Goal: Task Accomplishment & Management: Manage account settings

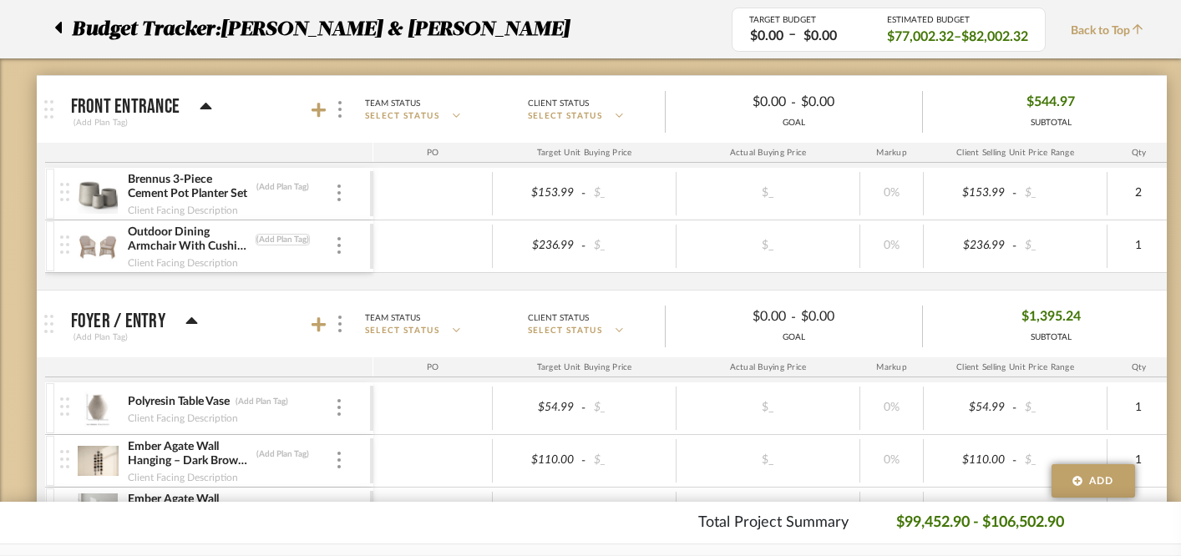
scroll to position [259, 0]
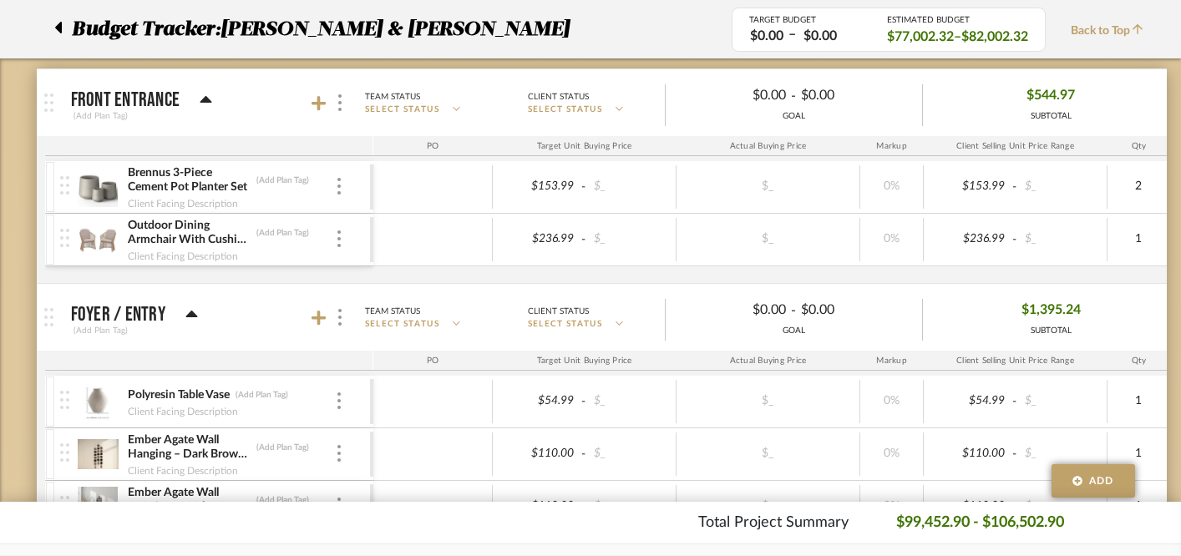
click at [316, 94] on div at bounding box center [330, 103] width 37 height 23
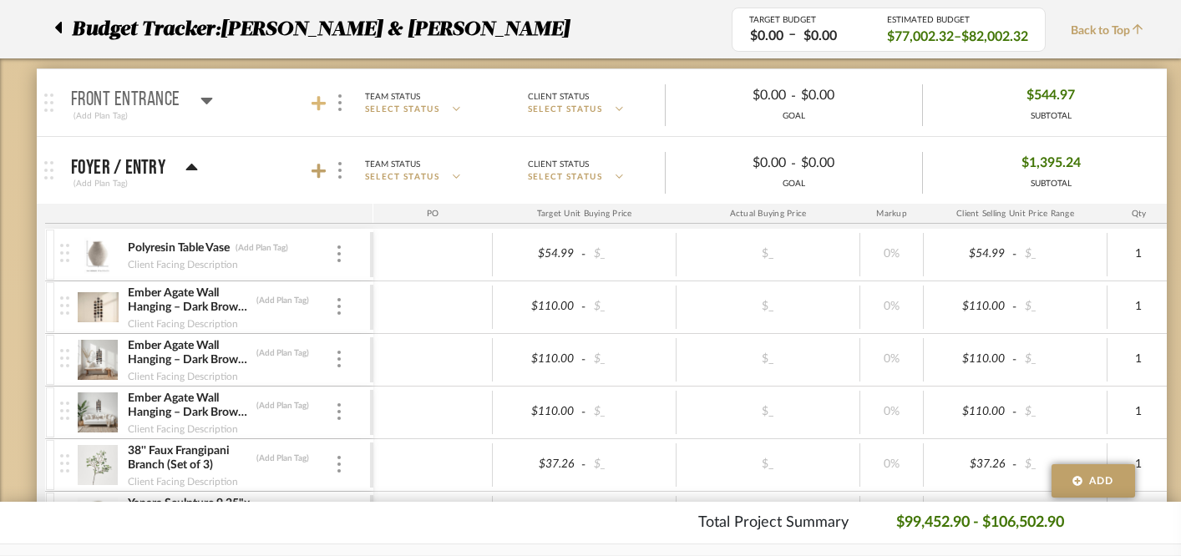
click at [316, 104] on icon at bounding box center [319, 103] width 15 height 15
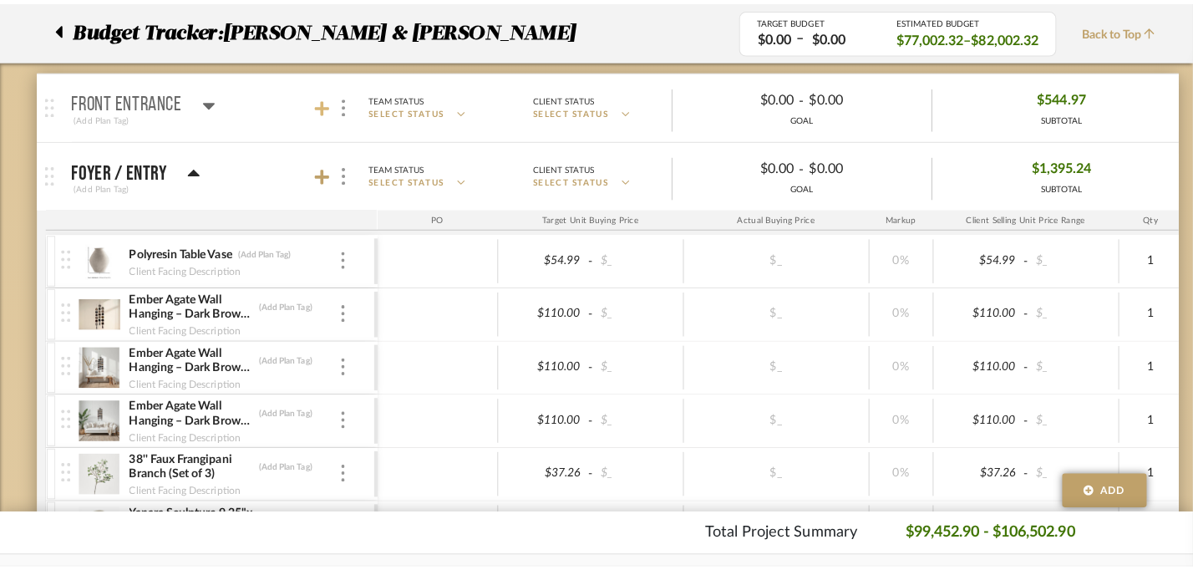
scroll to position [0, 0]
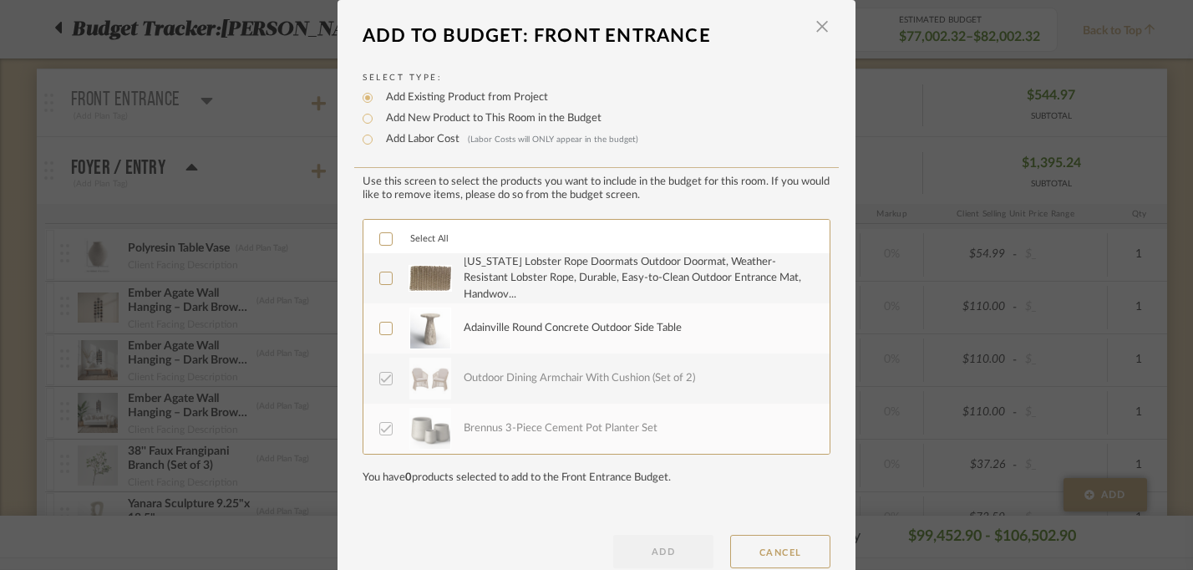
click at [381, 332] on icon at bounding box center [386, 328] width 11 height 8
click at [382, 284] on icon at bounding box center [386, 278] width 12 height 12
click at [631, 550] on button "ADD" at bounding box center [663, 551] width 100 height 33
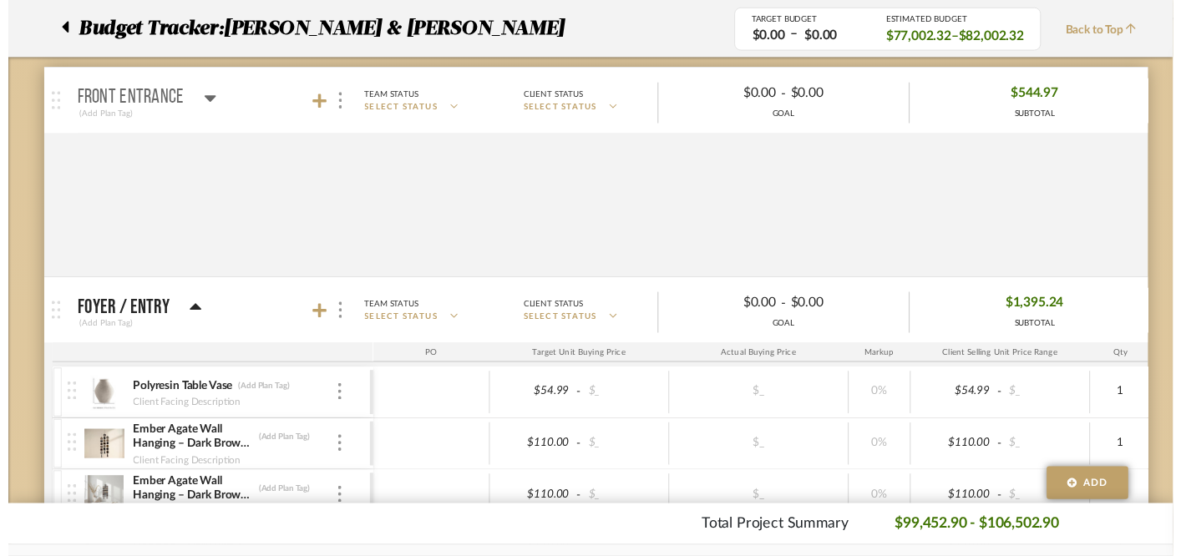
scroll to position [259, 0]
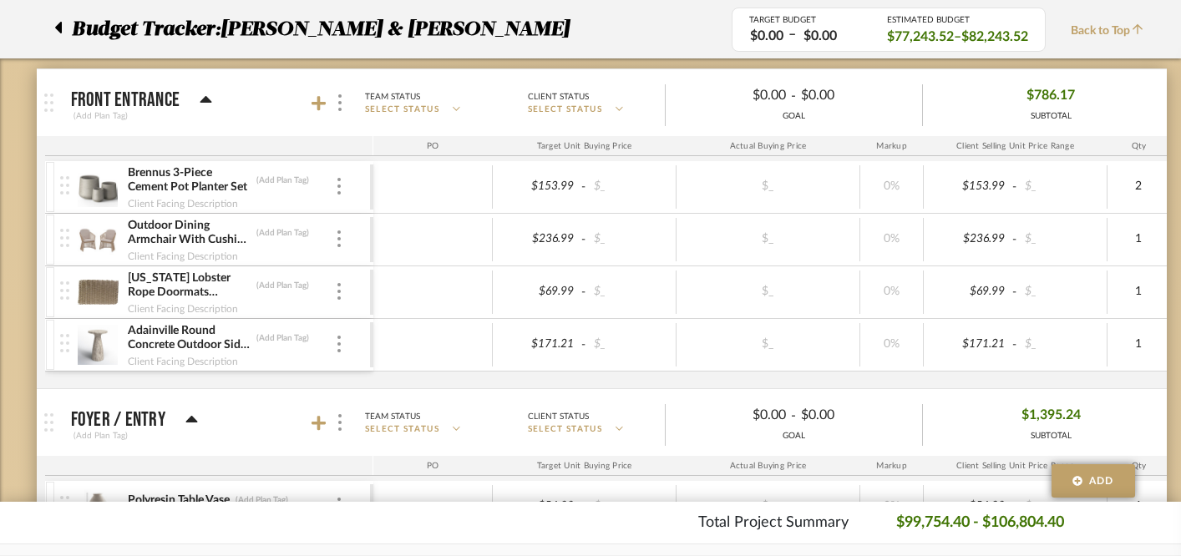
click at [206, 97] on icon at bounding box center [206, 99] width 12 height 7
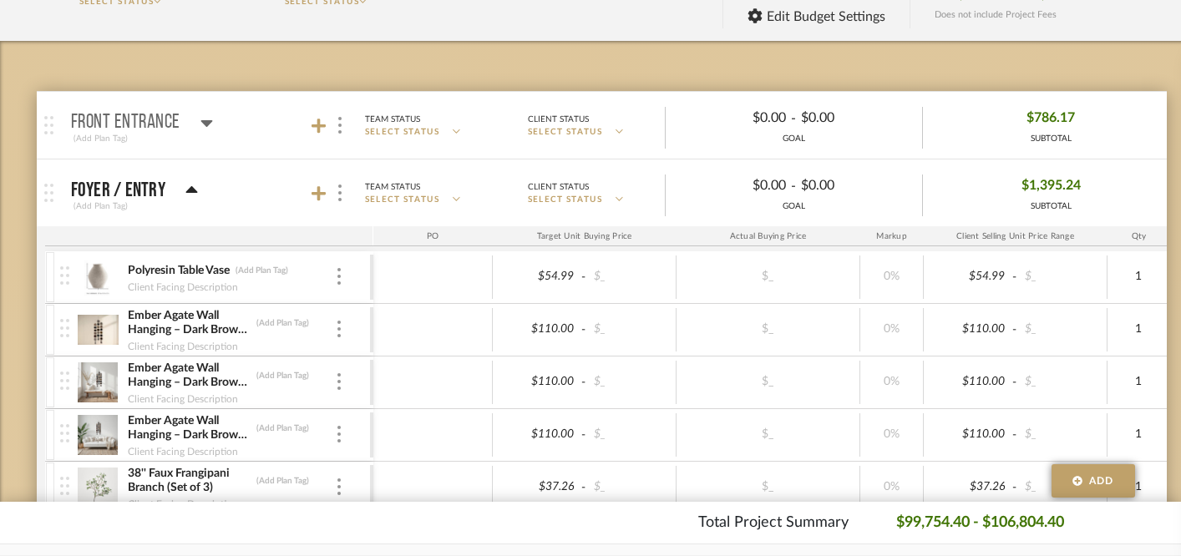
scroll to position [214, 0]
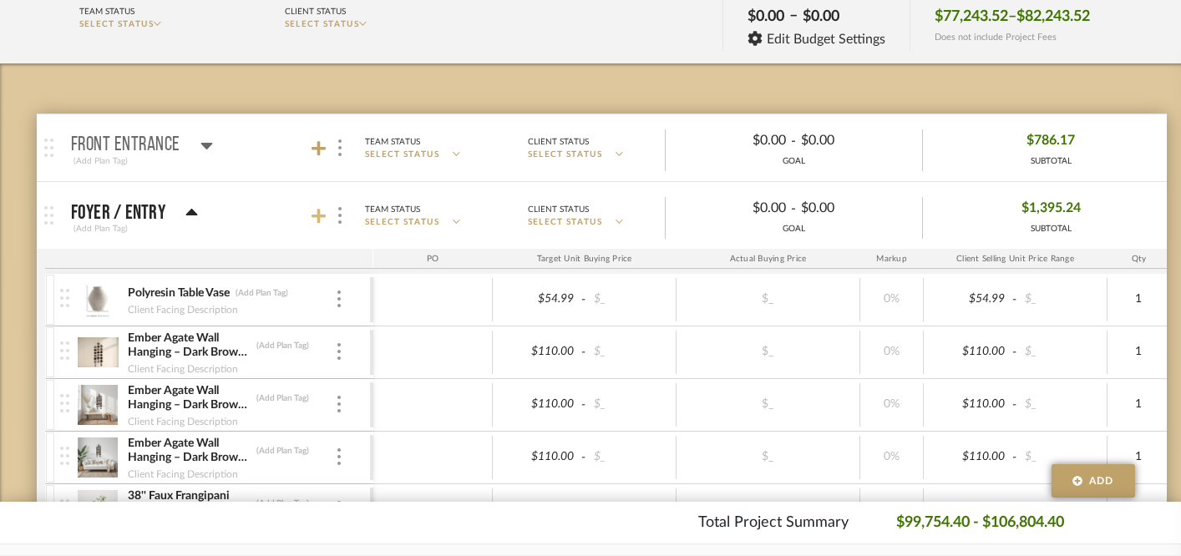
click at [316, 214] on icon at bounding box center [319, 216] width 15 height 17
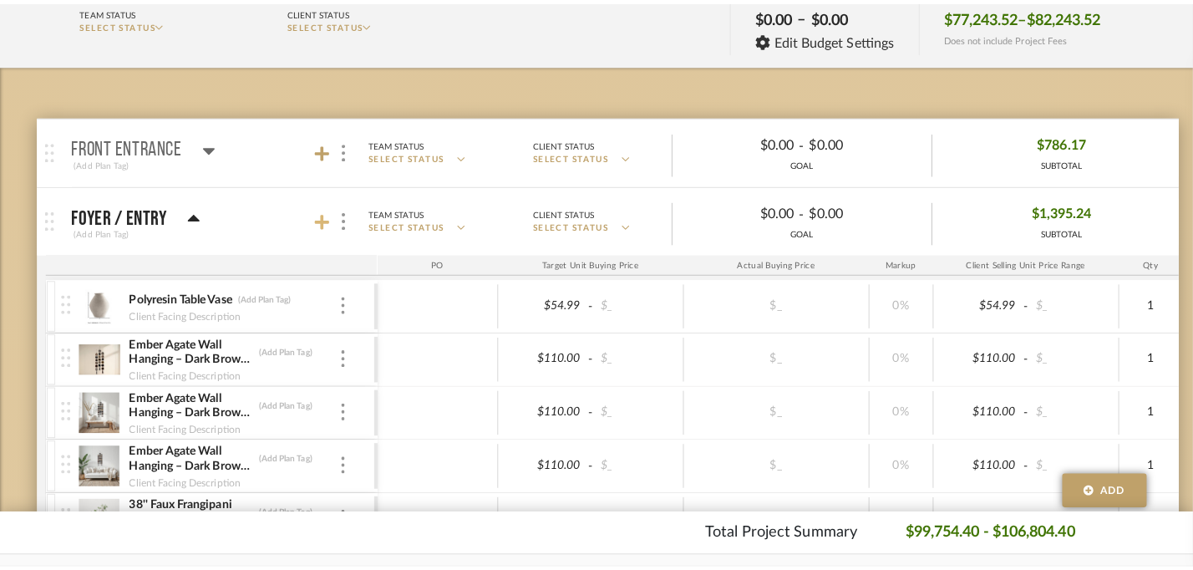
scroll to position [0, 0]
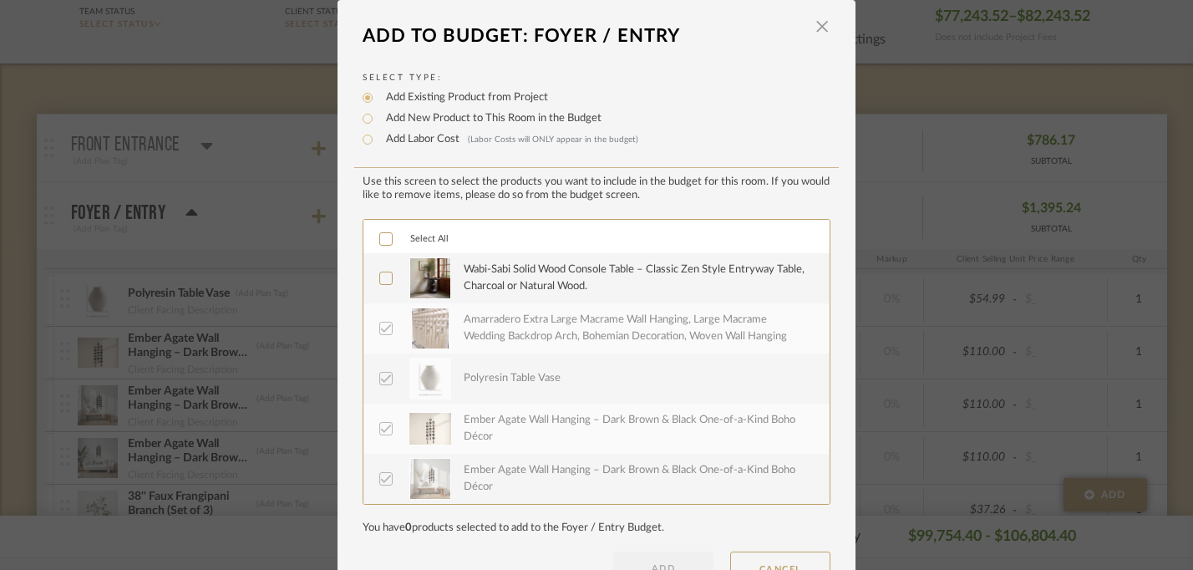
click at [389, 246] on label "Select All" at bounding box center [413, 239] width 69 height 14
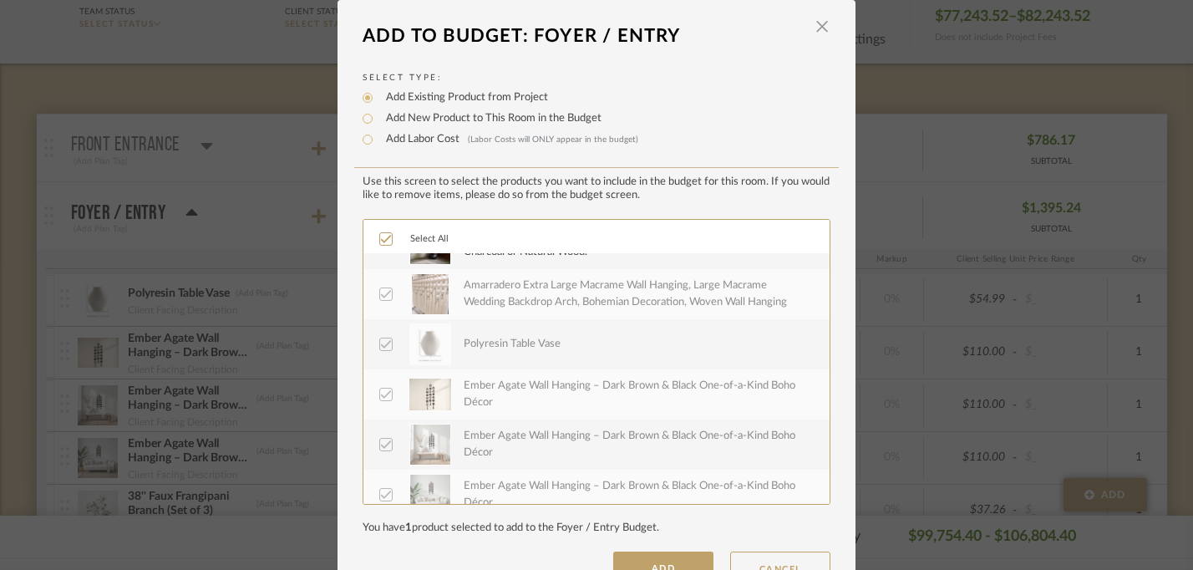
scroll to position [58, 0]
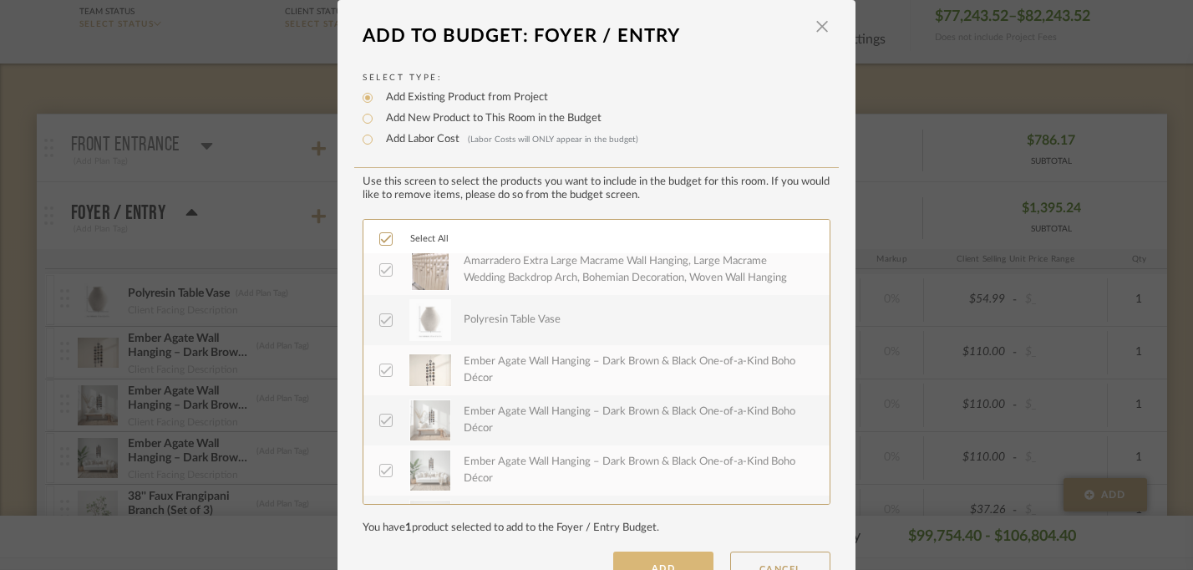
click at [645, 559] on button "ADD" at bounding box center [663, 567] width 100 height 33
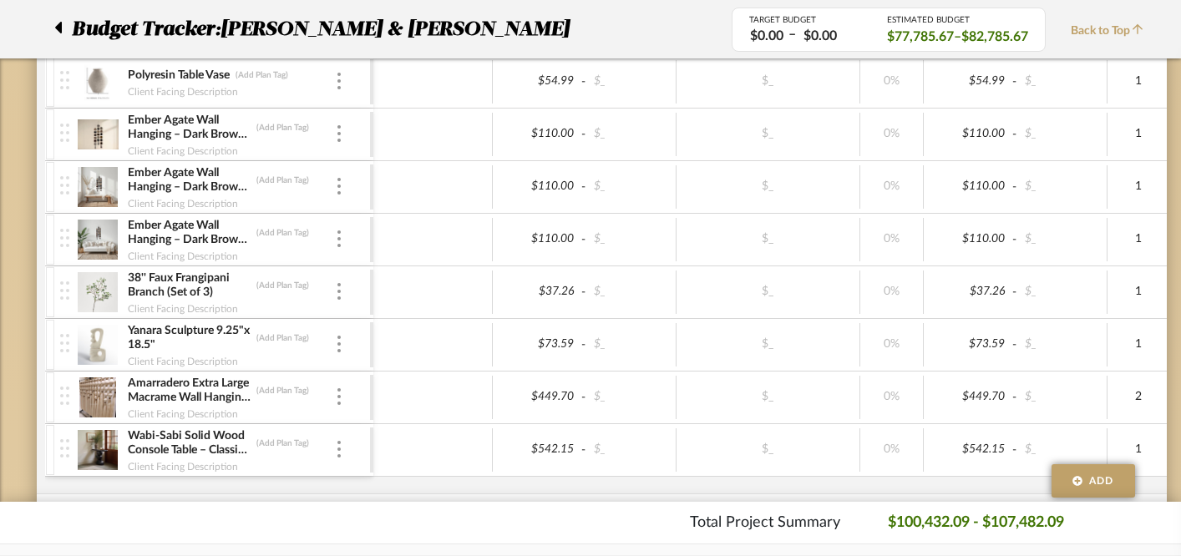
scroll to position [205, 0]
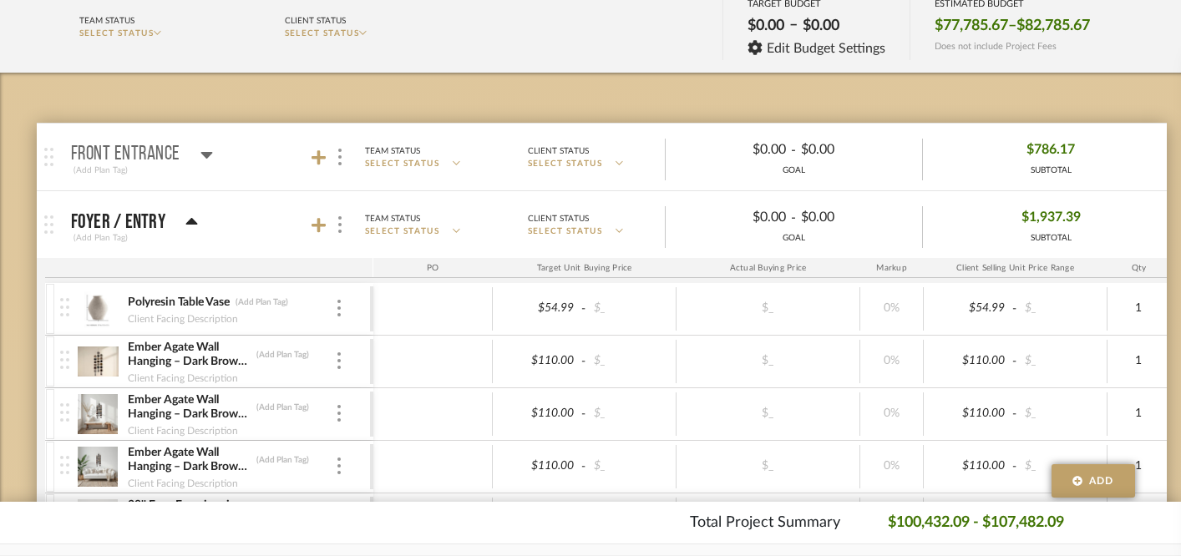
click at [194, 224] on icon at bounding box center [191, 221] width 12 height 7
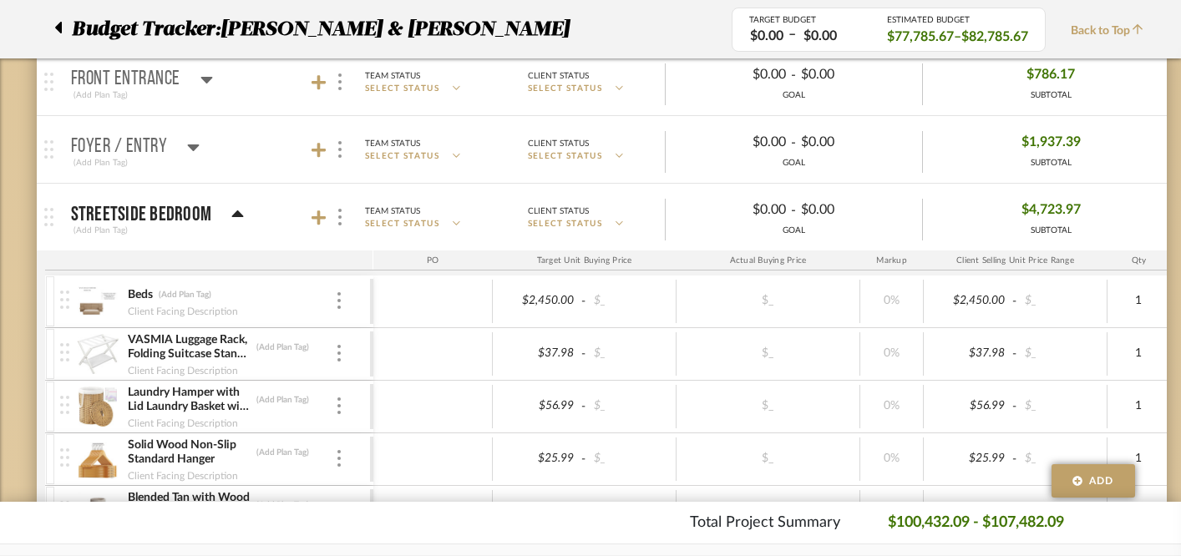
scroll to position [292, 0]
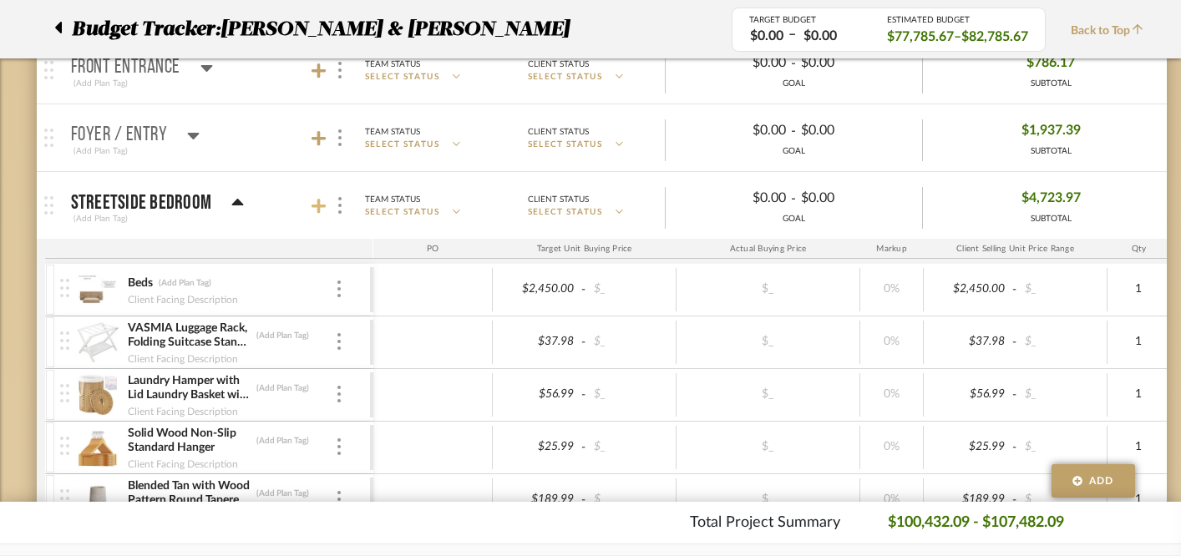
click at [316, 201] on icon at bounding box center [319, 206] width 15 height 17
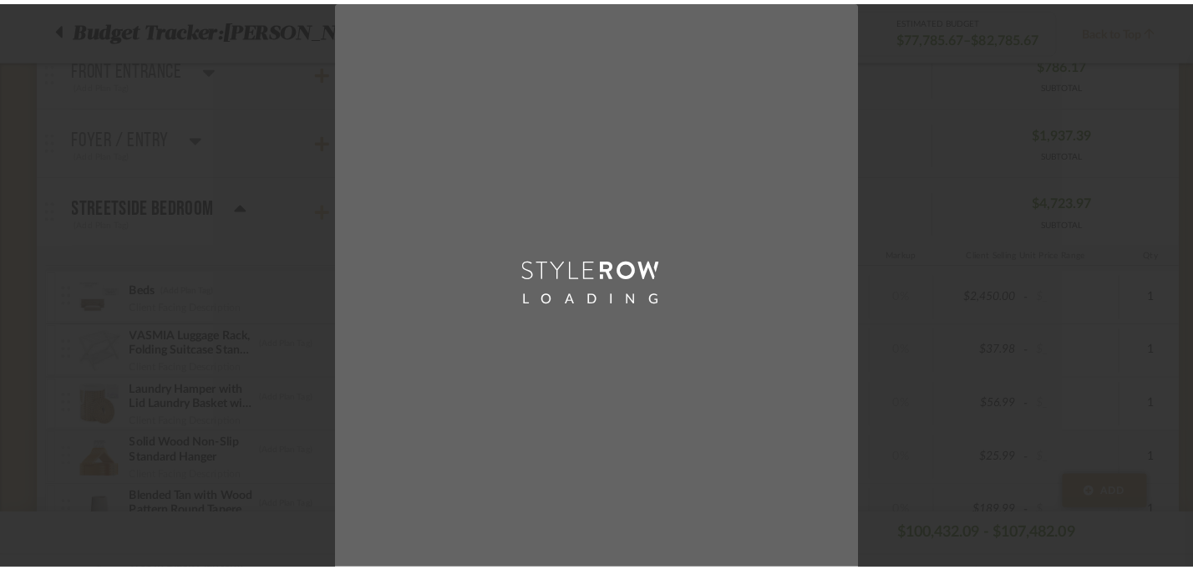
scroll to position [0, 0]
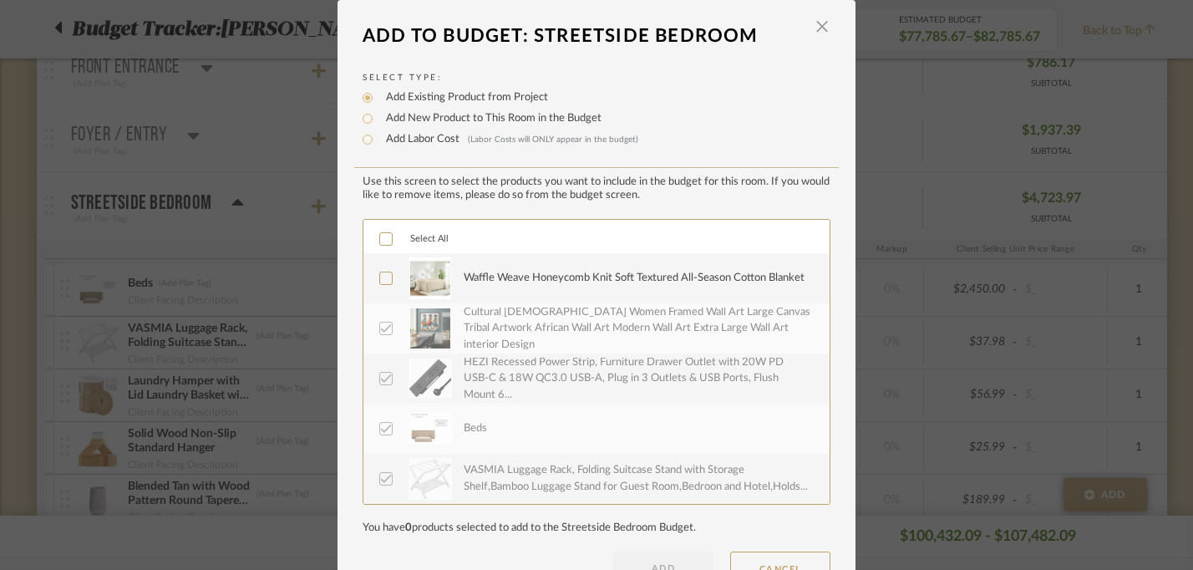
click at [381, 245] on icon at bounding box center [386, 239] width 12 height 12
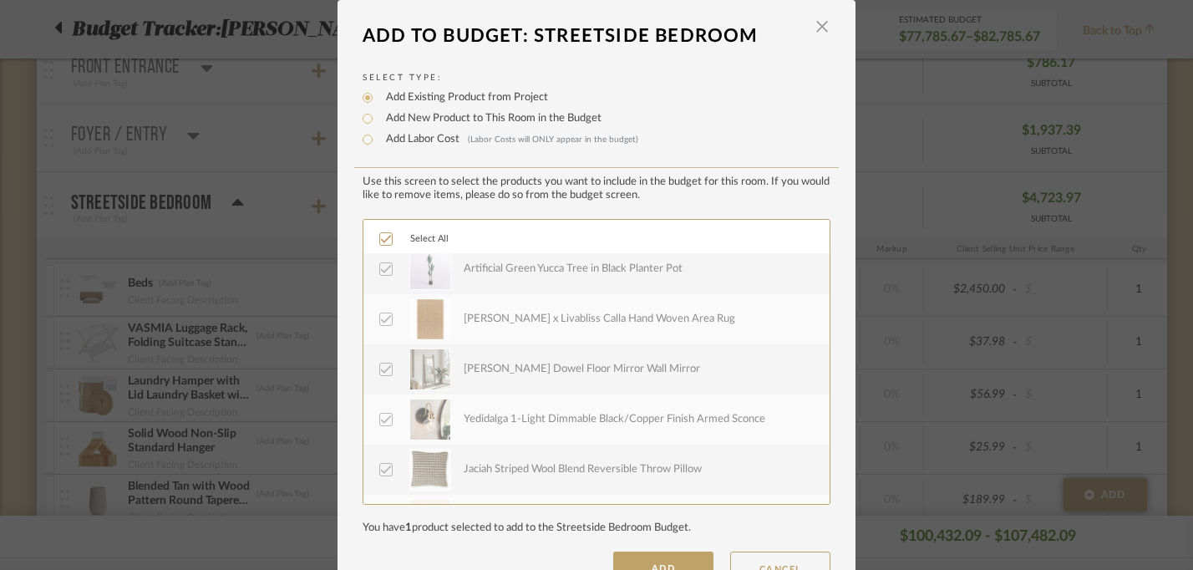
scroll to position [501, 0]
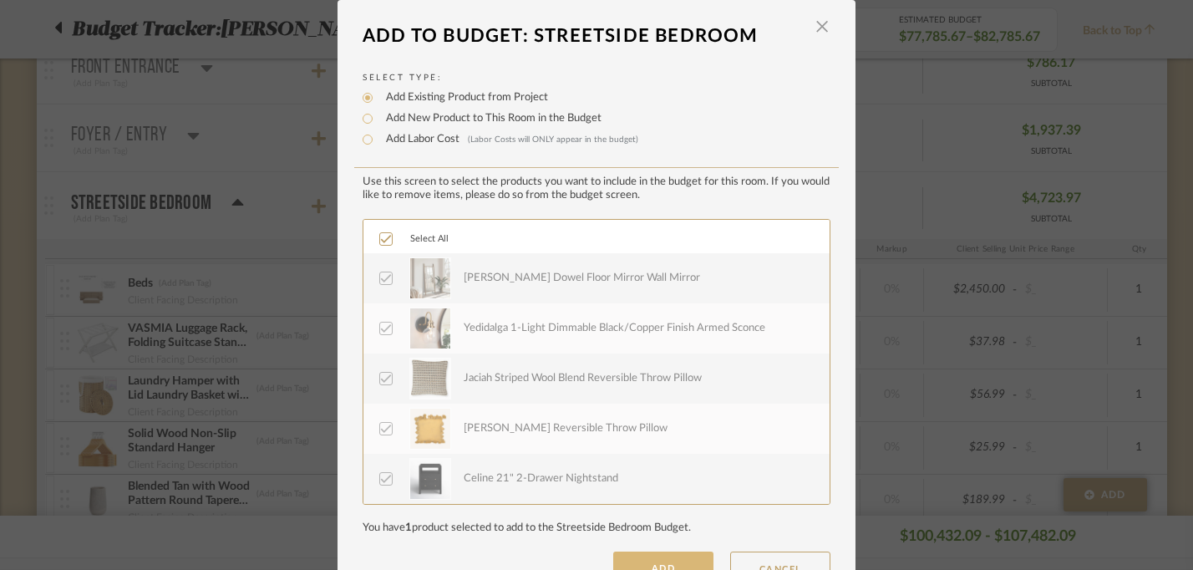
click at [639, 561] on button "ADD" at bounding box center [663, 567] width 100 height 33
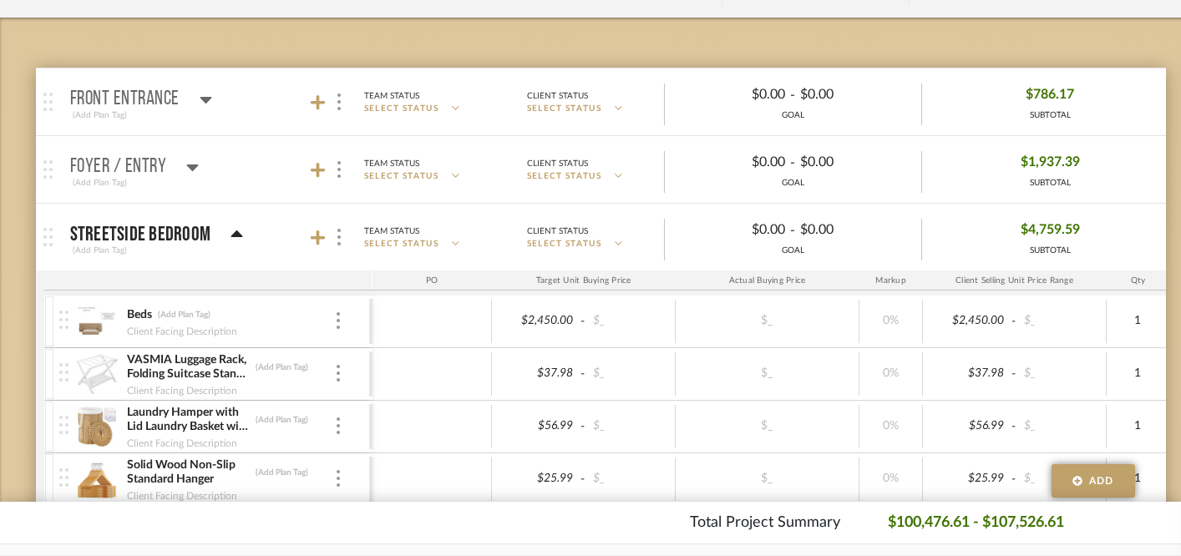
scroll to position [210, 1]
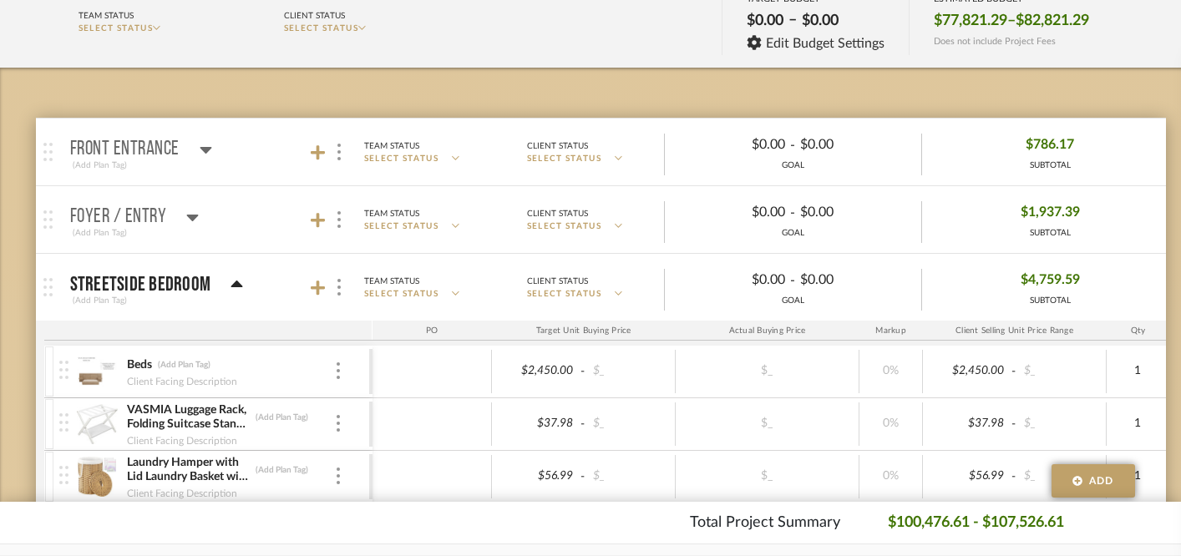
click at [232, 284] on icon at bounding box center [237, 284] width 12 height 7
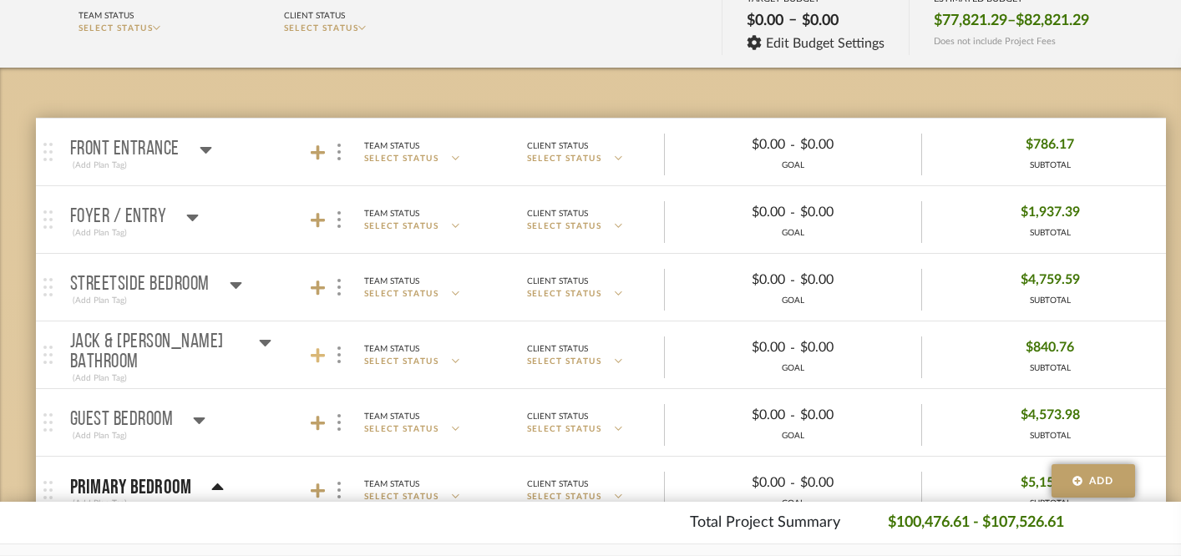
click at [314, 356] on icon at bounding box center [318, 355] width 15 height 15
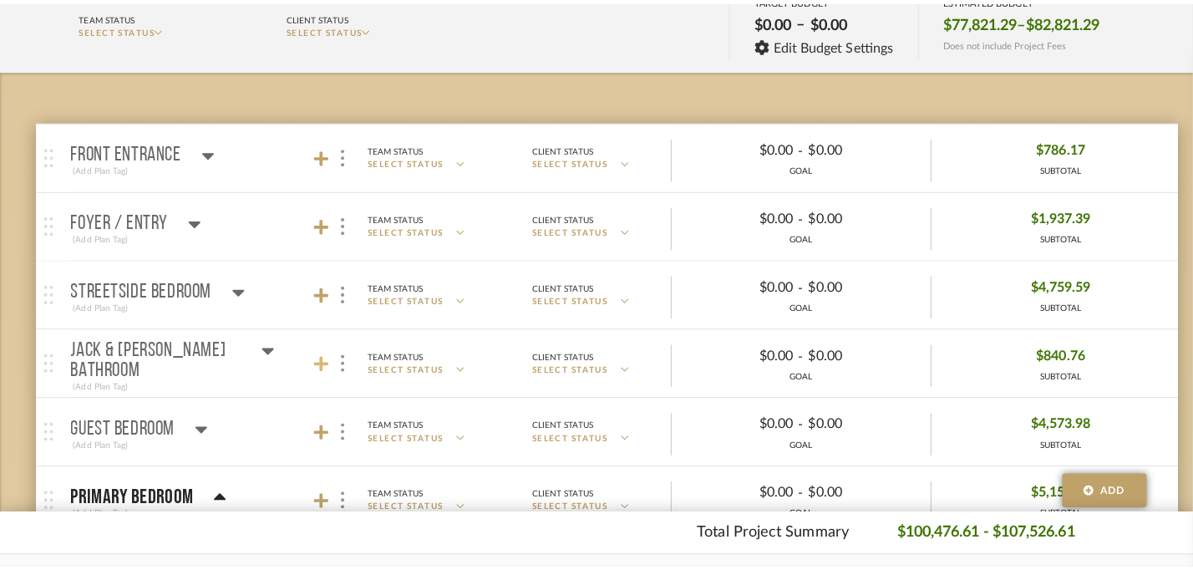
scroll to position [0, 0]
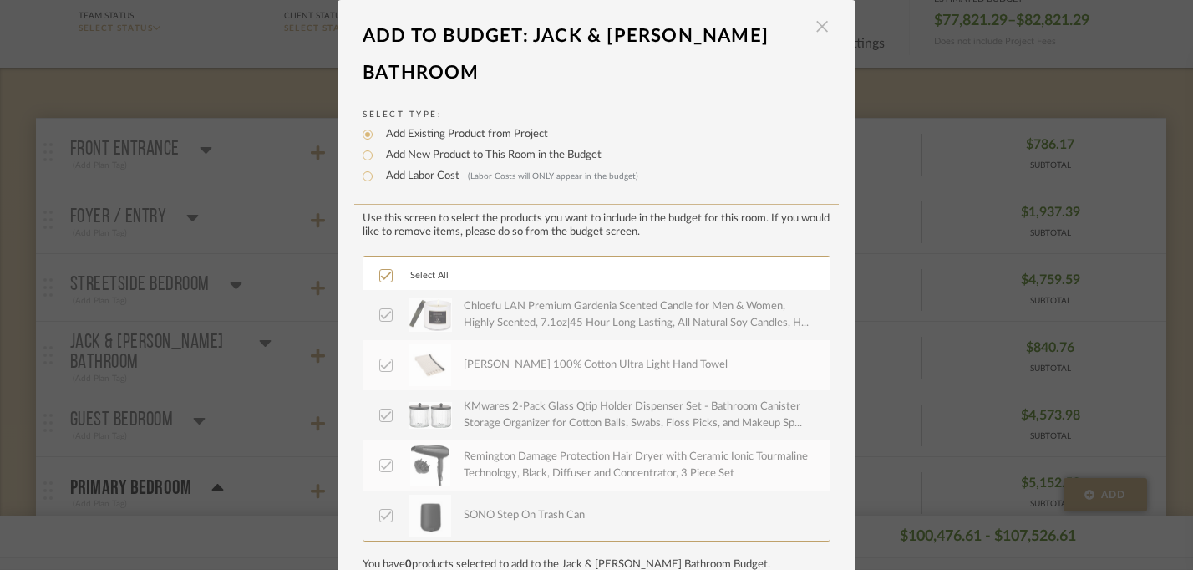
click at [815, 30] on span "button" at bounding box center [821, 26] width 33 height 33
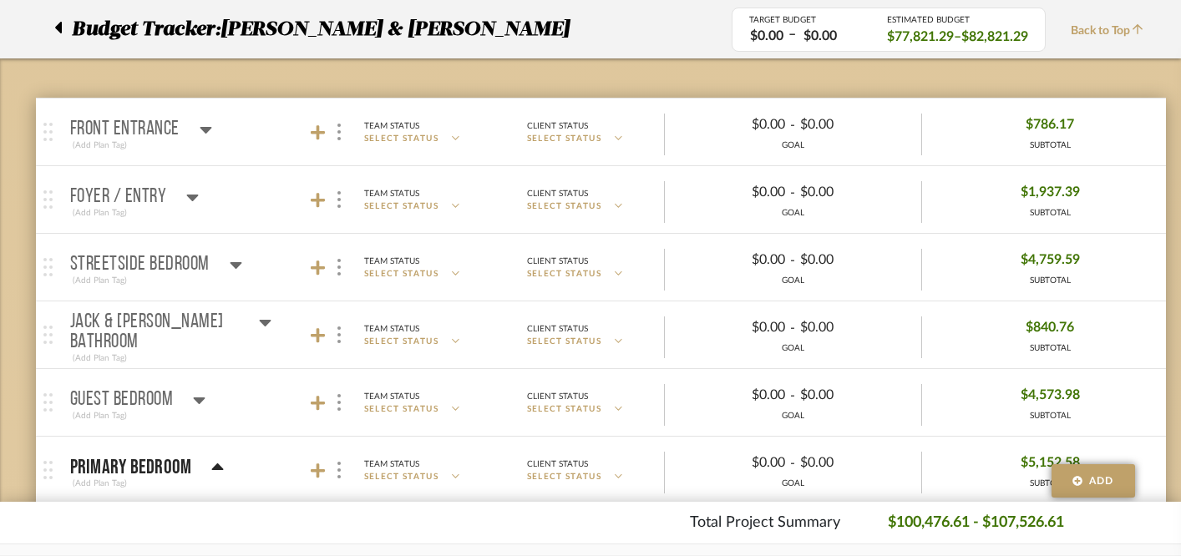
scroll to position [232, 1]
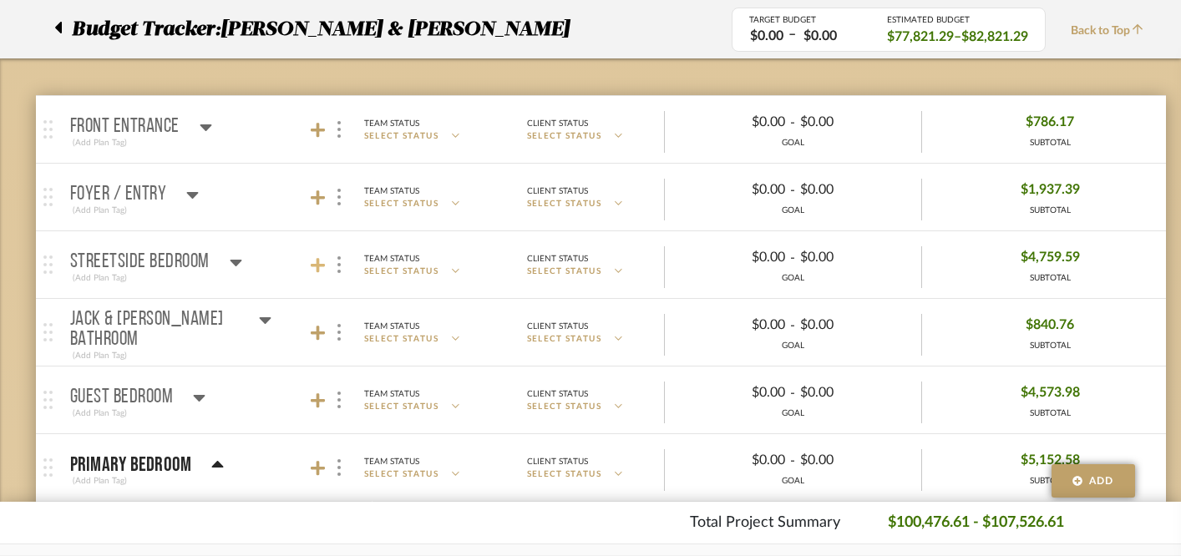
click at [321, 264] on icon at bounding box center [318, 265] width 15 height 15
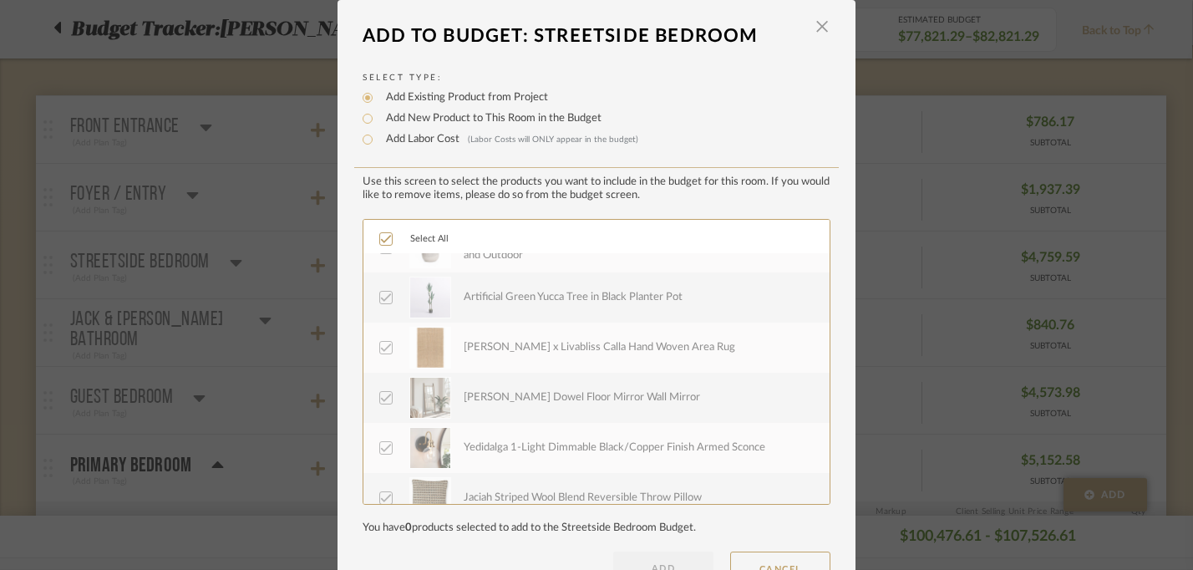
scroll to position [501, 0]
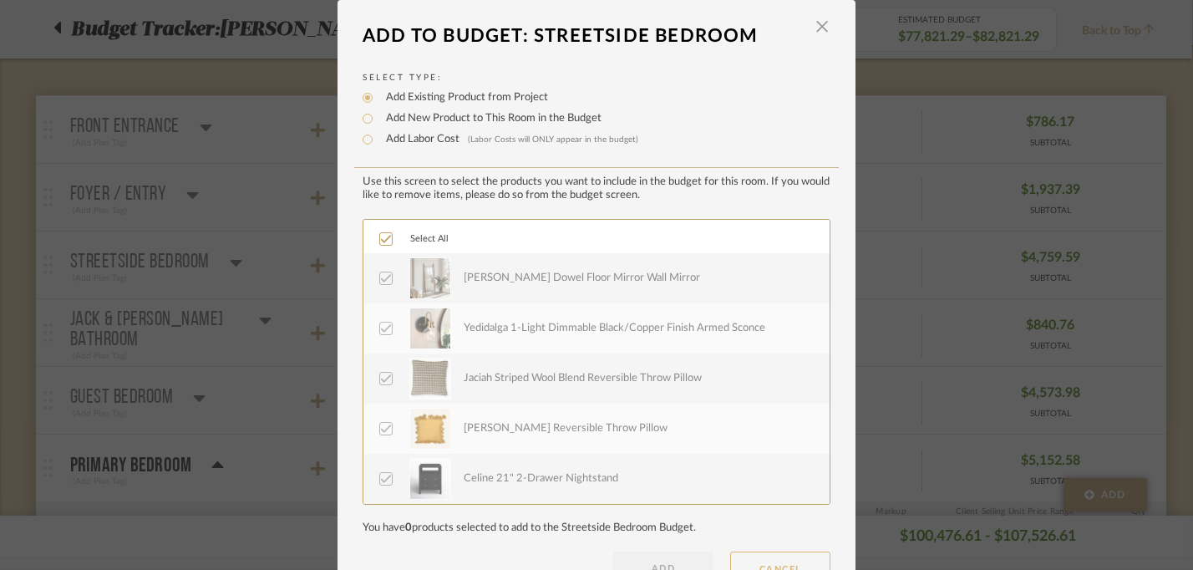
click at [751, 556] on button "CANCEL" at bounding box center [780, 567] width 100 height 33
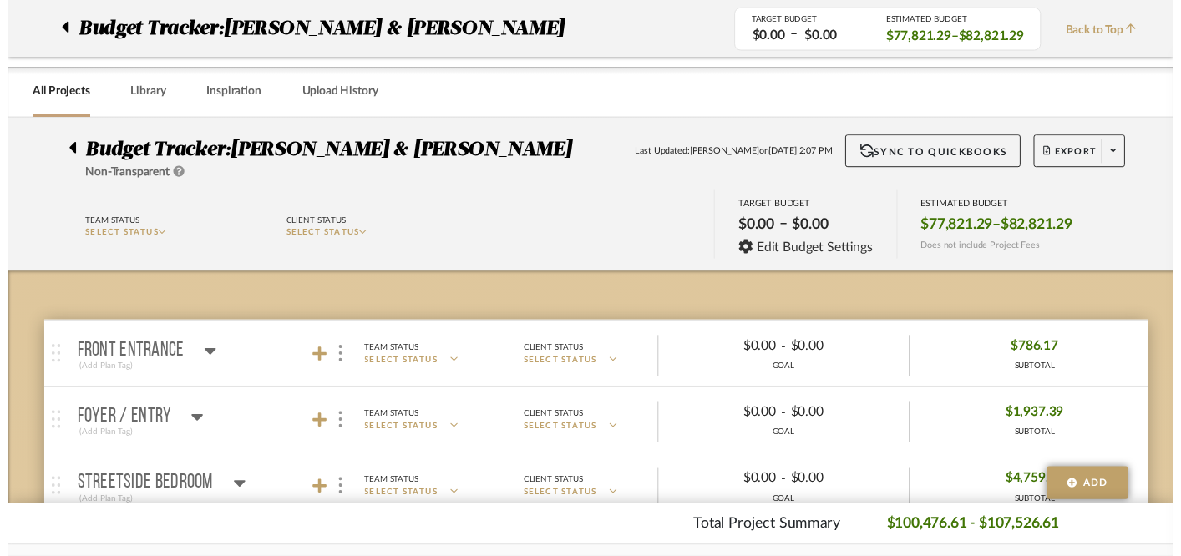
scroll to position [232, 1]
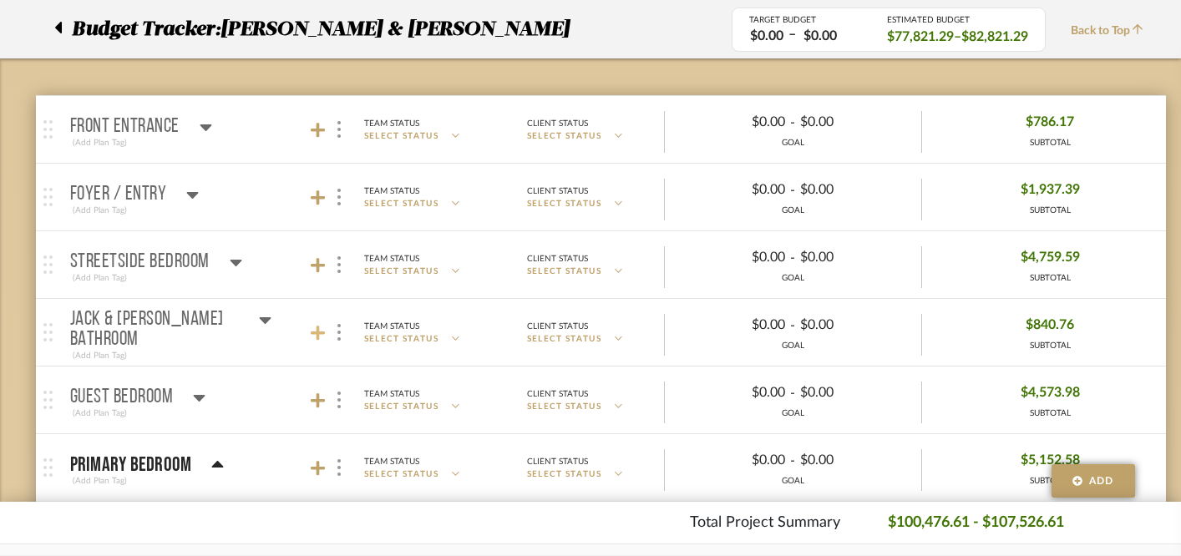
click at [317, 332] on icon at bounding box center [318, 333] width 15 height 15
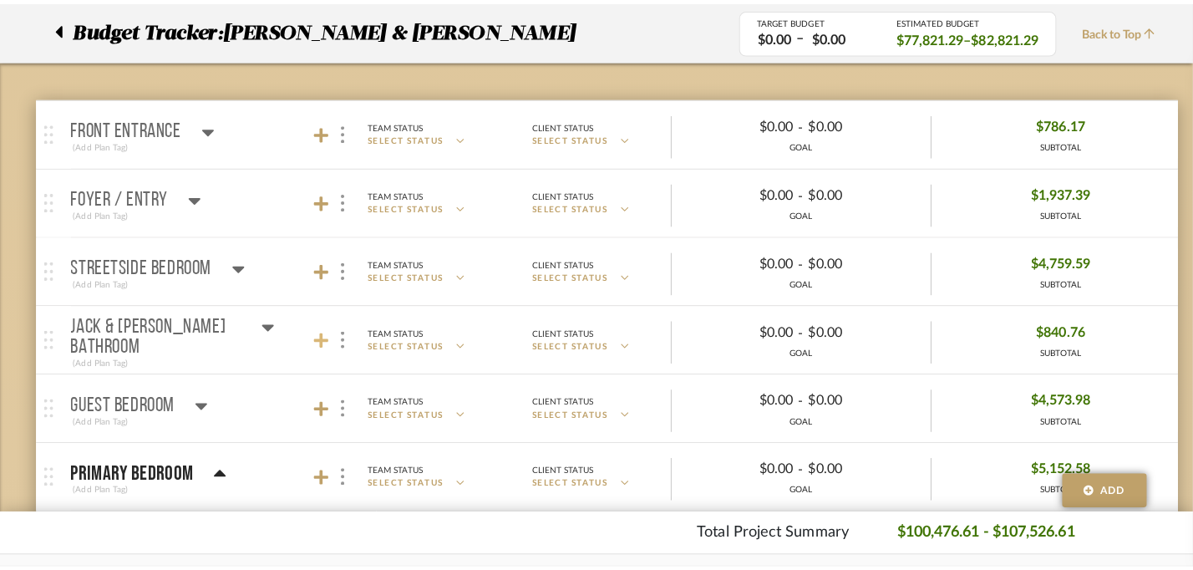
scroll to position [0, 0]
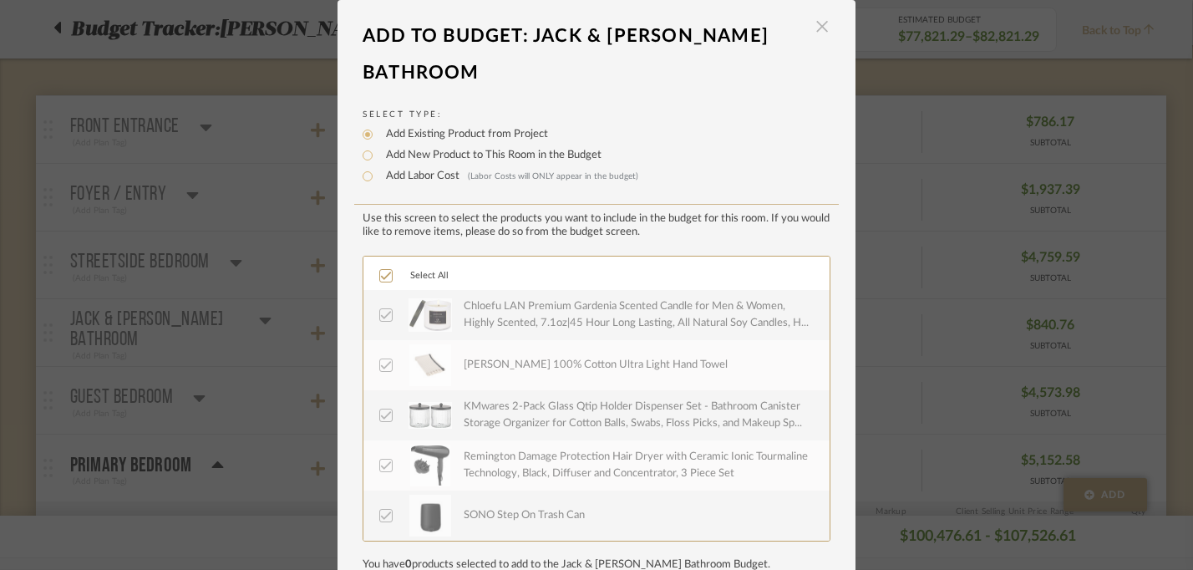
click at [812, 29] on span "button" at bounding box center [821, 26] width 33 height 33
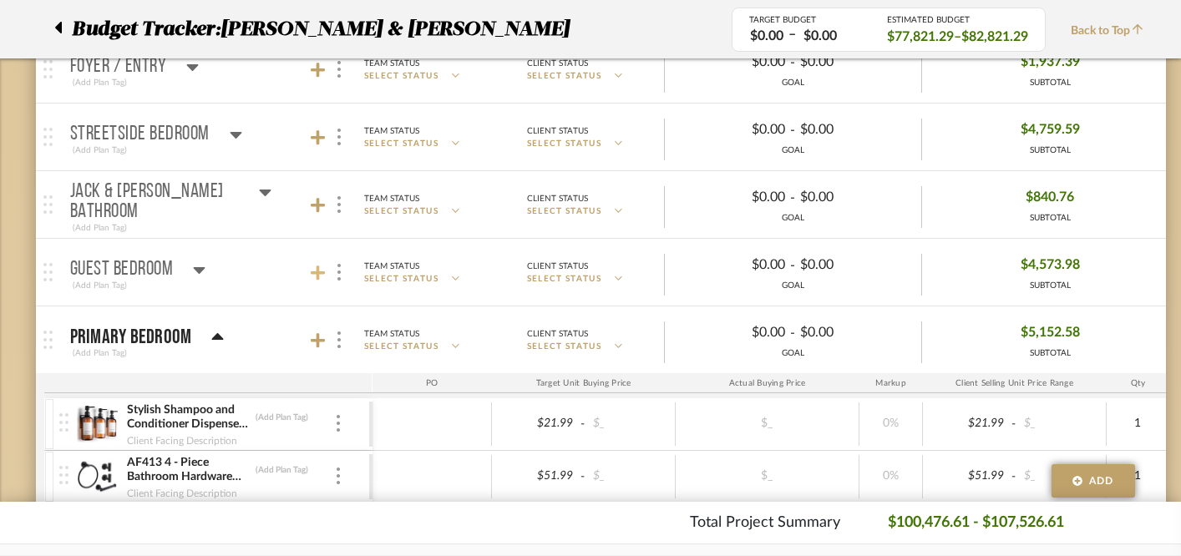
click at [317, 273] on icon at bounding box center [318, 273] width 15 height 15
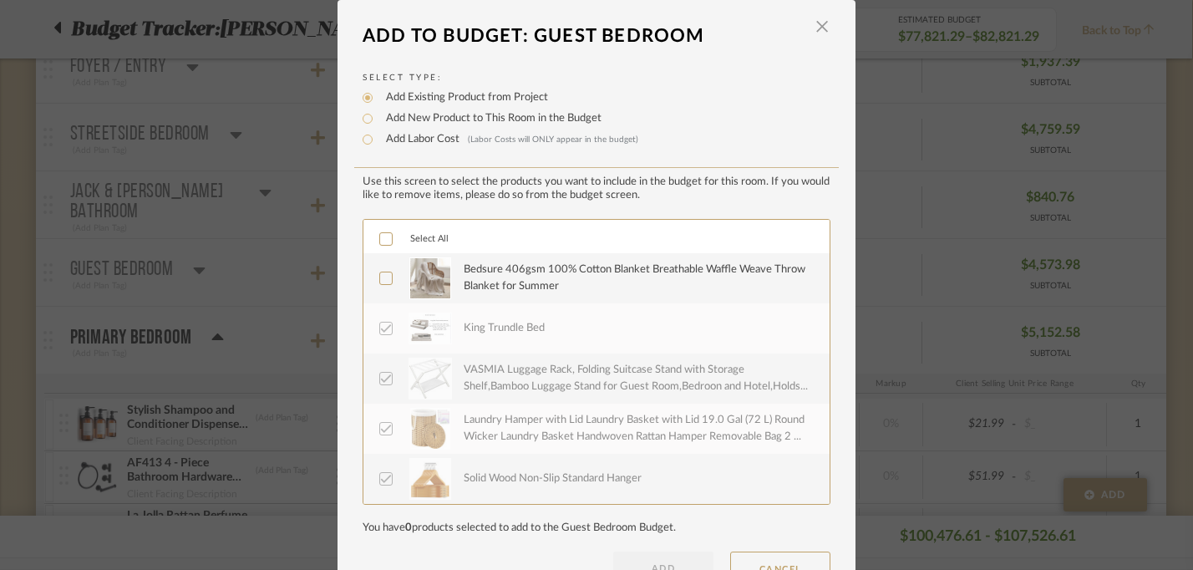
click at [380, 245] on icon at bounding box center [386, 239] width 12 height 12
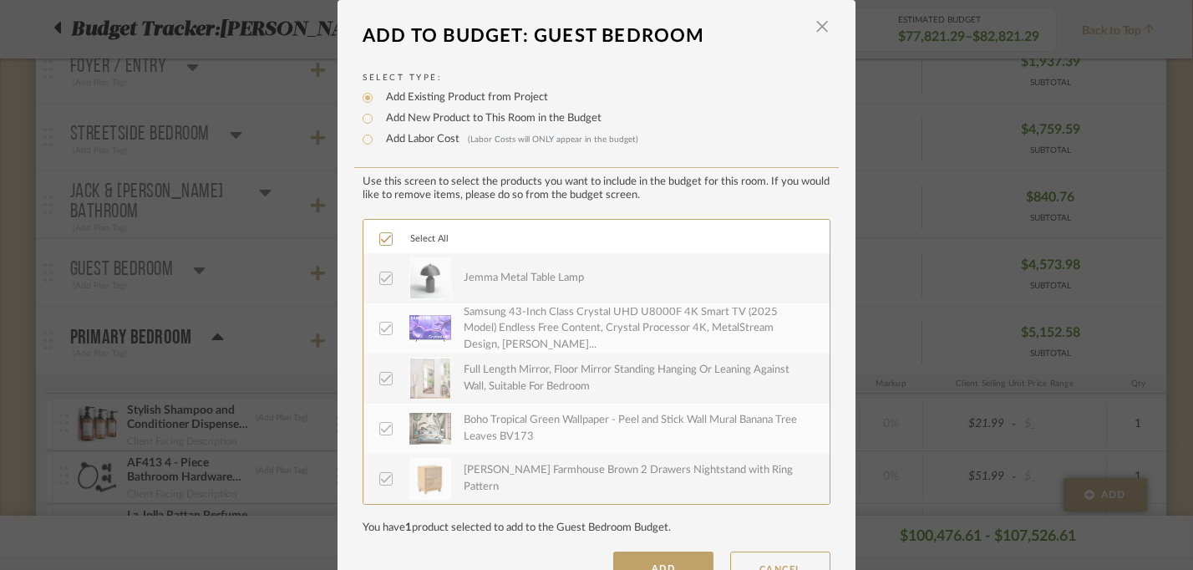
scroll to position [51, 0]
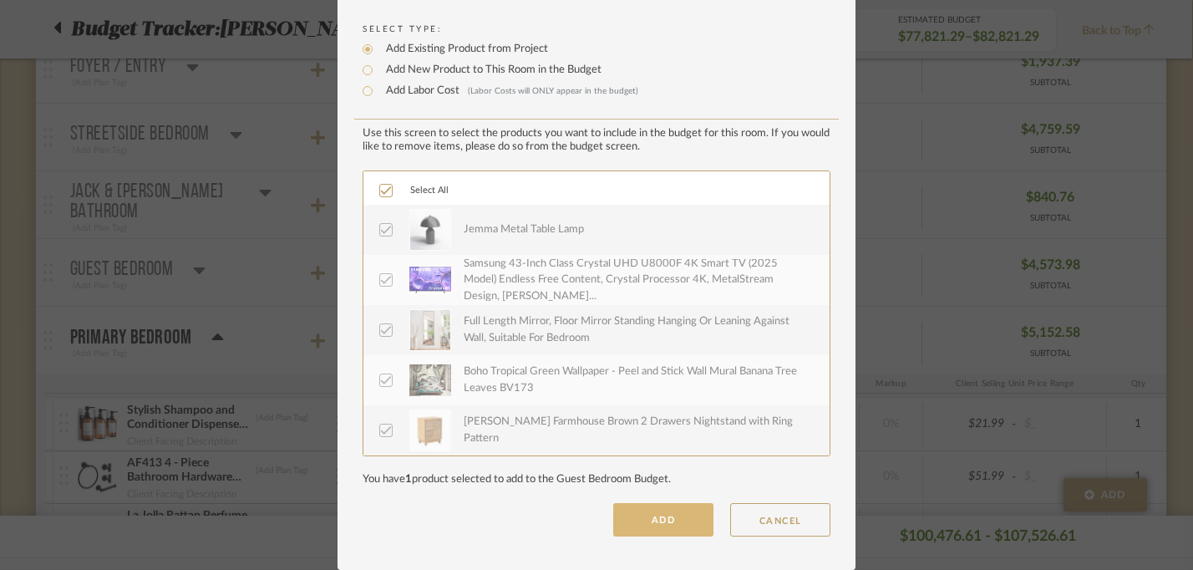
click at [625, 516] on button "ADD" at bounding box center [663, 519] width 100 height 33
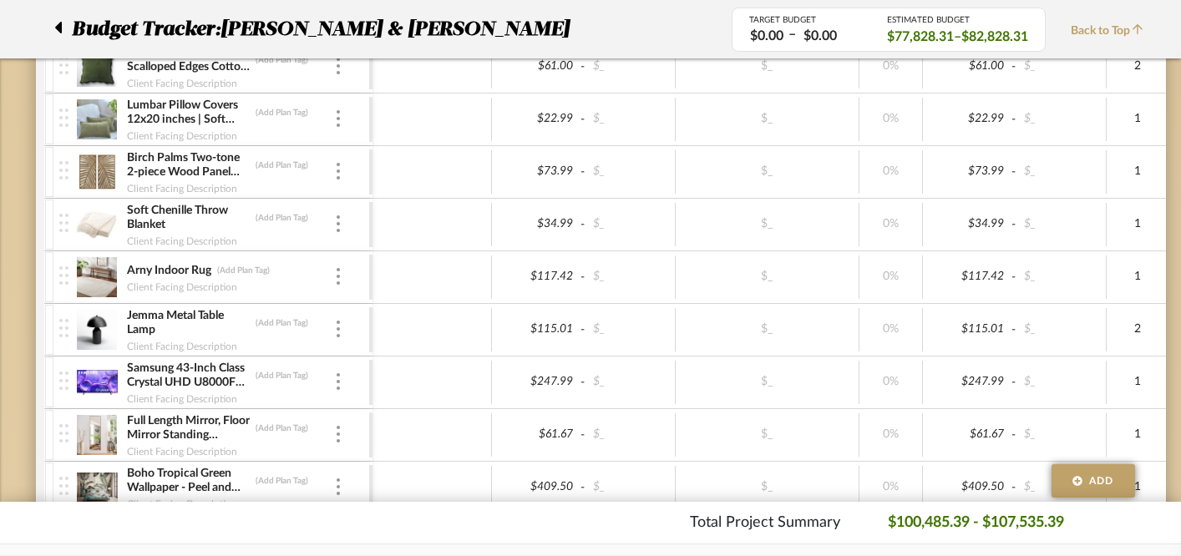
scroll to position [866, 1]
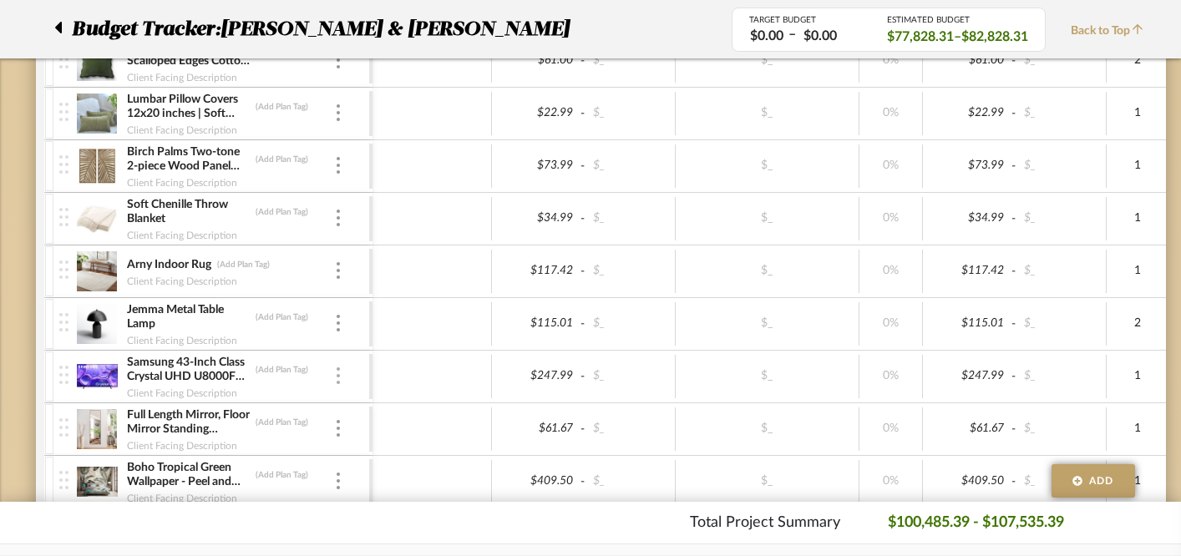
click at [334, 378] on div at bounding box center [338, 377] width 8 height 18
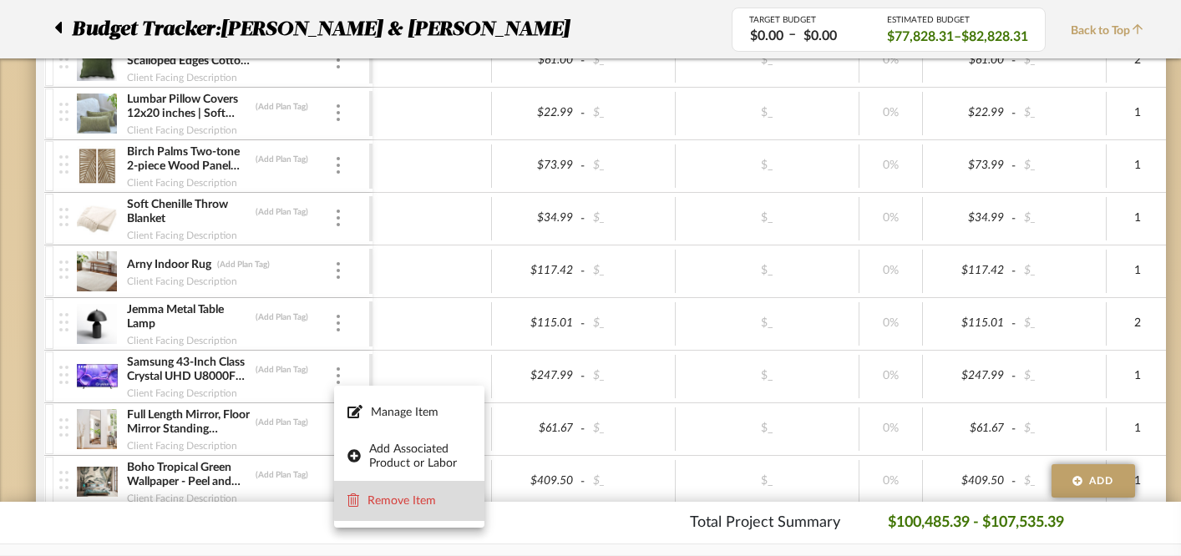
click at [409, 500] on span "Remove Item" at bounding box center [420, 502] width 104 height 14
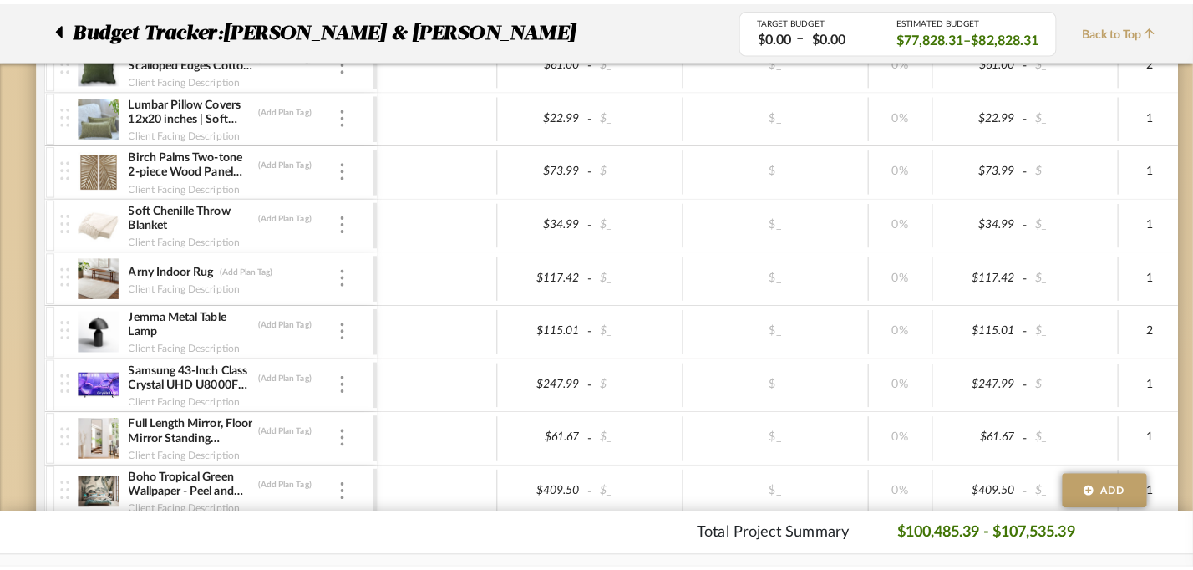
scroll to position [0, 0]
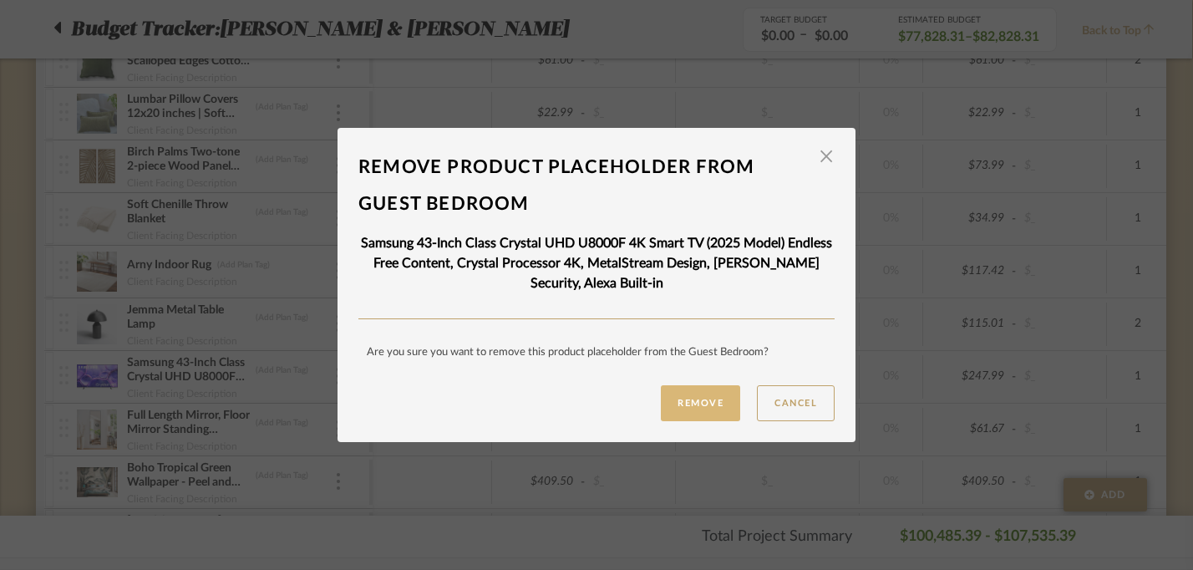
click at [675, 405] on button "Remove" at bounding box center [700, 403] width 79 height 36
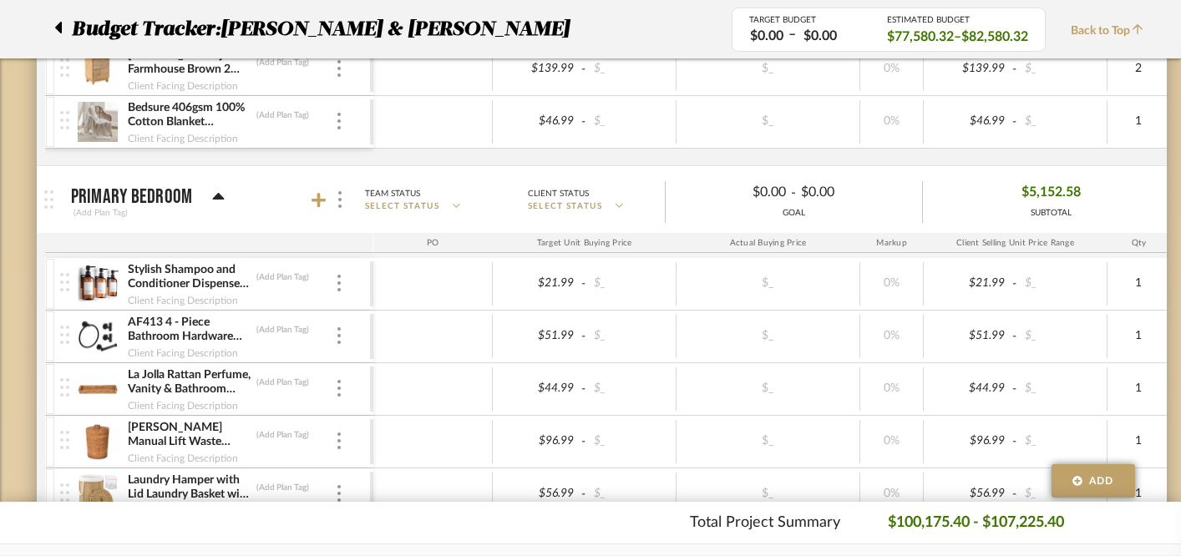
scroll to position [1312, 0]
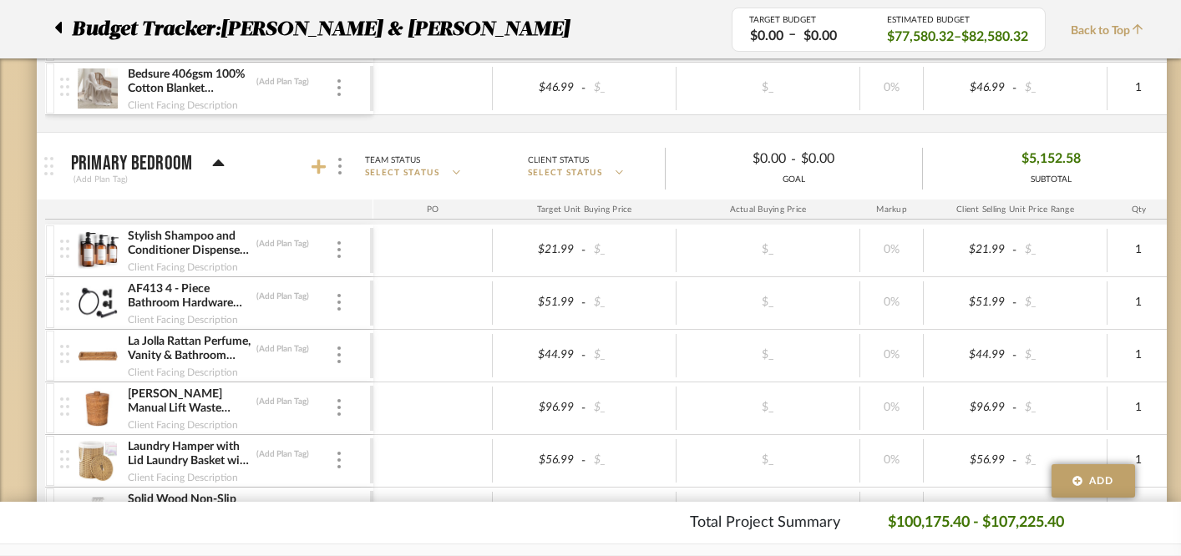
click at [316, 167] on icon at bounding box center [319, 167] width 15 height 15
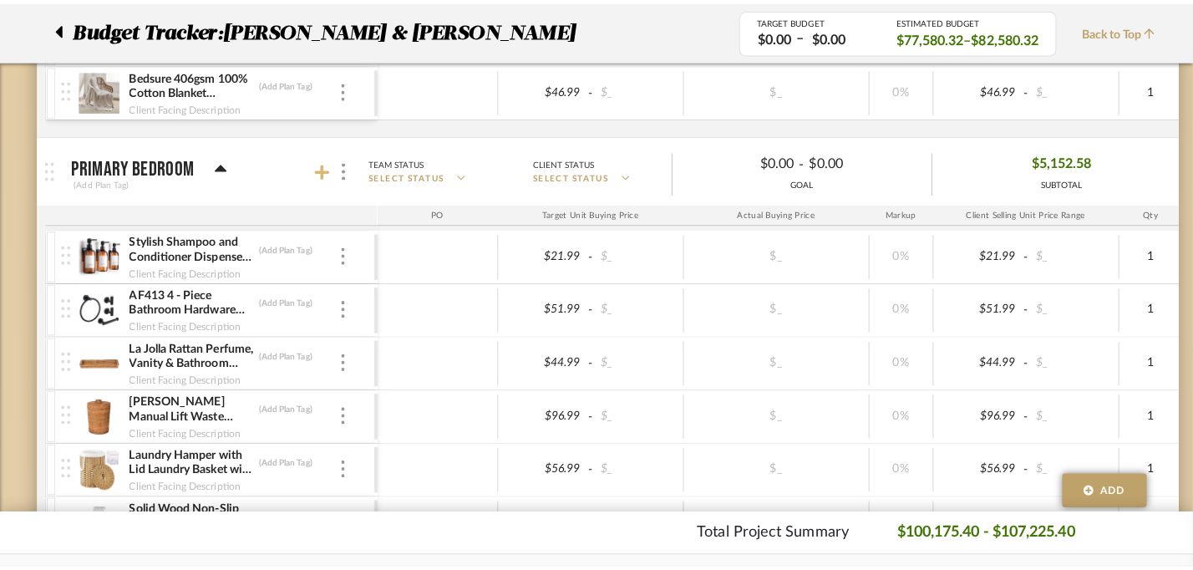
scroll to position [0, 0]
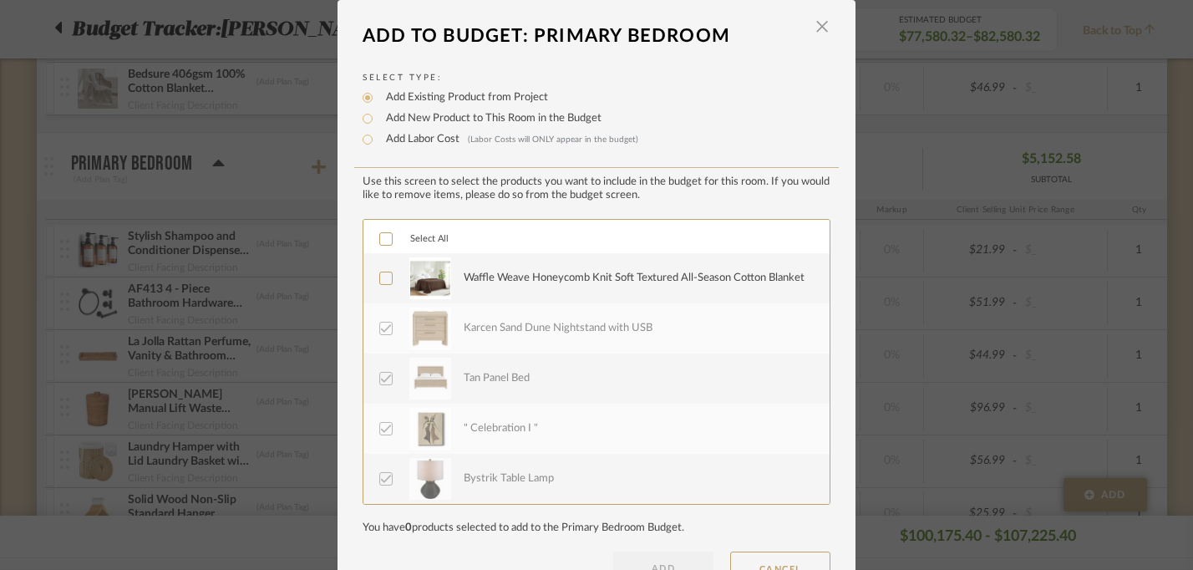
click at [379, 270] on label "Waffle Weave Honeycomb Knit Soft Textured All-Season Cotton Blanket" at bounding box center [594, 278] width 431 height 42
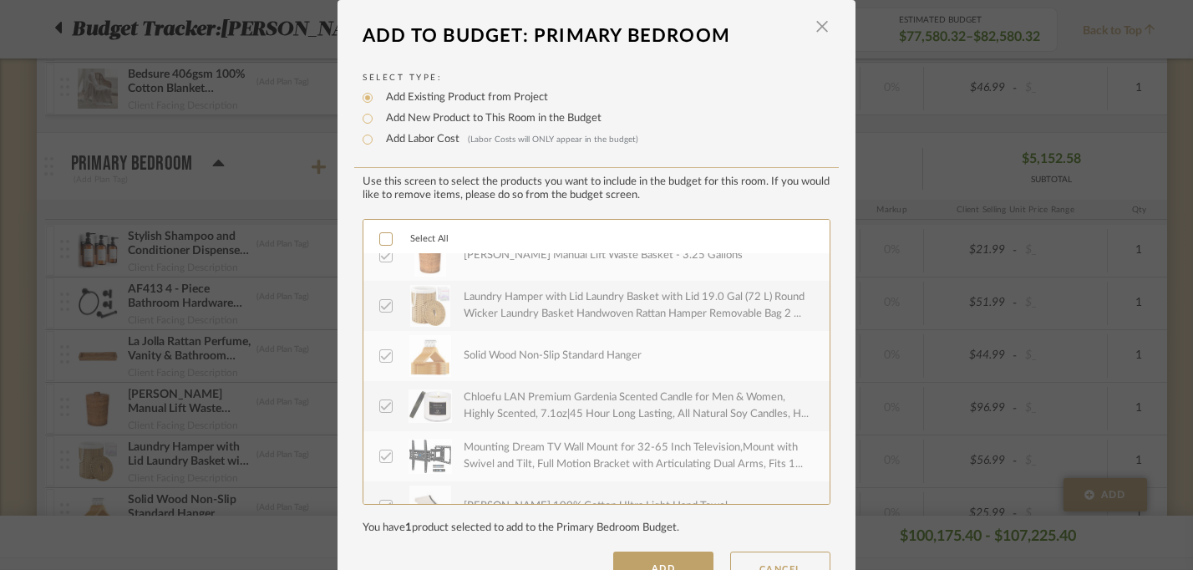
scroll to position [707, 0]
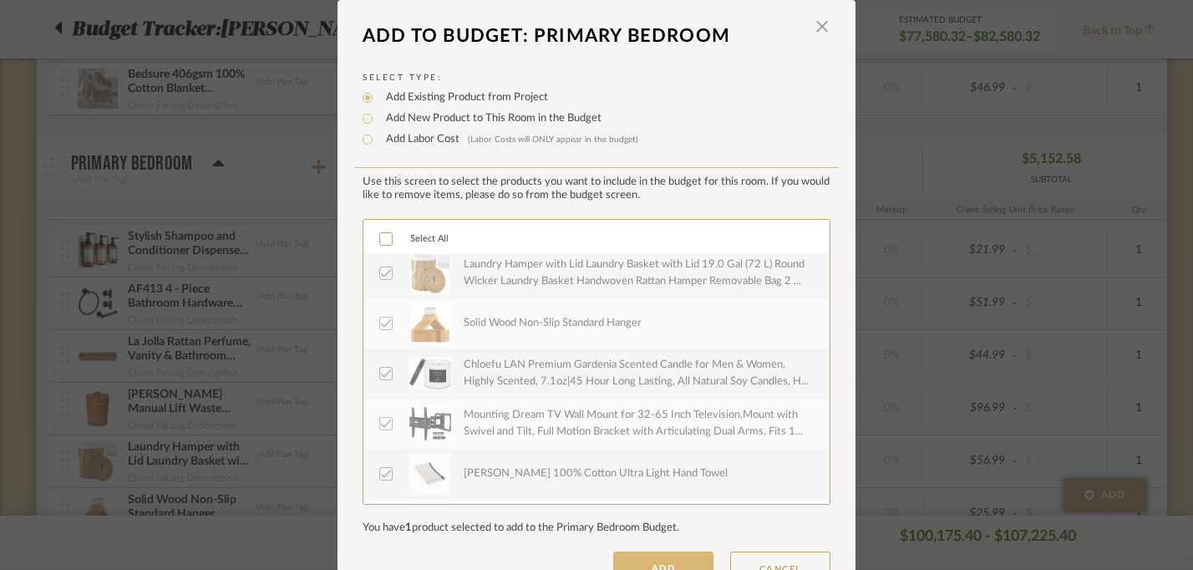
click at [639, 566] on button "ADD" at bounding box center [663, 567] width 100 height 33
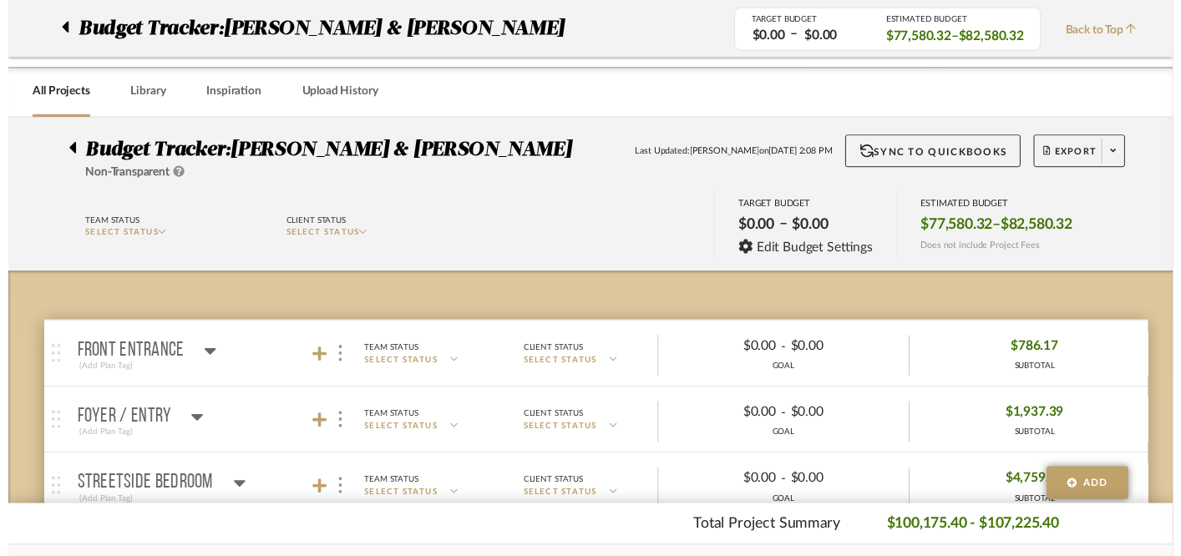
scroll to position [1312, 0]
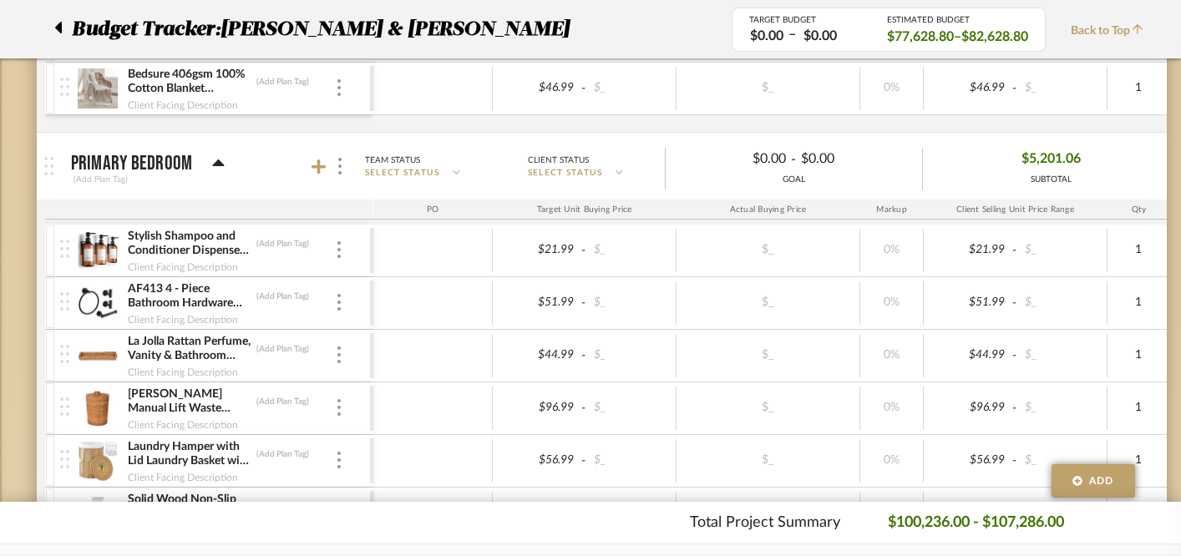
click at [213, 162] on icon at bounding box center [219, 163] width 12 height 7
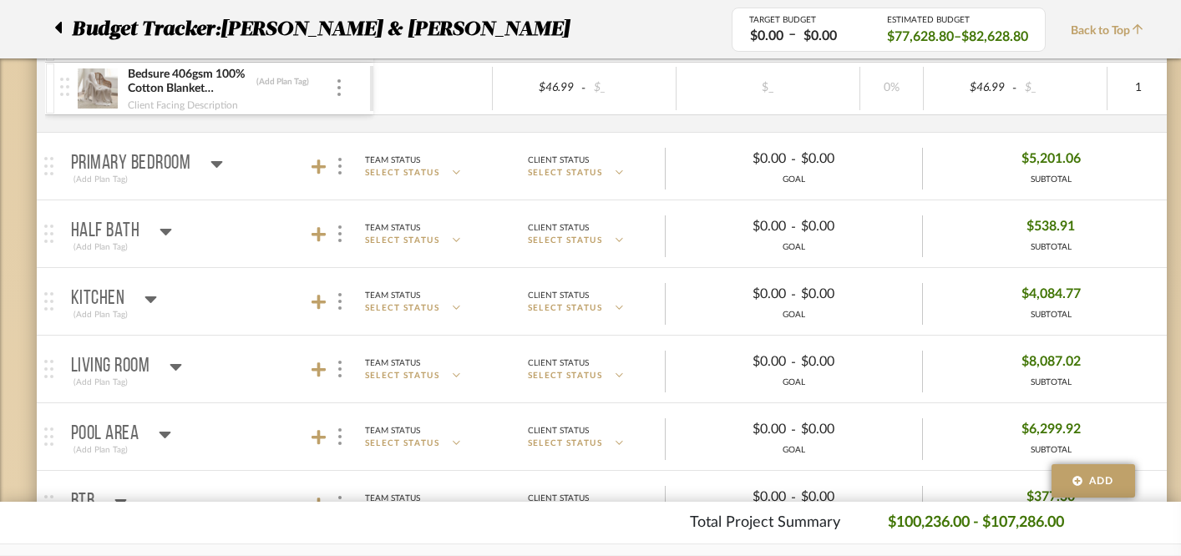
click at [213, 162] on icon at bounding box center [217, 164] width 12 height 7
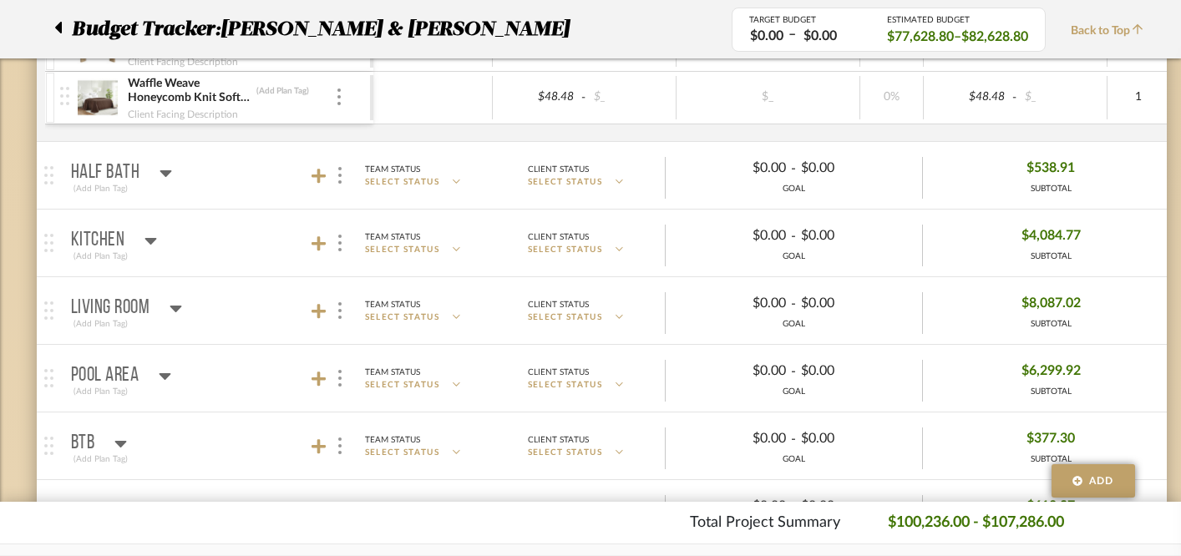
scroll to position [2834, 0]
click at [317, 172] on icon at bounding box center [319, 175] width 15 height 15
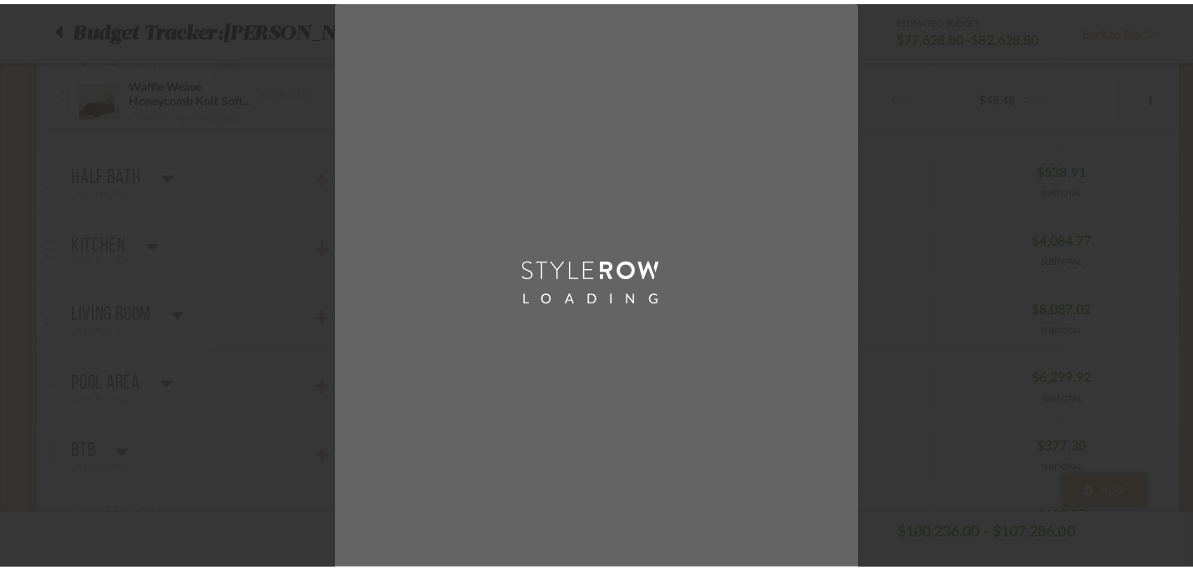
scroll to position [0, 0]
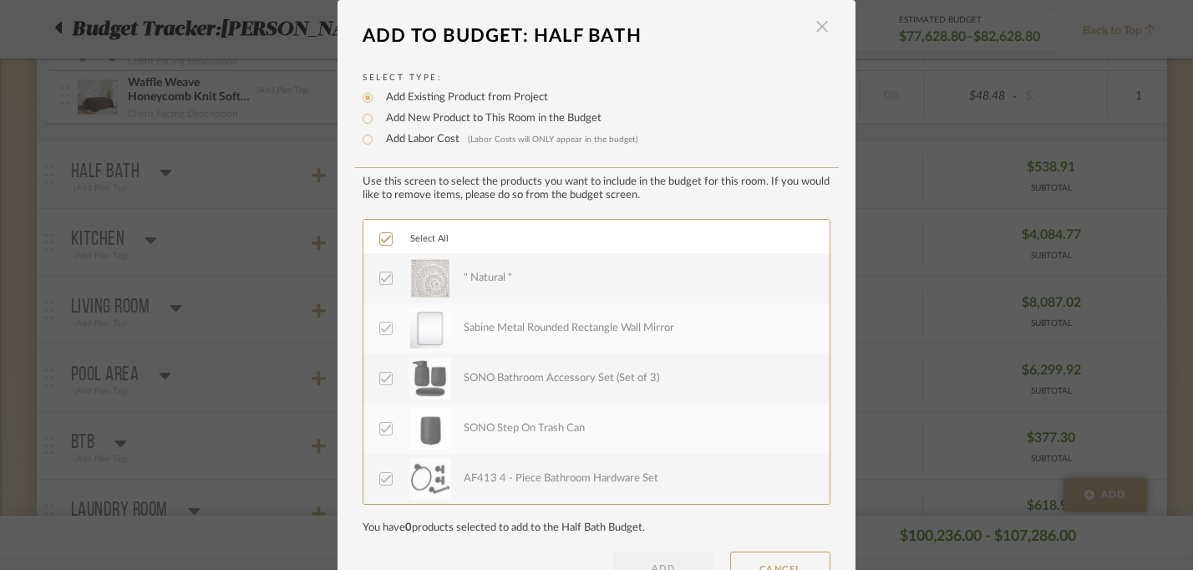
click at [821, 31] on span "button" at bounding box center [821, 26] width 33 height 33
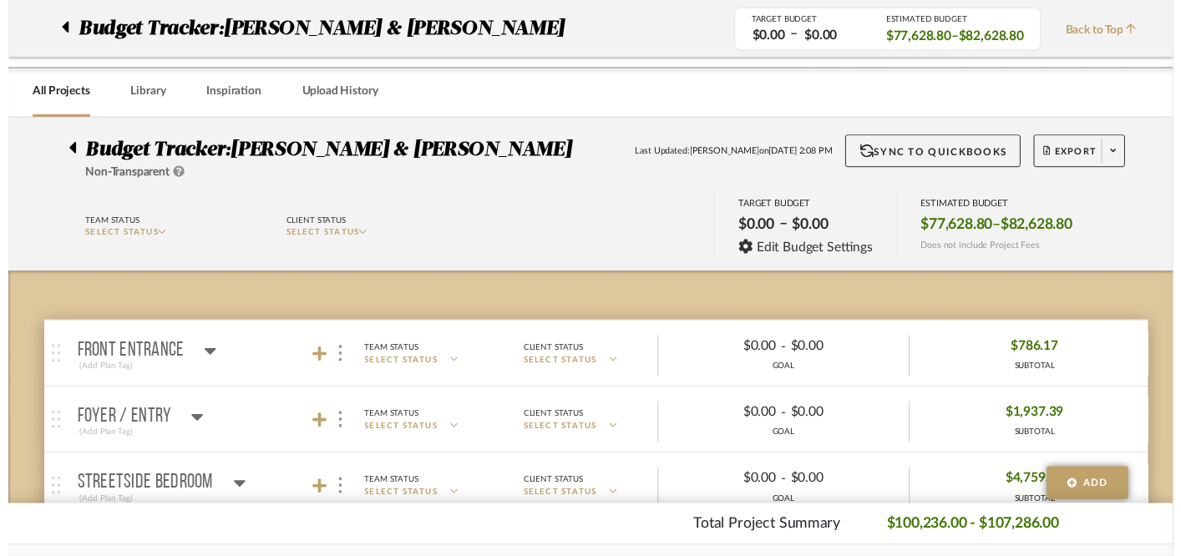
scroll to position [2834, 0]
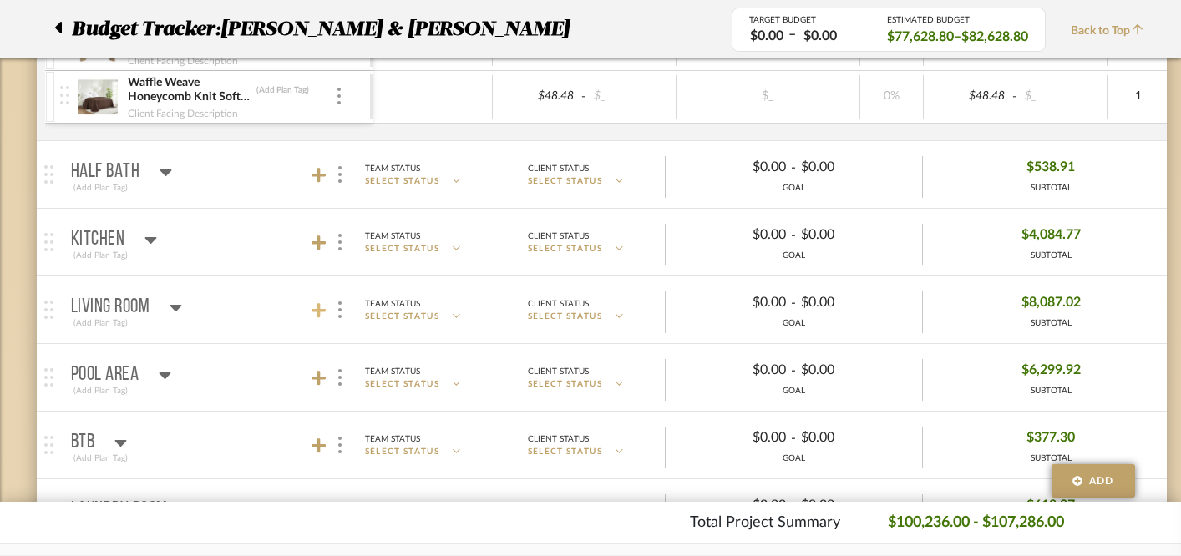
click at [320, 317] on icon at bounding box center [319, 310] width 15 height 17
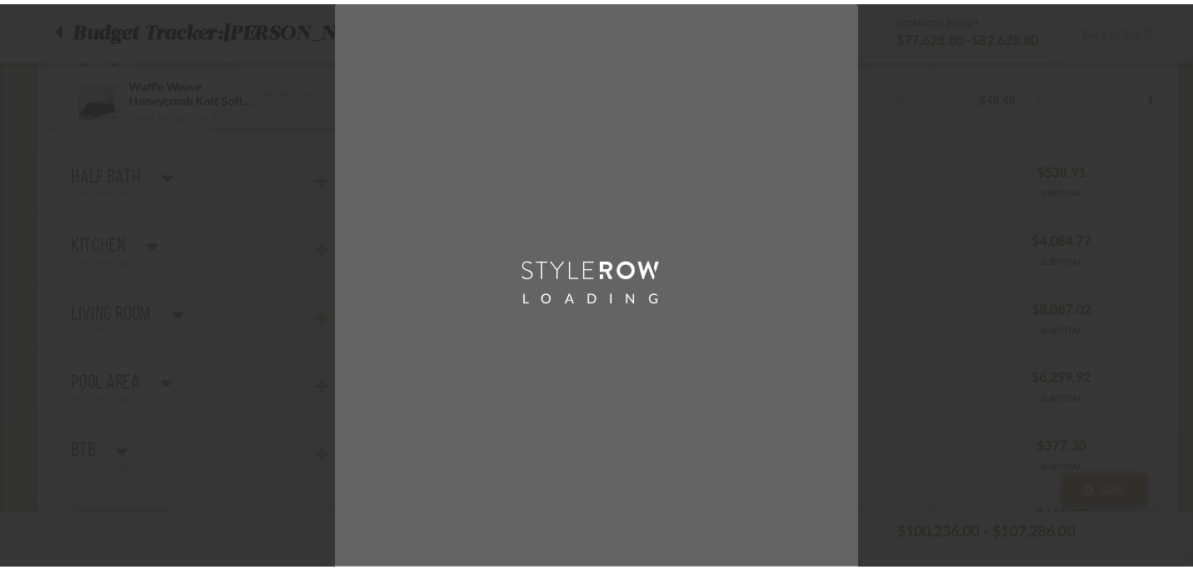
scroll to position [0, 0]
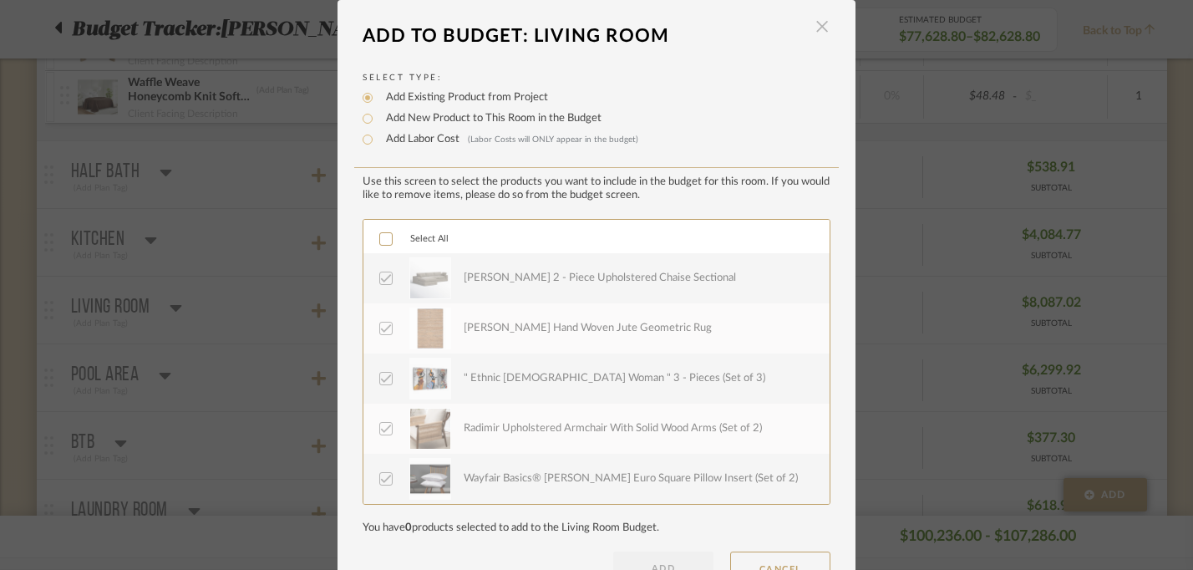
click at [820, 23] on span "button" at bounding box center [821, 26] width 33 height 33
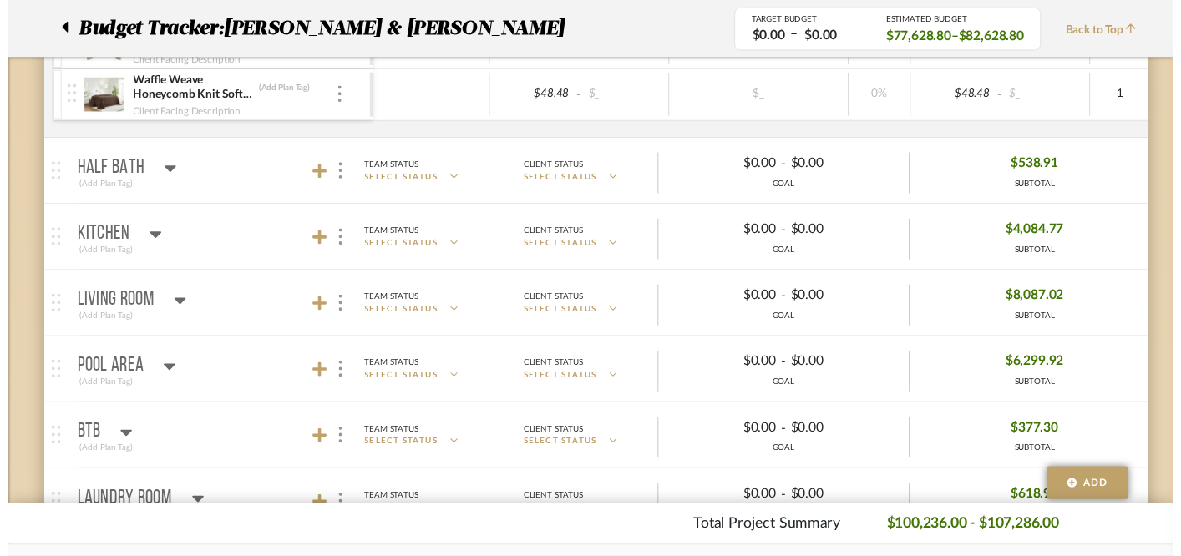
scroll to position [2834, 0]
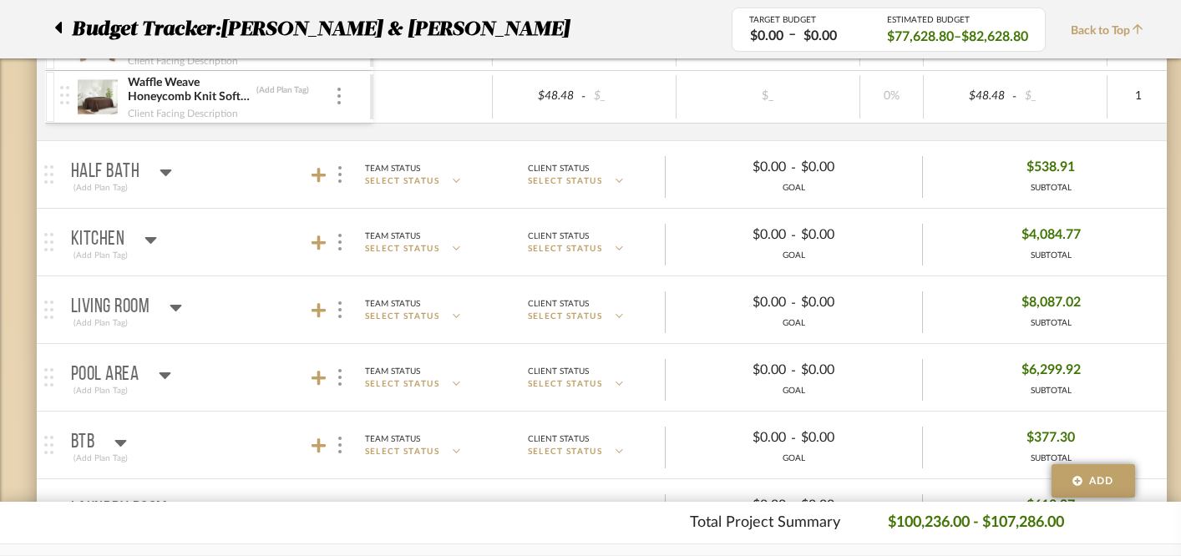
click at [145, 231] on icon at bounding box center [151, 240] width 13 height 20
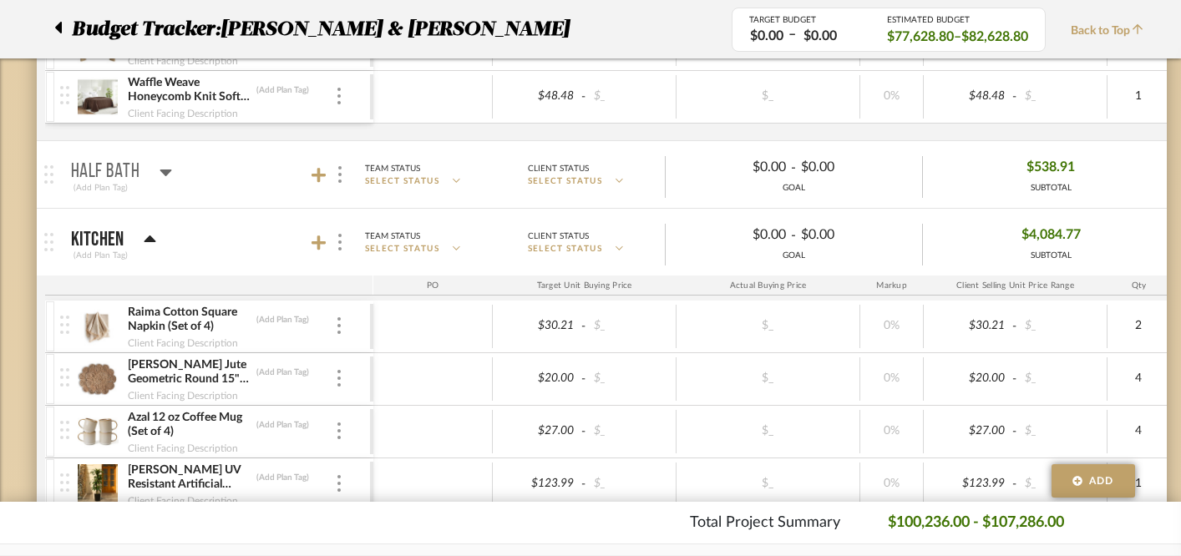
click at [144, 231] on icon at bounding box center [150, 240] width 13 height 20
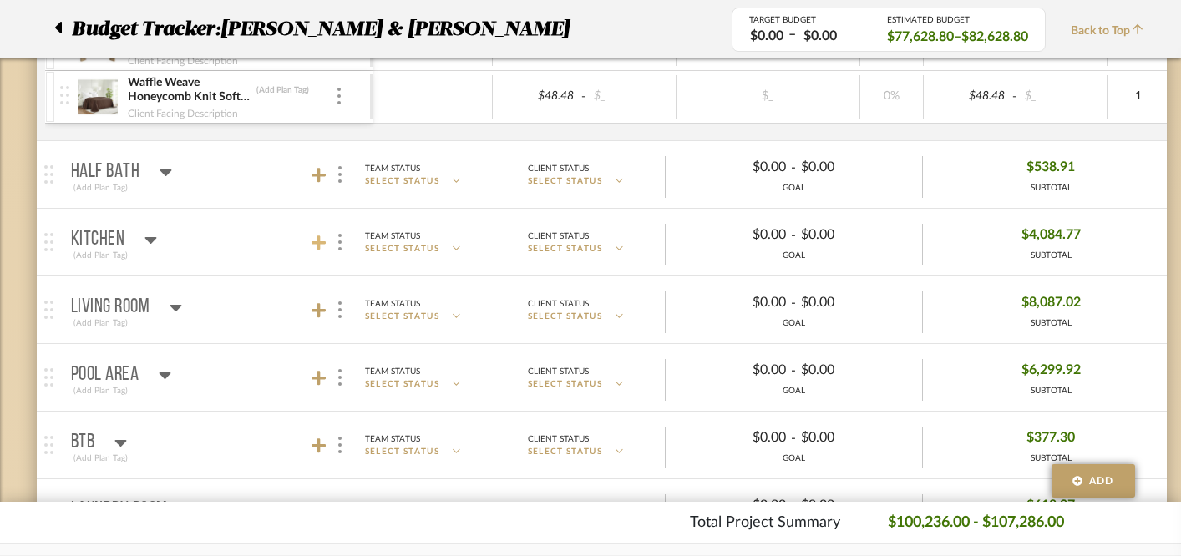
click at [318, 241] on icon at bounding box center [319, 243] width 15 height 15
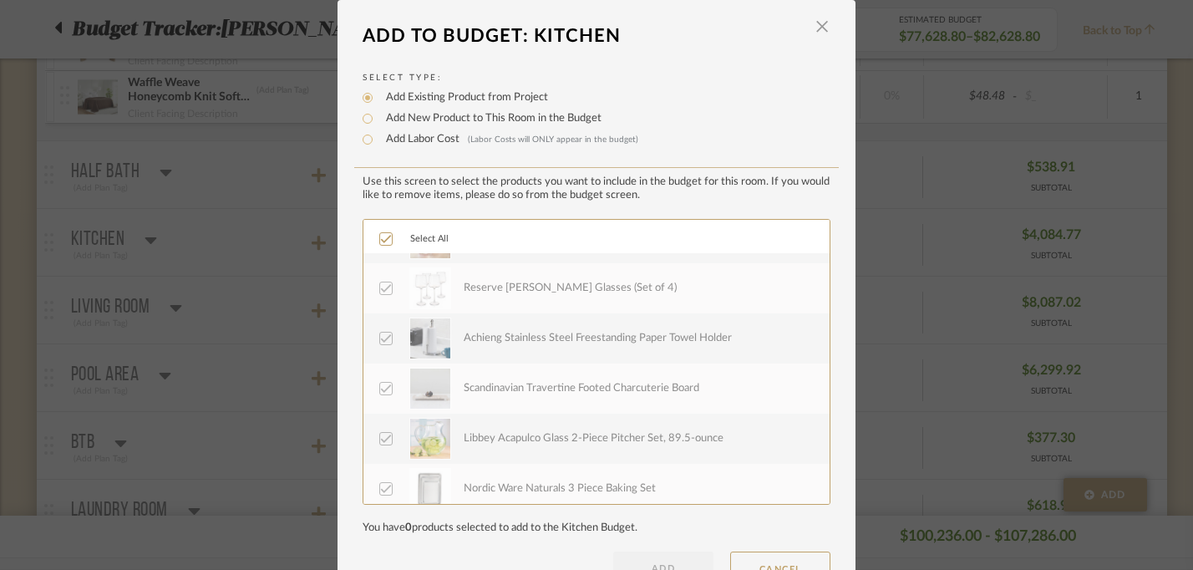
scroll to position [1541, 0]
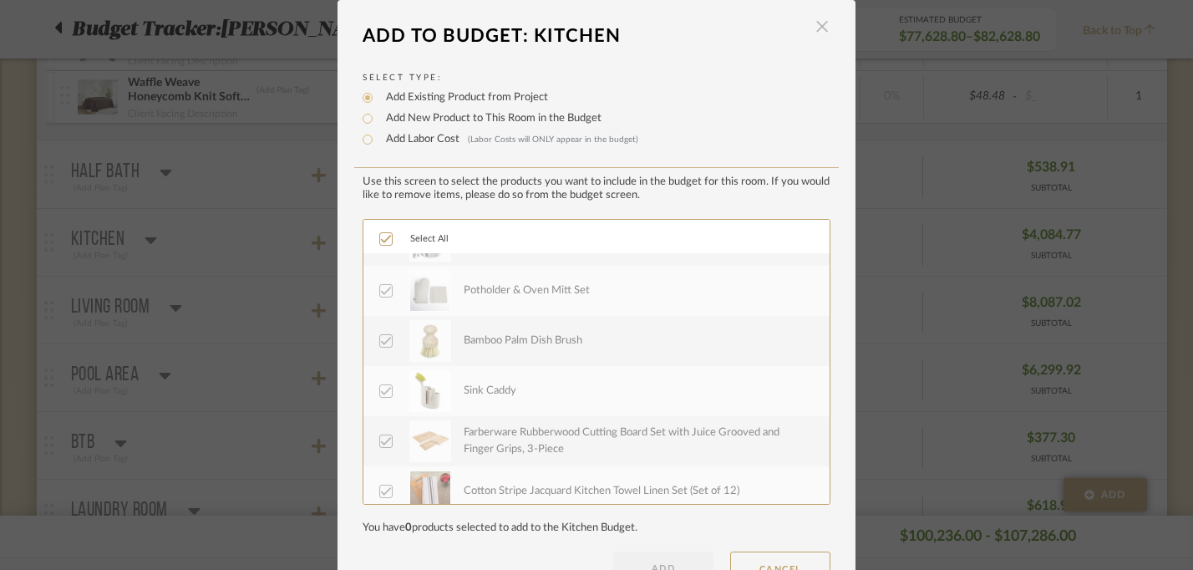
click at [813, 20] on span "button" at bounding box center [821, 26] width 33 height 33
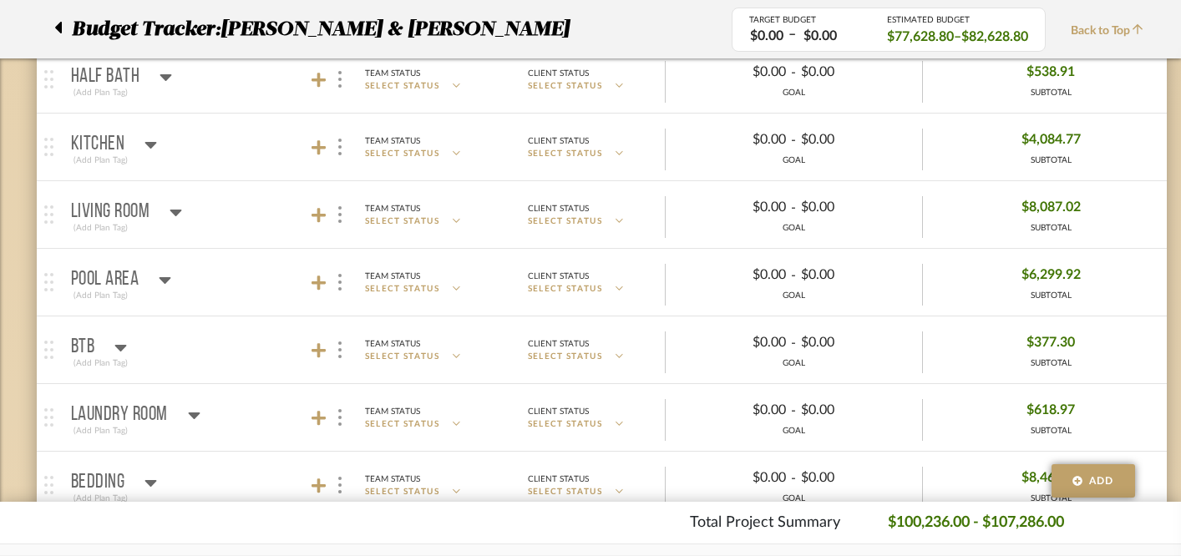
scroll to position [2933, 0]
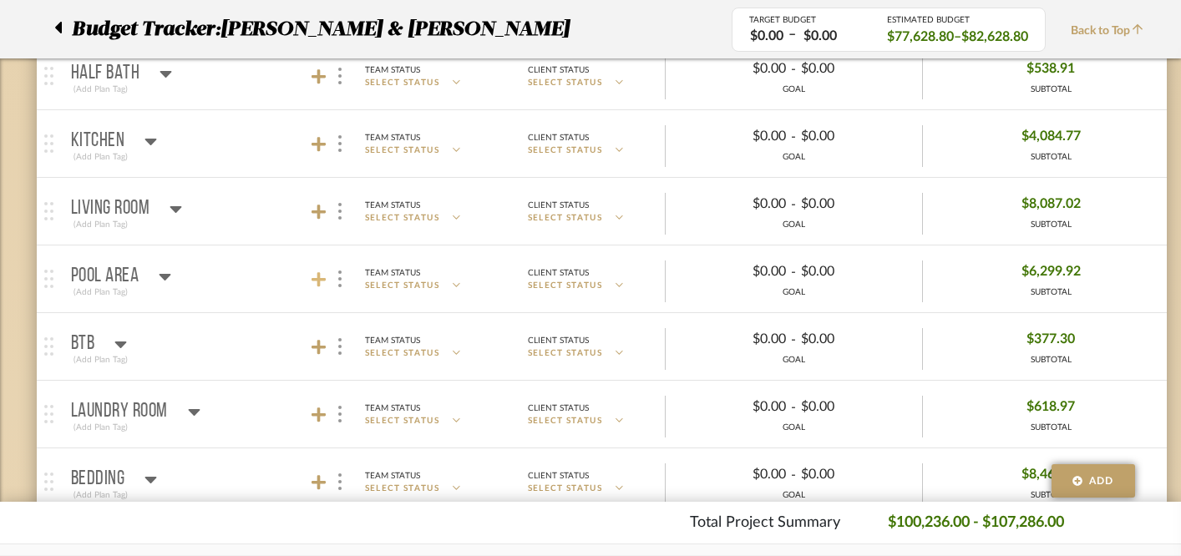
click at [318, 275] on icon at bounding box center [319, 279] width 15 height 15
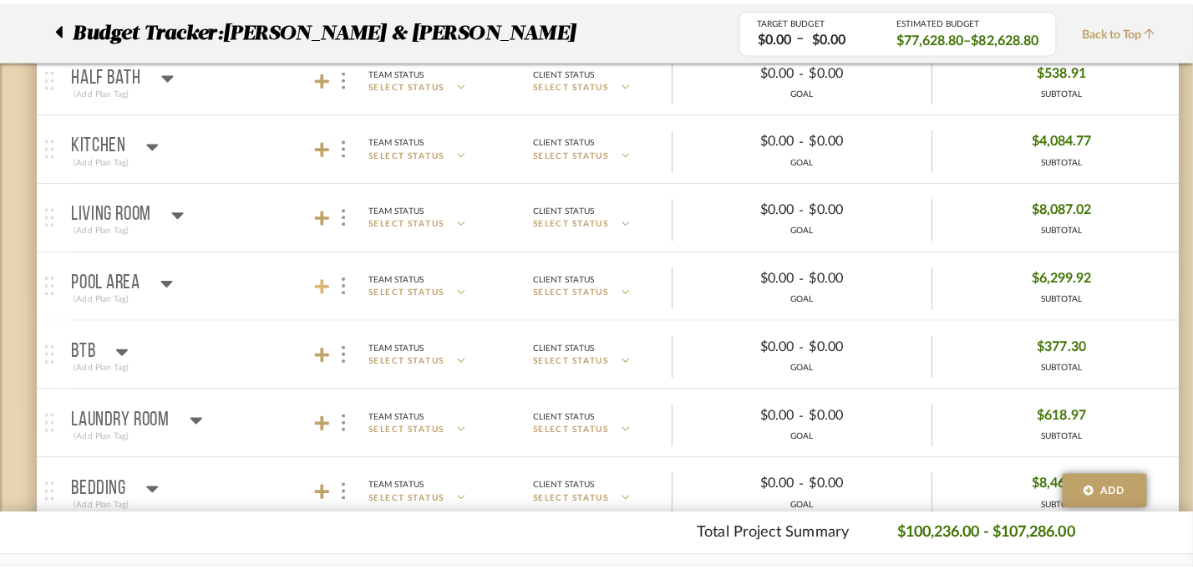
scroll to position [0, 0]
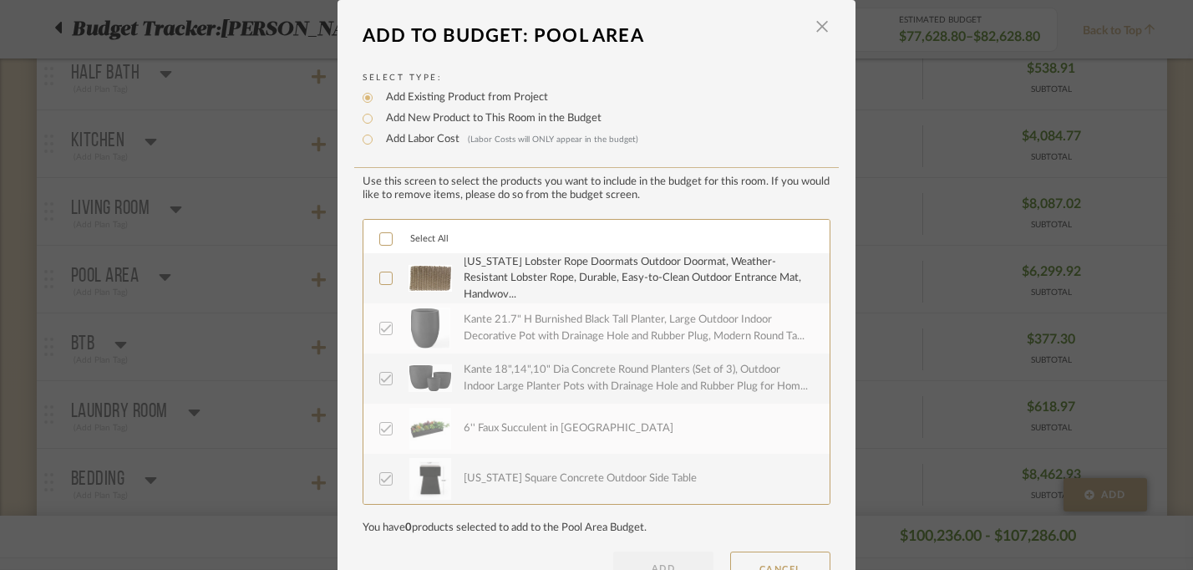
click at [380, 282] on icon at bounding box center [386, 278] width 12 height 12
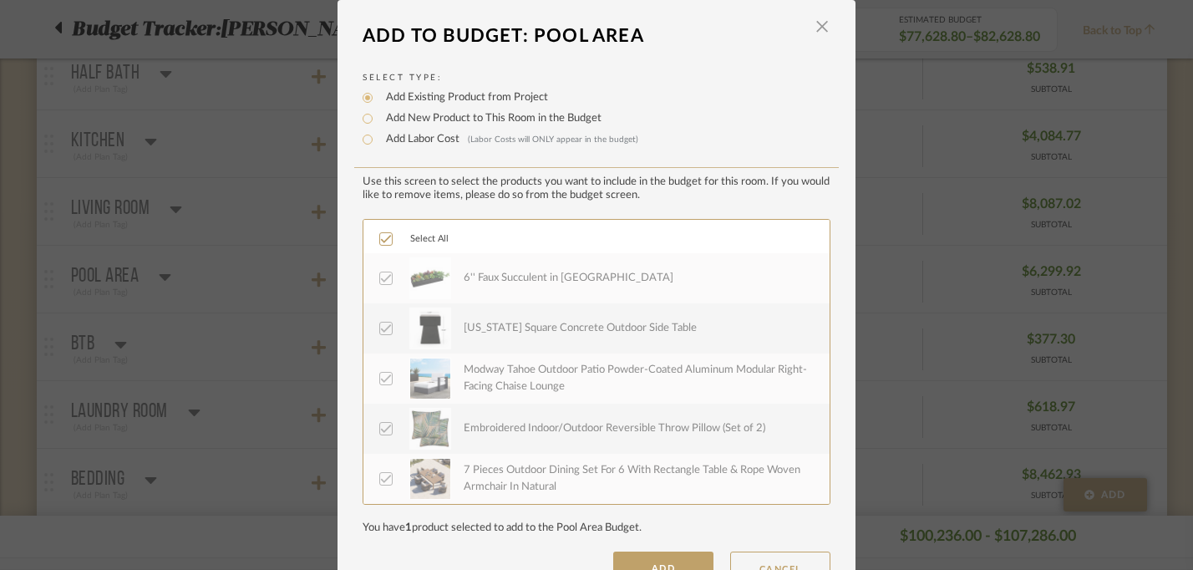
scroll to position [51, 0]
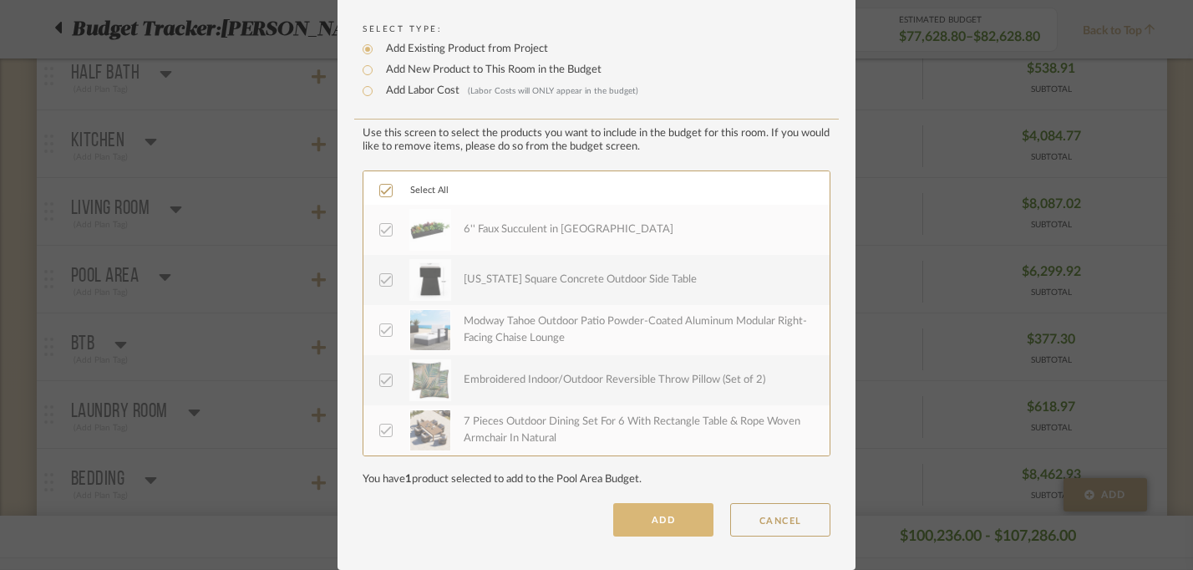
click at [628, 508] on button "ADD" at bounding box center [663, 519] width 100 height 33
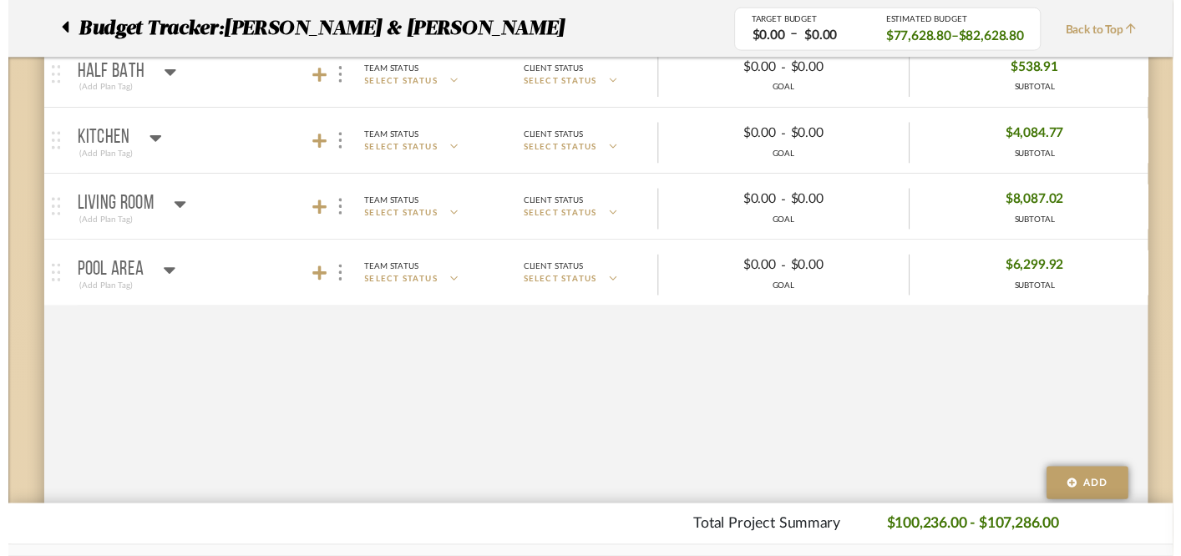
scroll to position [2933, 0]
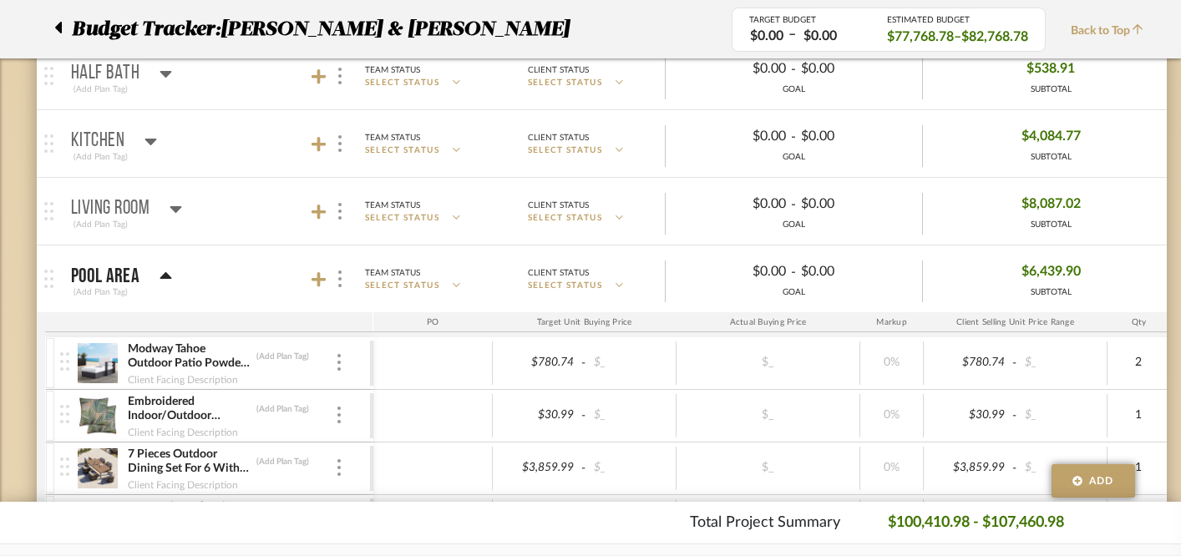
click at [168, 281] on icon at bounding box center [166, 276] width 13 height 20
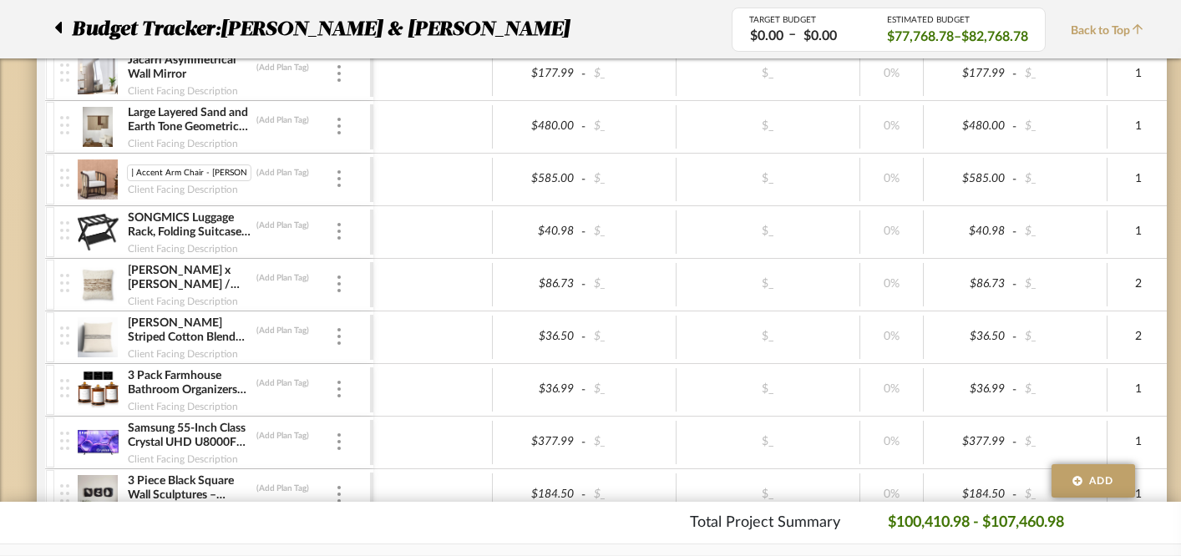
scroll to position [0, 0]
click at [109, 182] on img at bounding box center [98, 180] width 41 height 40
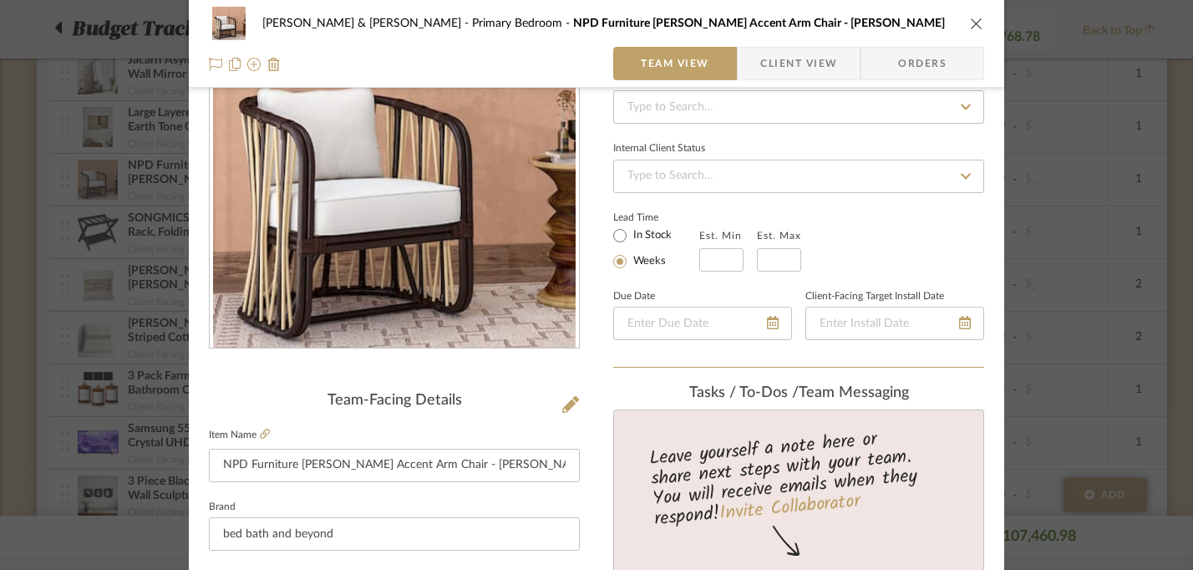
scroll to position [159, 0]
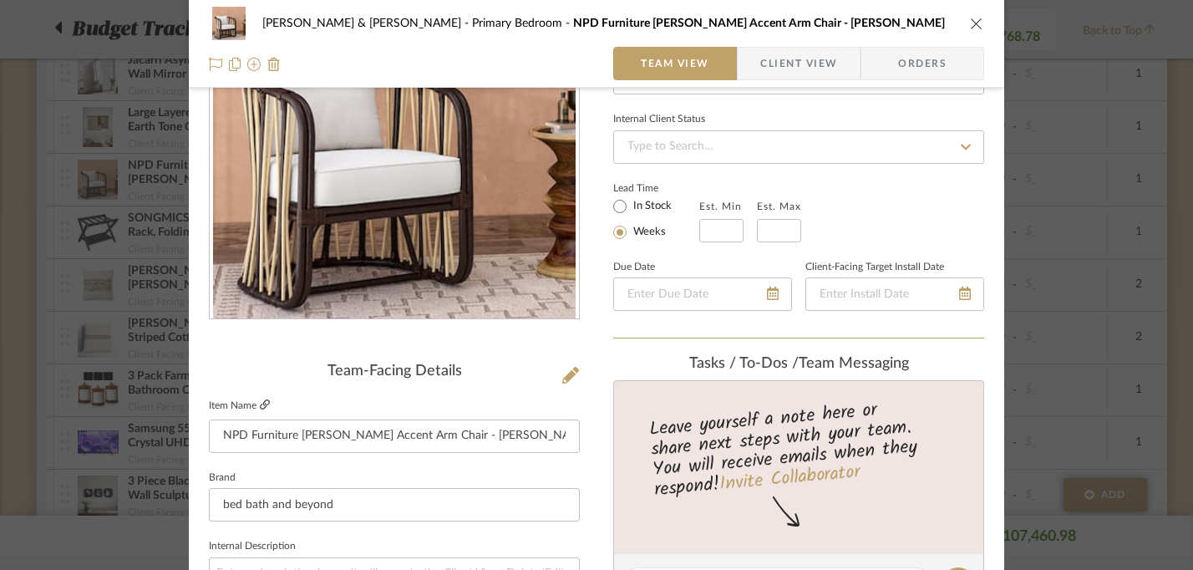
click at [260, 403] on icon at bounding box center [265, 404] width 10 height 10
click at [972, 20] on icon "close" at bounding box center [976, 23] width 13 height 13
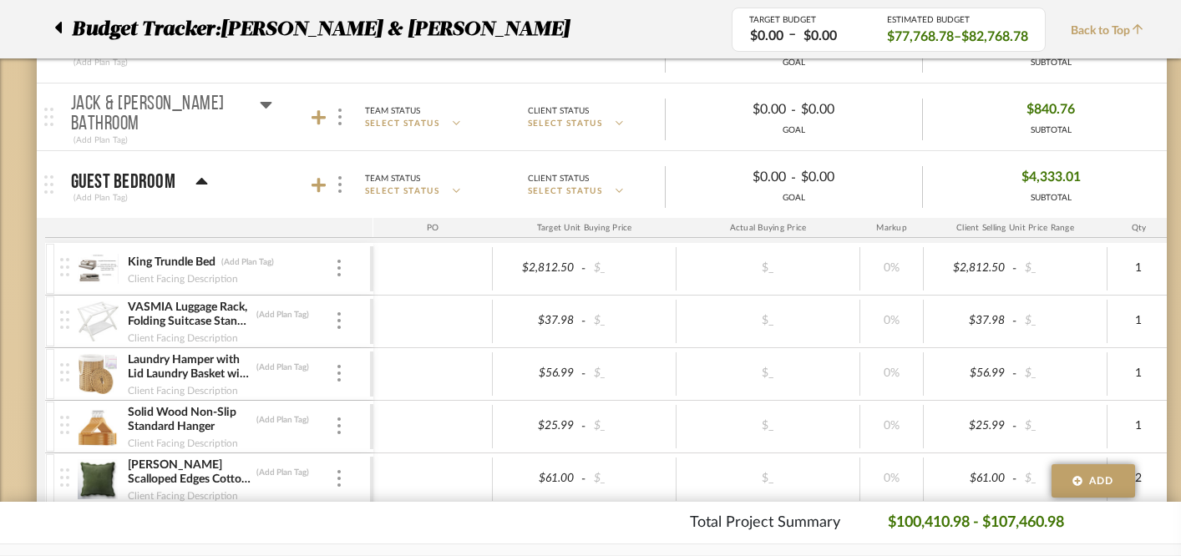
scroll to position [0, 0]
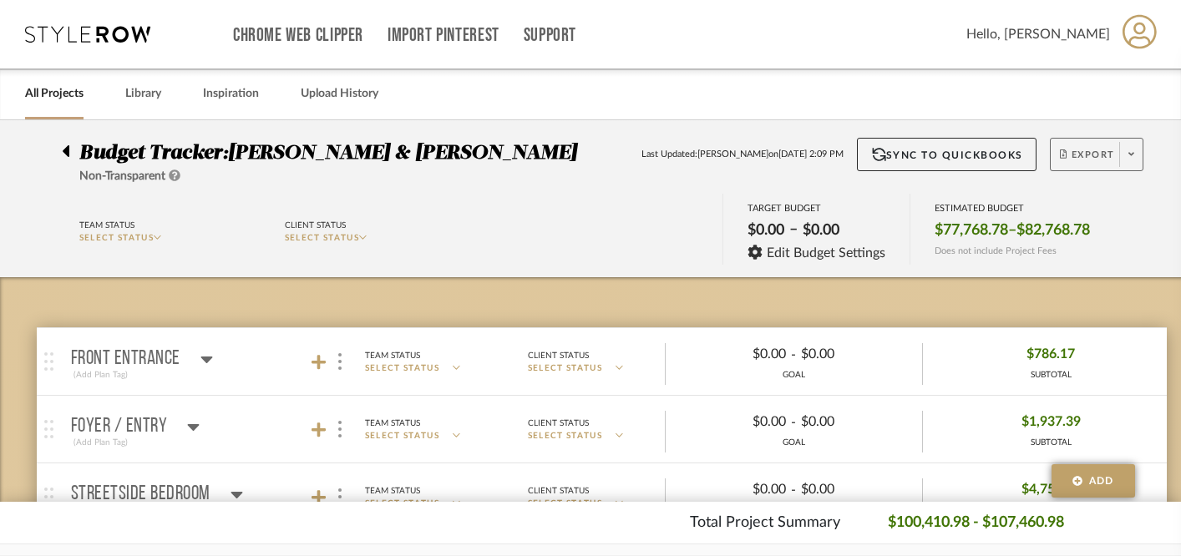
click at [1129, 150] on fa-icon at bounding box center [1132, 154] width 6 height 9
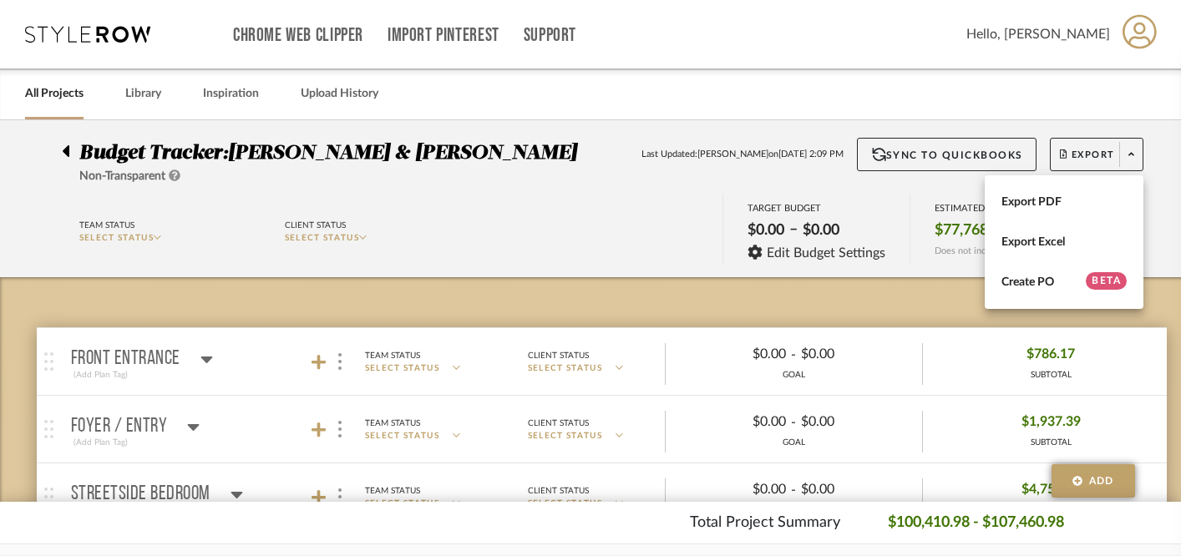
click at [358, 298] on div at bounding box center [590, 278] width 1181 height 556
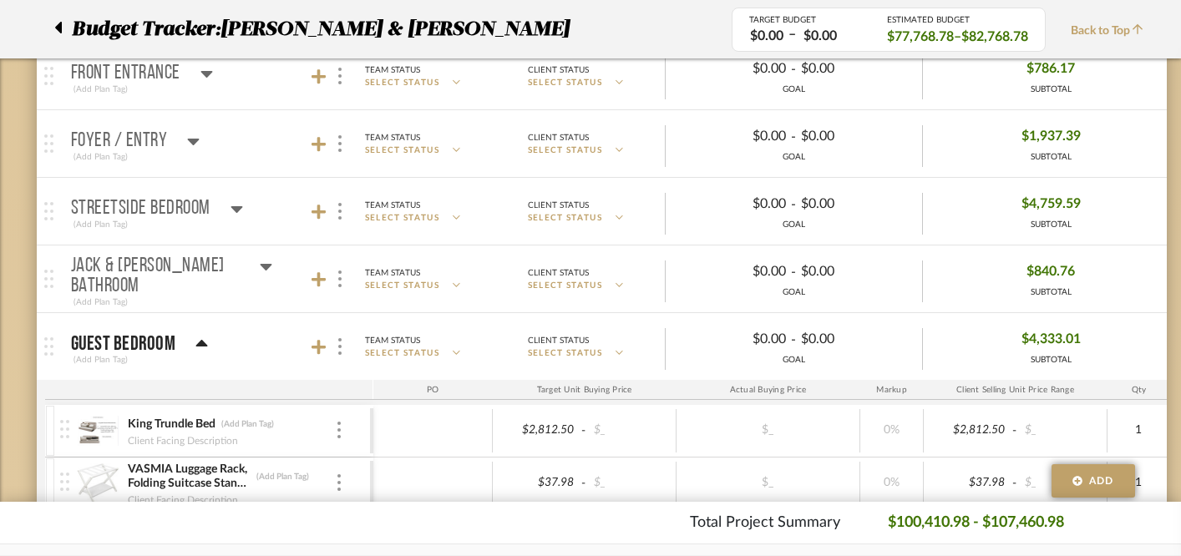
scroll to position [289, 0]
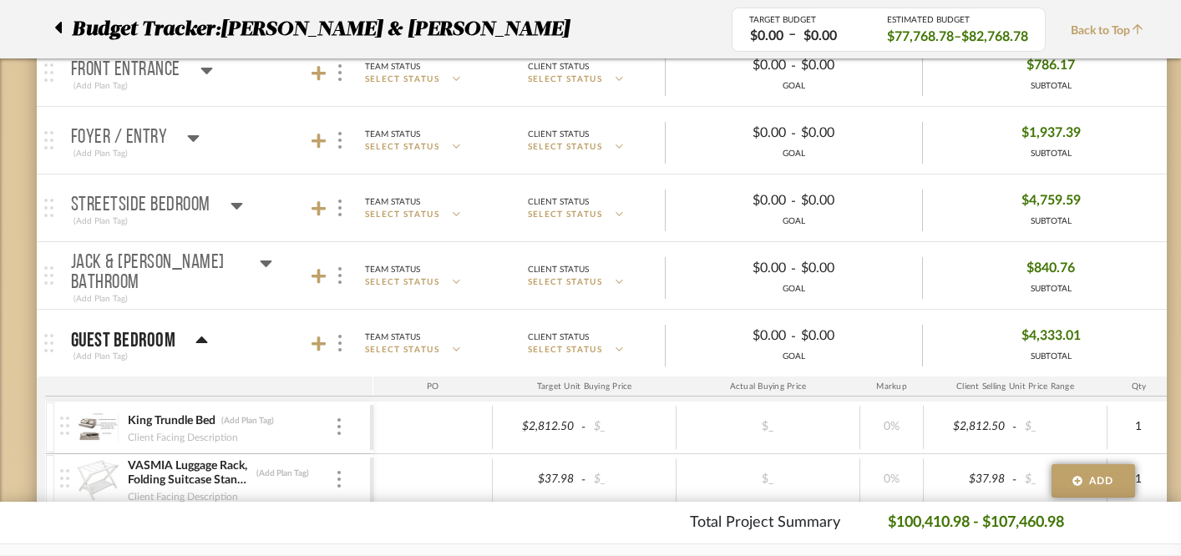
click at [195, 336] on icon at bounding box center [201, 341] width 13 height 20
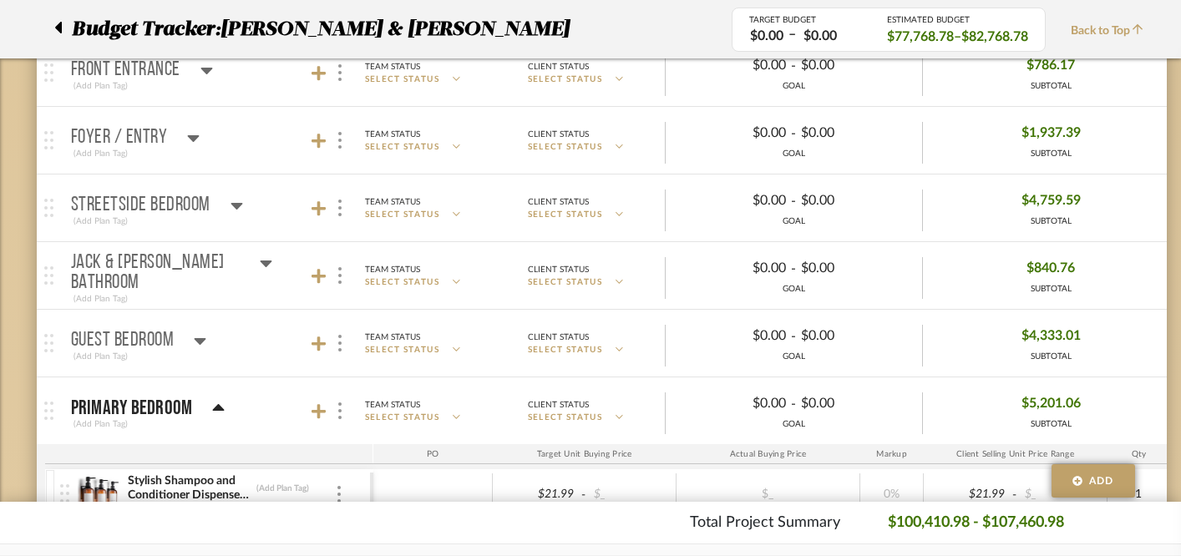
click at [219, 409] on icon at bounding box center [219, 407] width 12 height 7
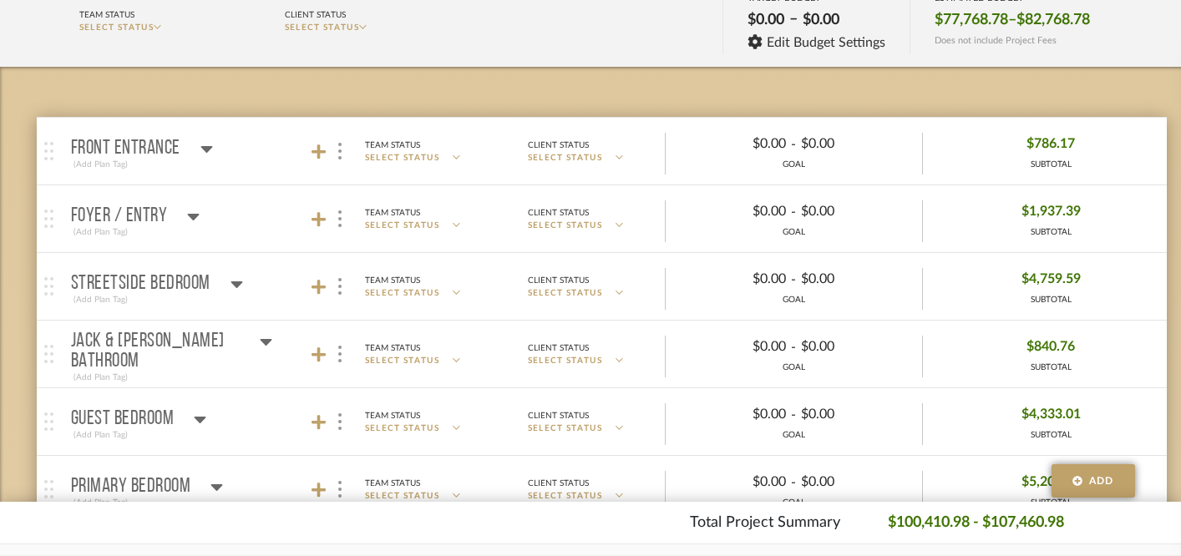
scroll to position [214, 0]
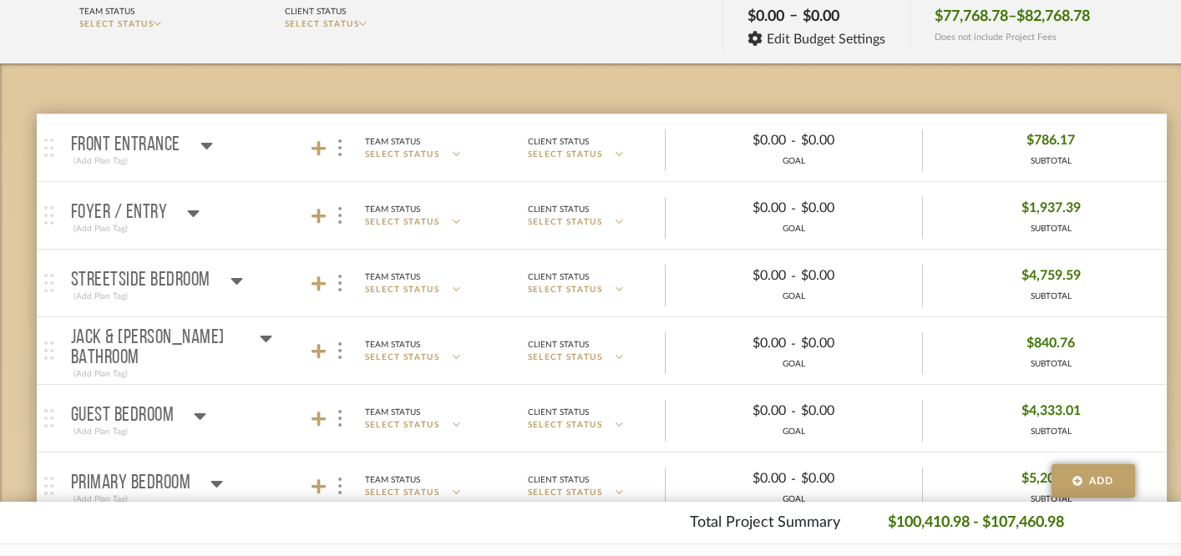
click at [233, 278] on icon at bounding box center [237, 281] width 12 height 7
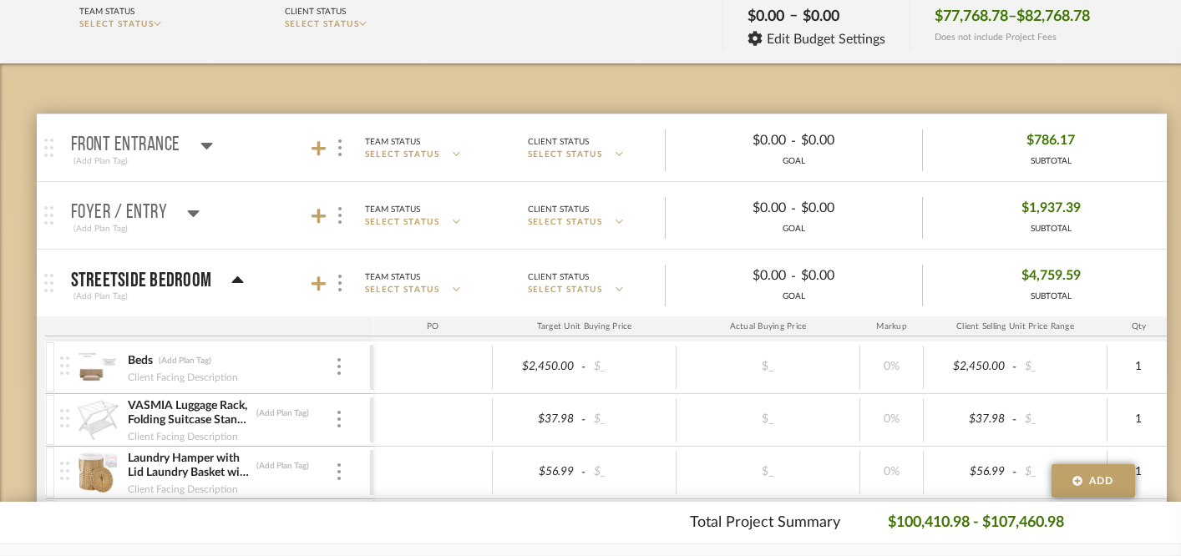
click at [233, 278] on icon at bounding box center [238, 280] width 12 height 7
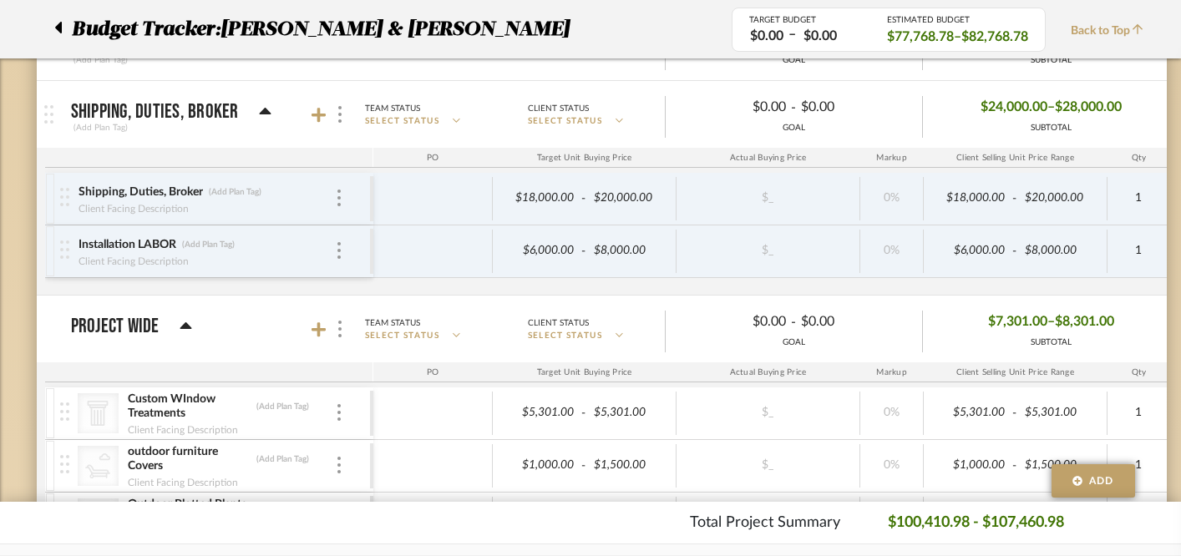
scroll to position [1160, 0]
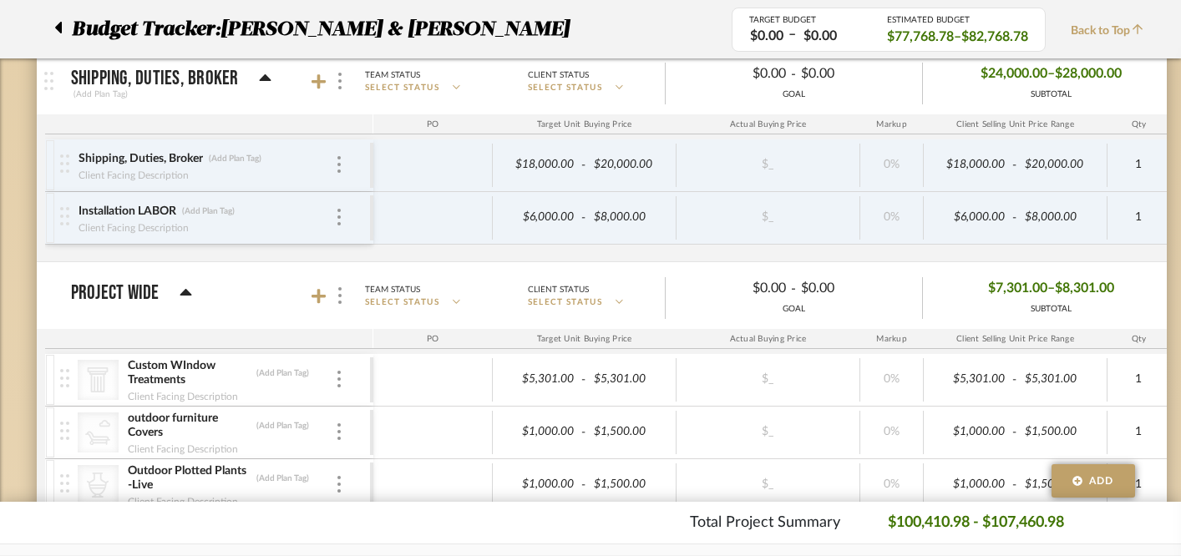
click at [259, 74] on icon at bounding box center [265, 79] width 13 height 20
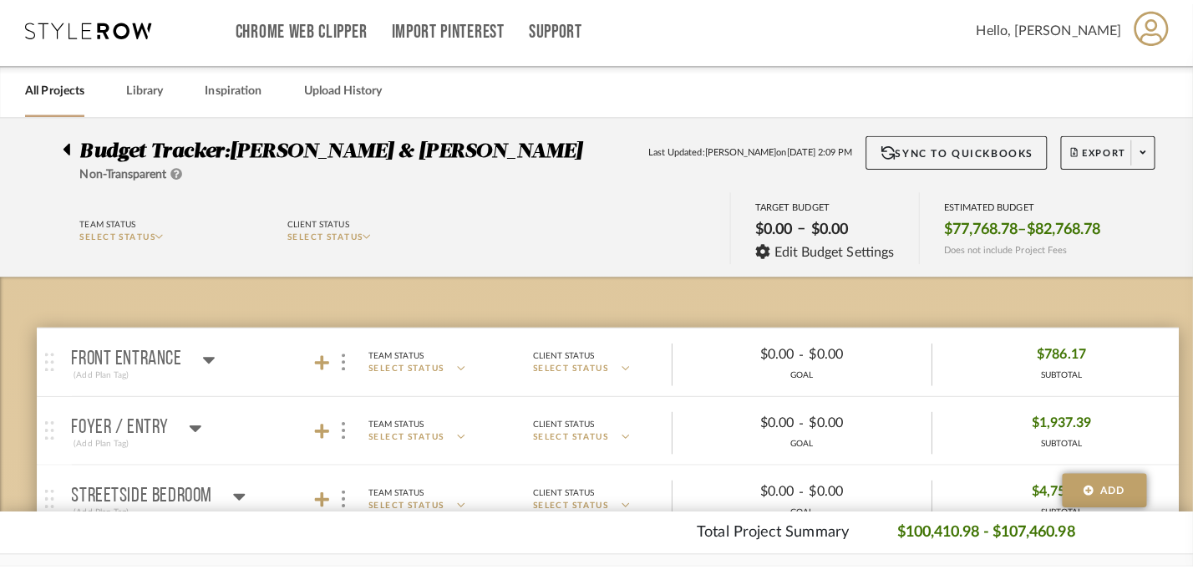
scroll to position [0, 0]
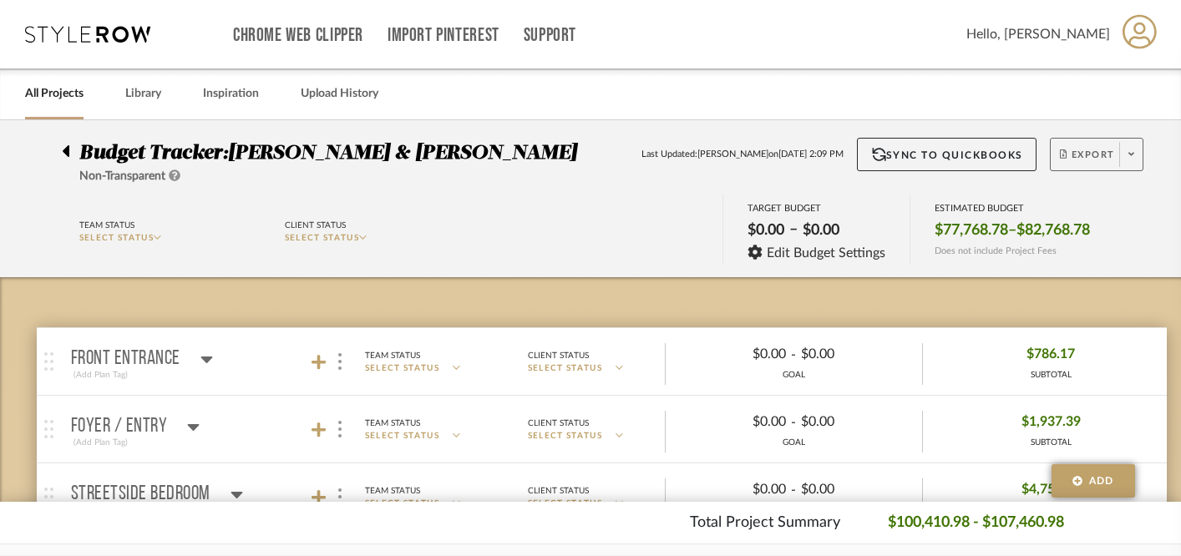
click at [1089, 157] on span "Export" at bounding box center [1087, 161] width 55 height 25
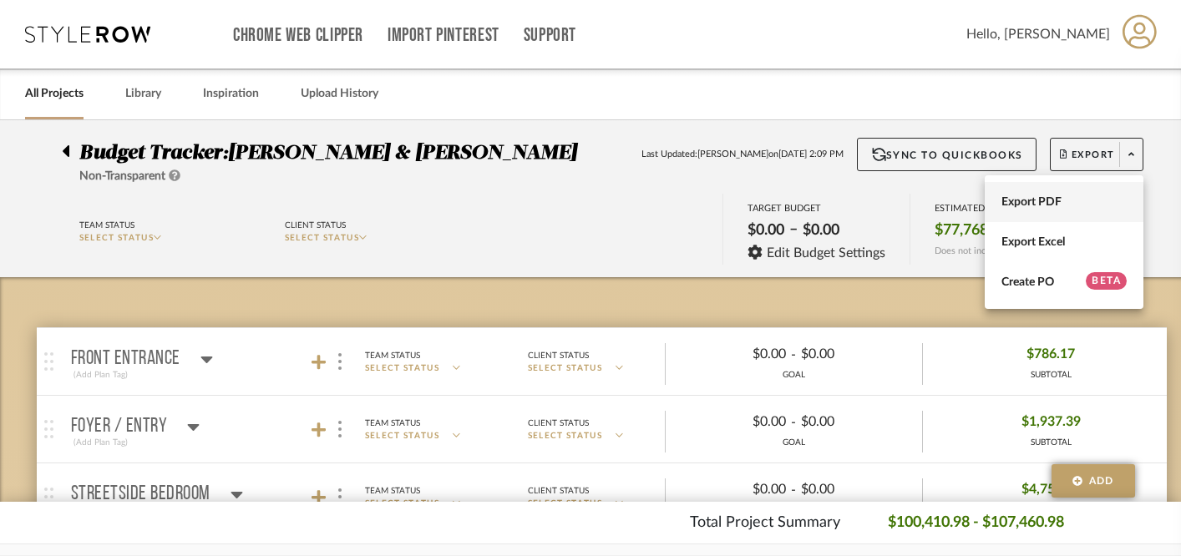
click at [1075, 202] on span "Export PDF" at bounding box center [1064, 202] width 125 height 14
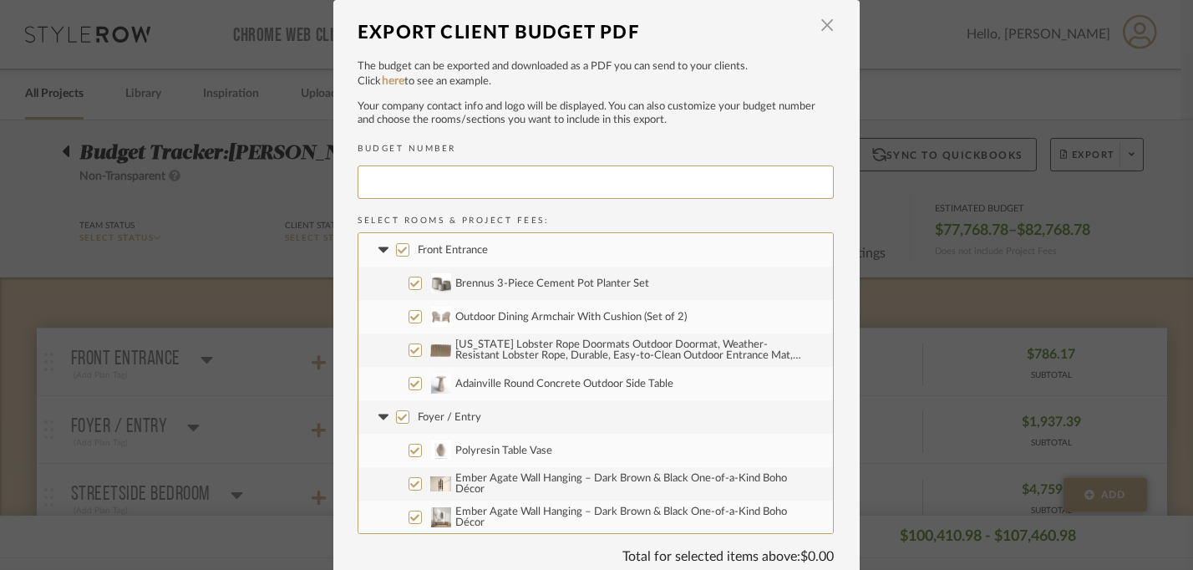
type input "[PERSON_NAME]-002"
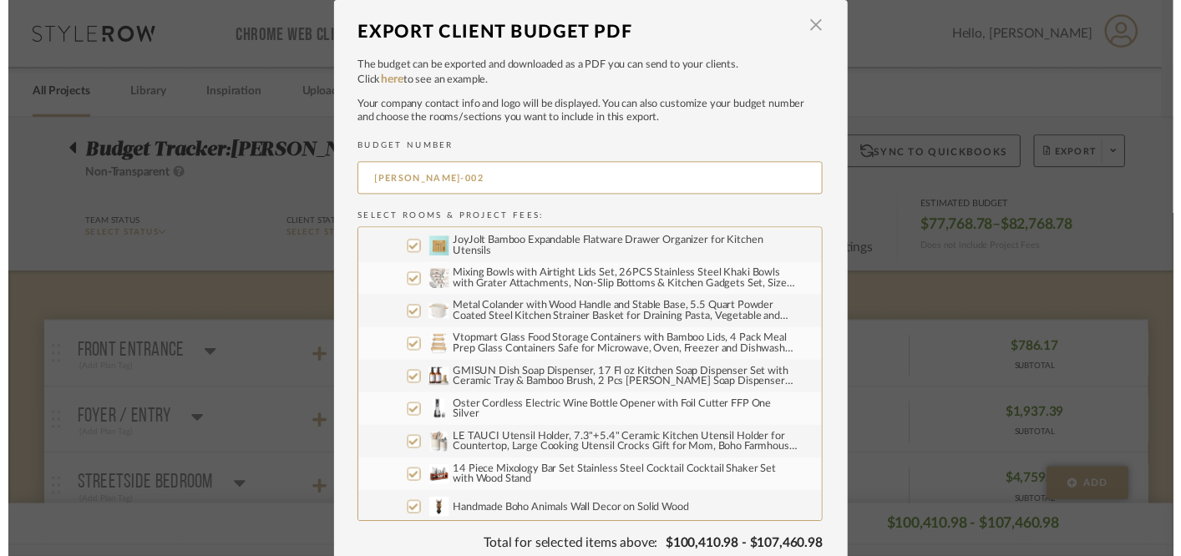
scroll to position [4177, 0]
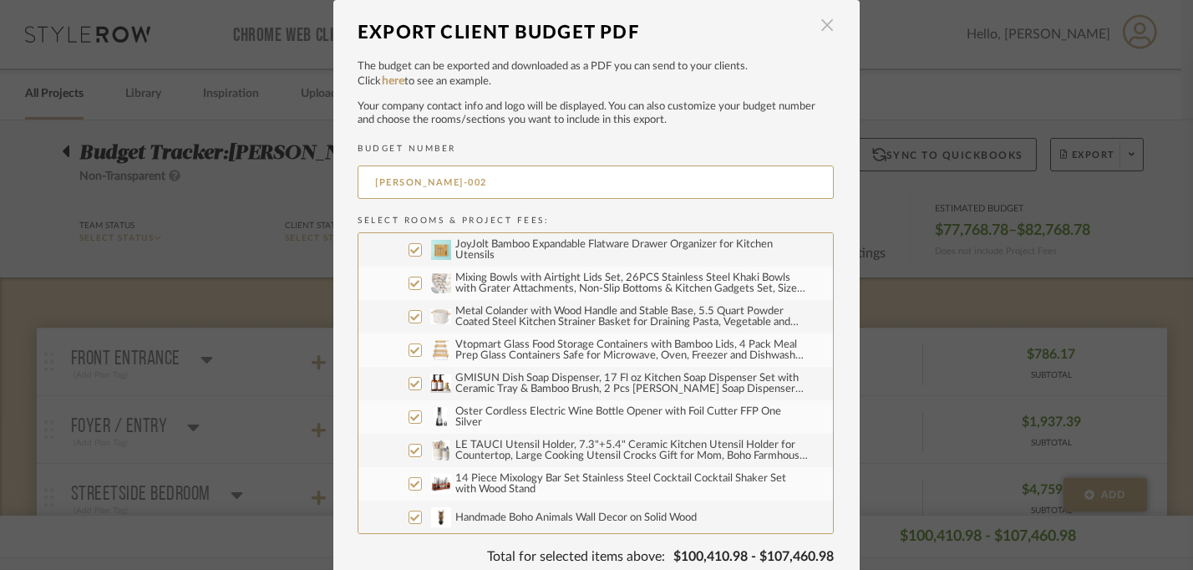
click at [822, 27] on span "button" at bounding box center [826, 25] width 33 height 33
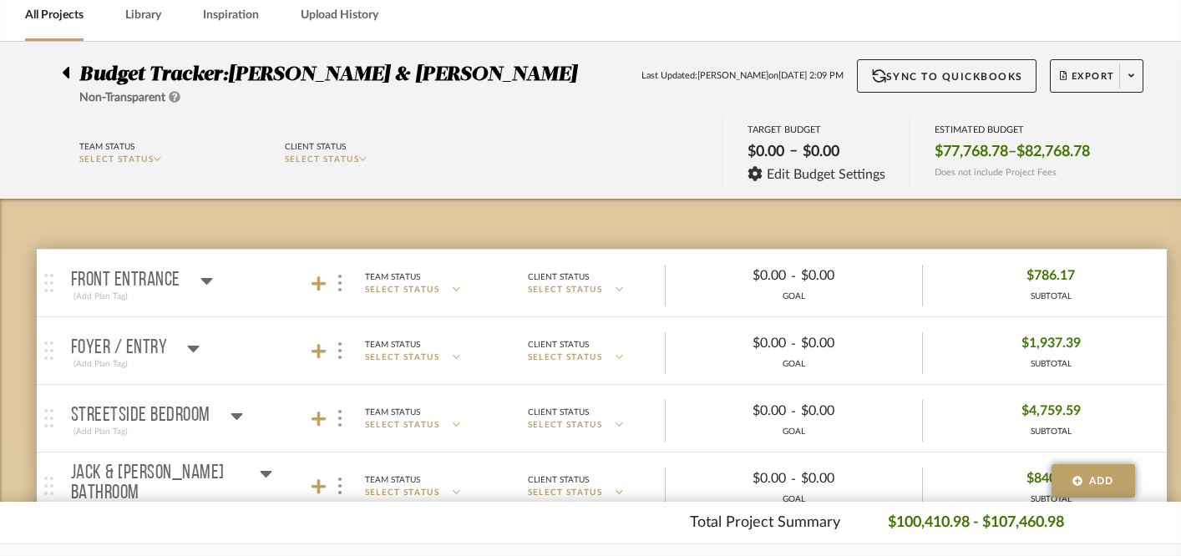
scroll to position [77, 0]
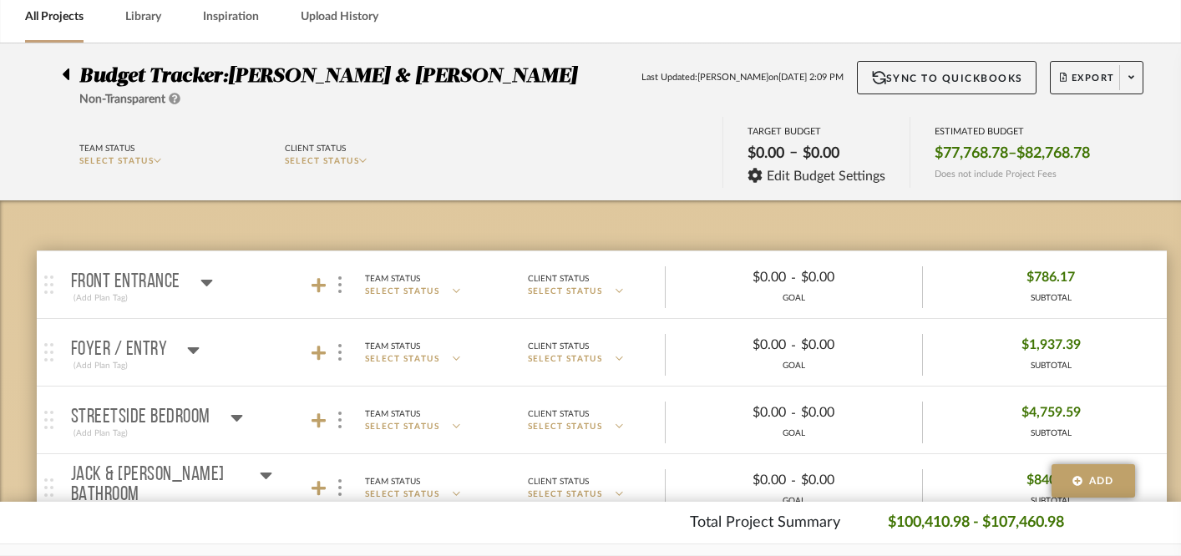
click at [191, 349] on icon at bounding box center [194, 351] width 12 height 7
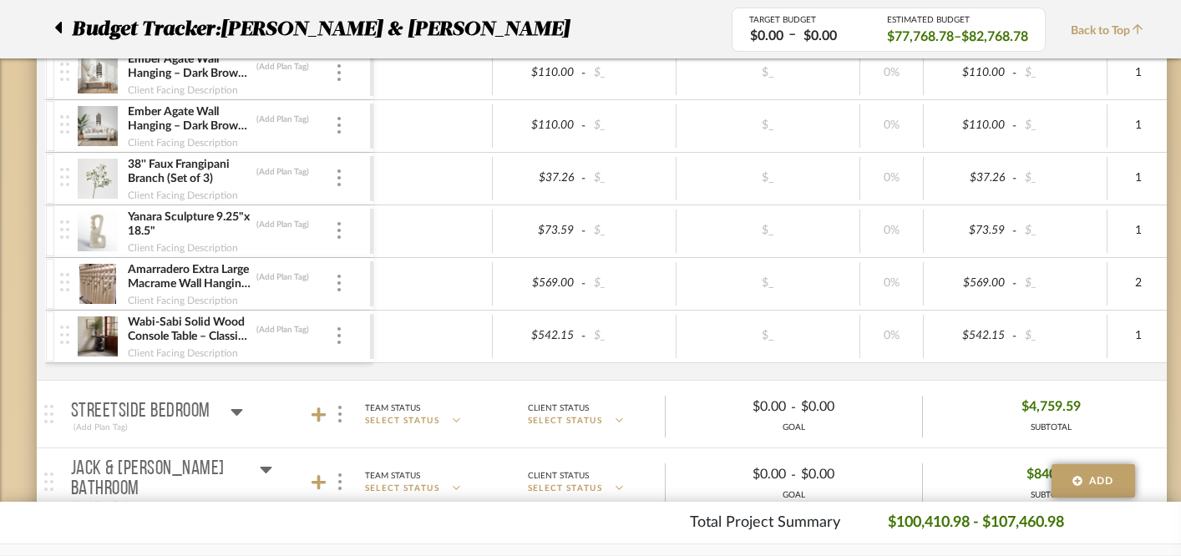
scroll to position [548, 0]
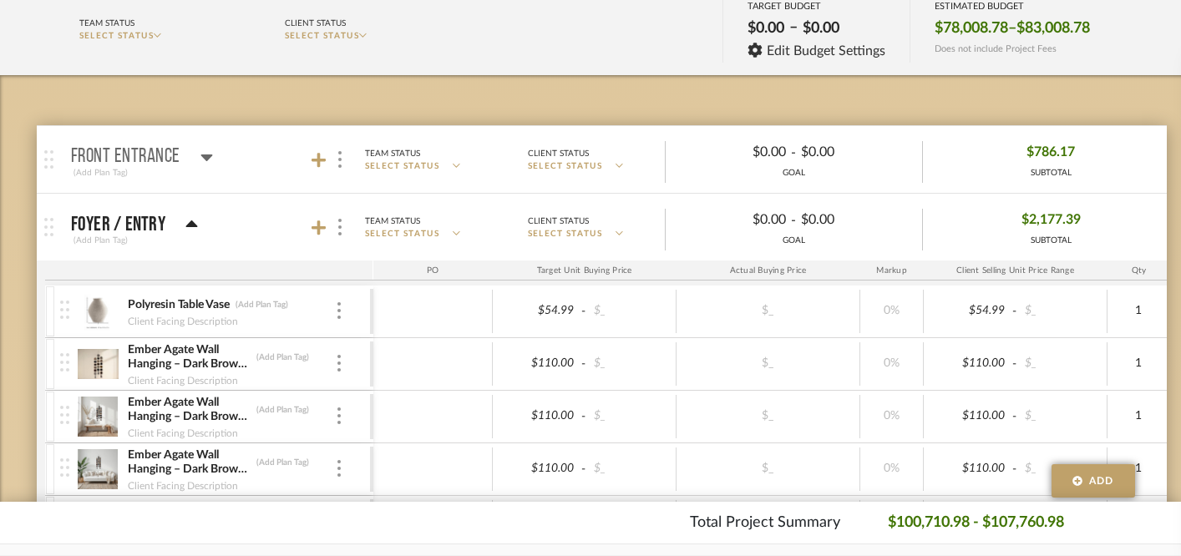
scroll to position [204, 0]
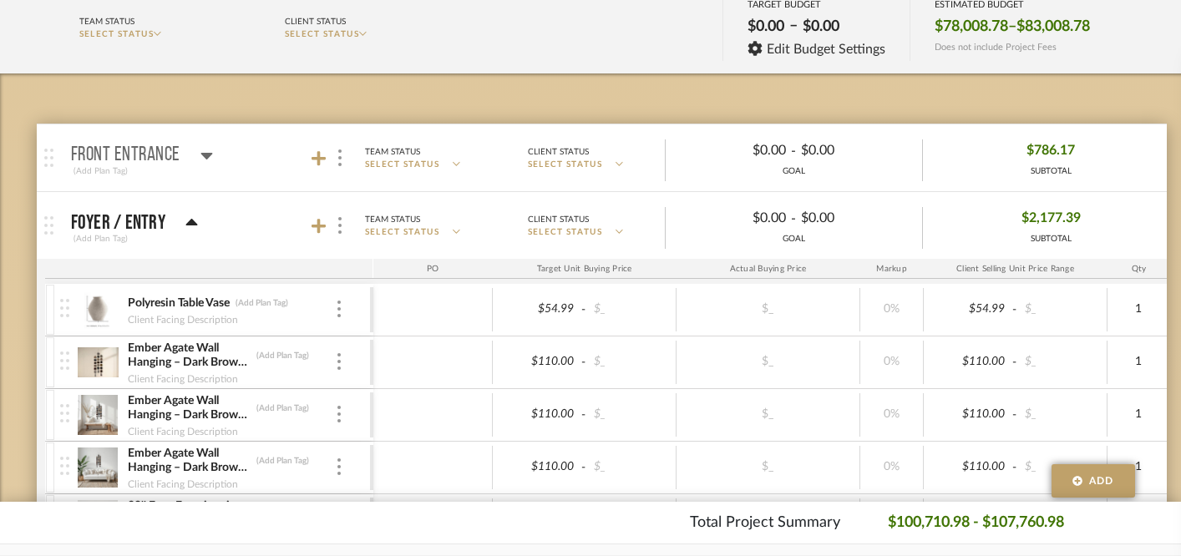
click at [192, 220] on icon at bounding box center [191, 223] width 13 height 20
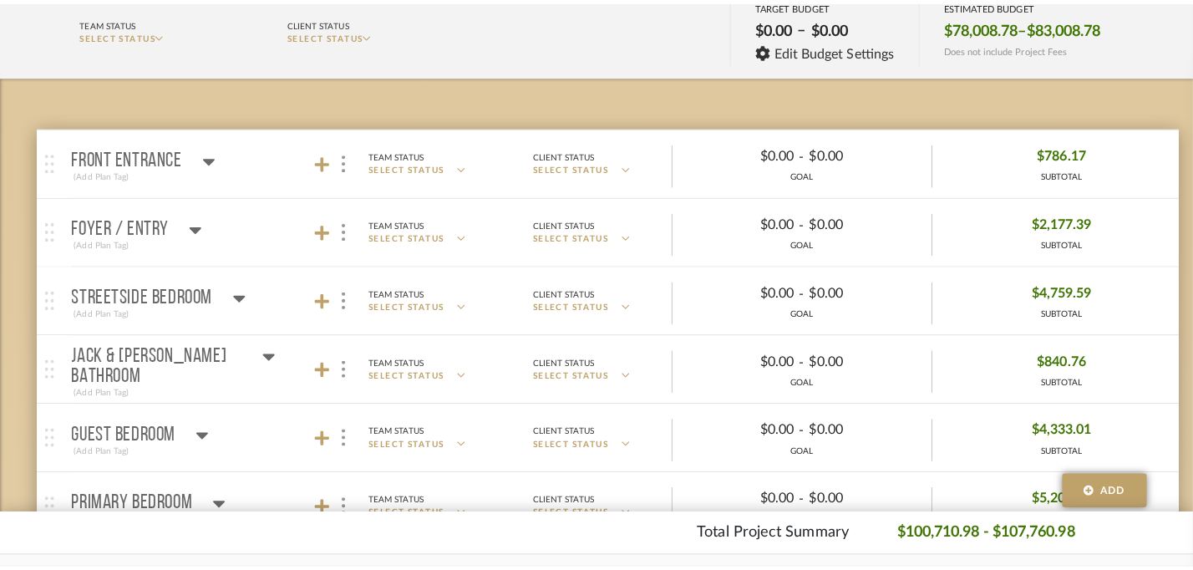
scroll to position [0, 0]
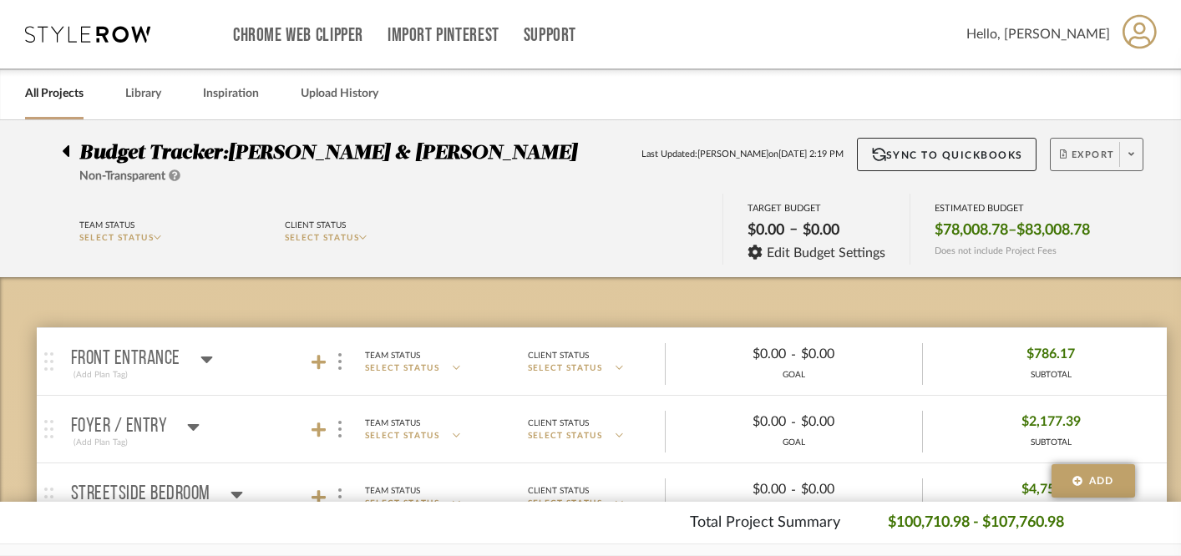
click at [1136, 154] on span at bounding box center [1130, 154] width 23 height 25
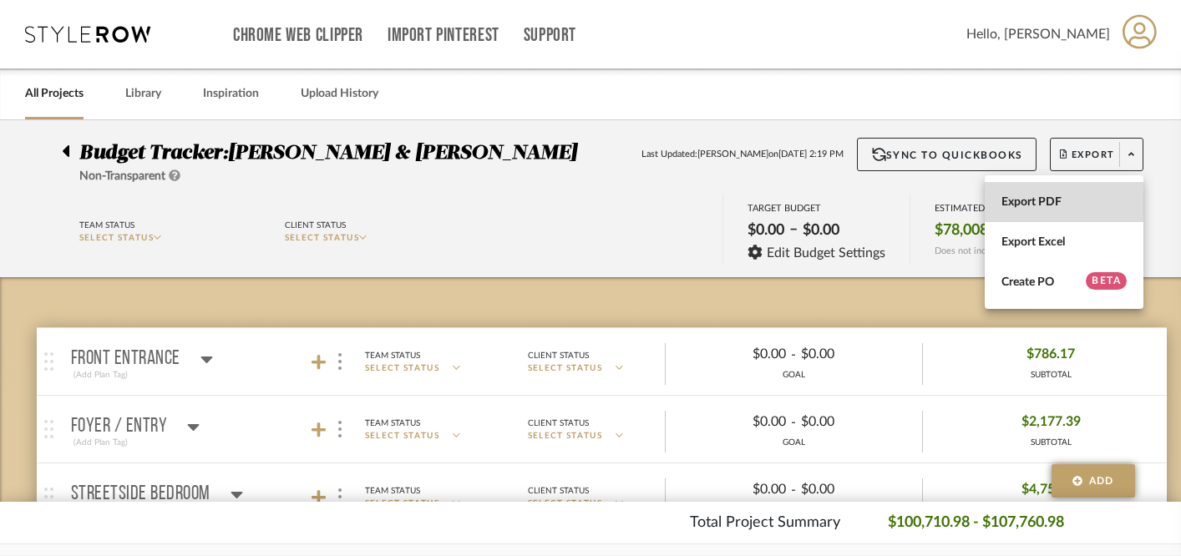
click at [1021, 199] on span "Export PDF" at bounding box center [1064, 202] width 125 height 14
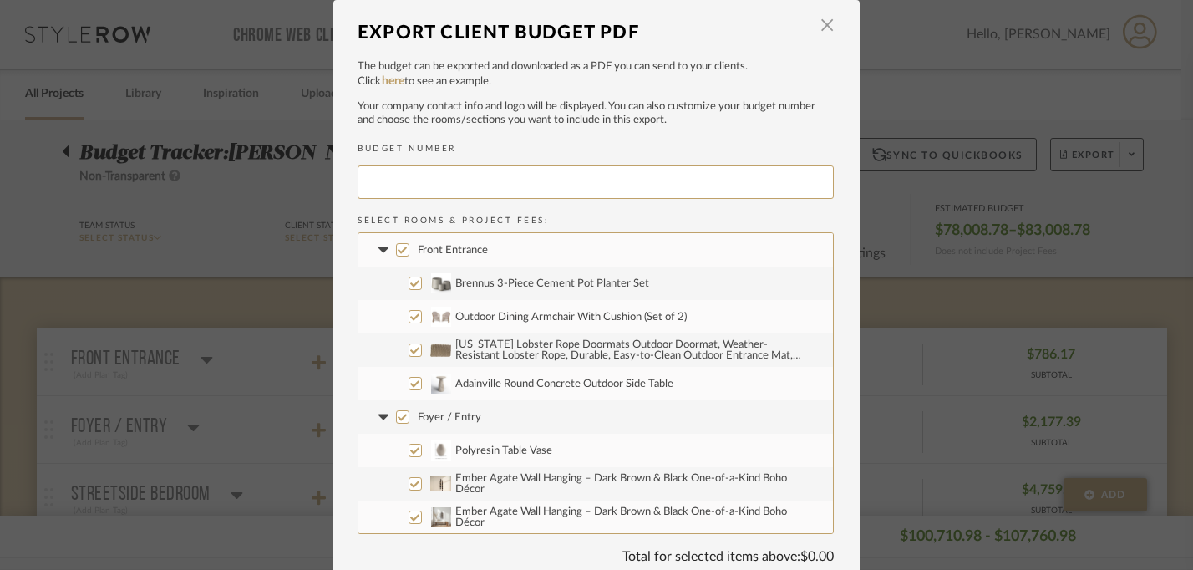
type input "[PERSON_NAME]-002"
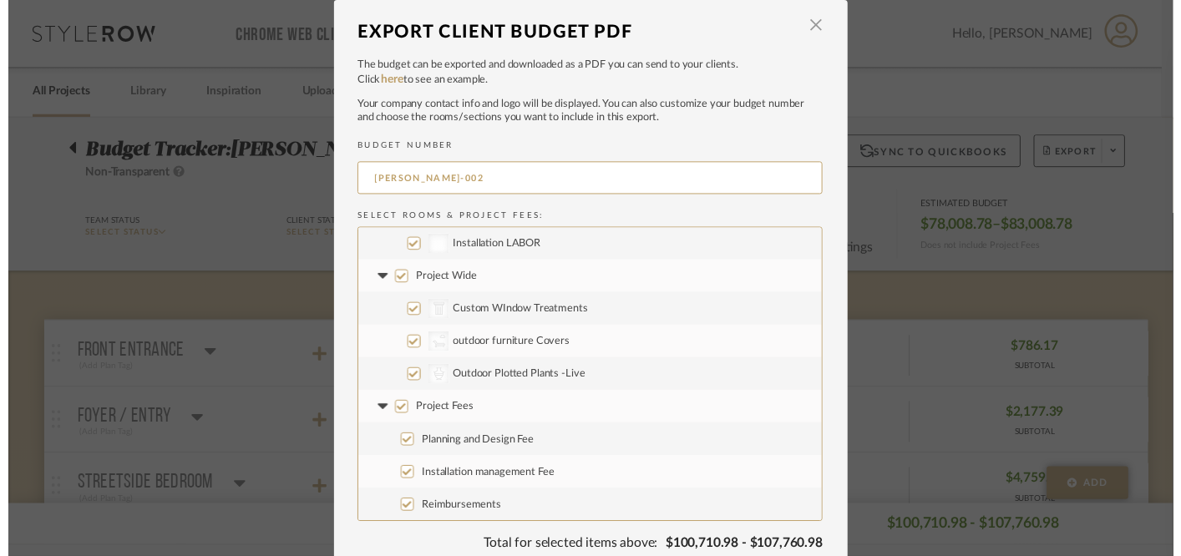
scroll to position [58, 0]
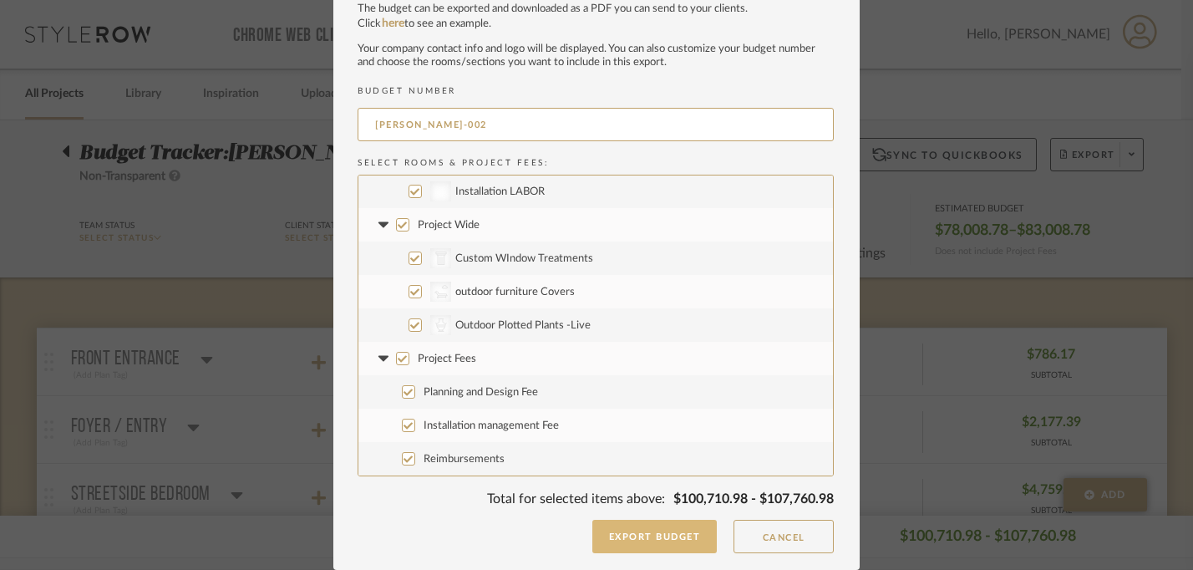
click at [628, 541] on button "Export Budget" at bounding box center [654, 536] width 125 height 33
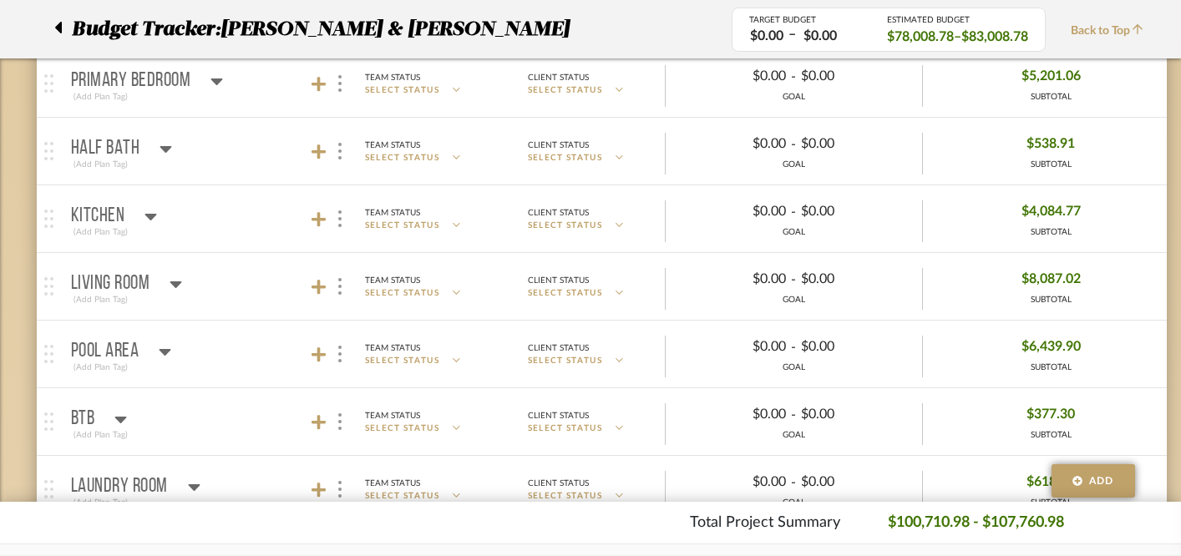
scroll to position [639, 0]
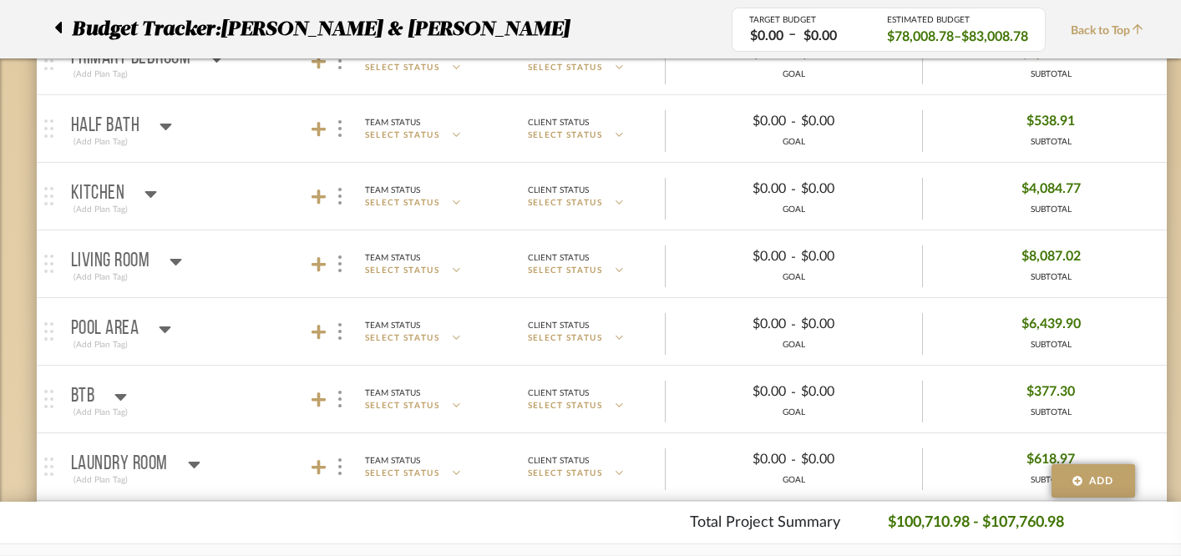
click at [180, 260] on icon at bounding box center [176, 262] width 12 height 7
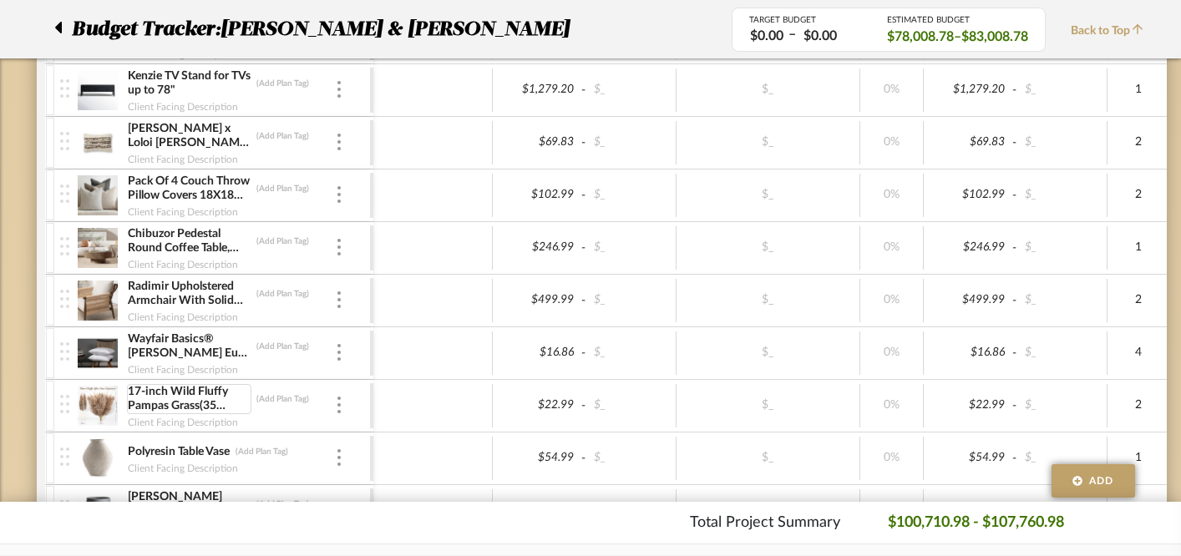
scroll to position [943, 0]
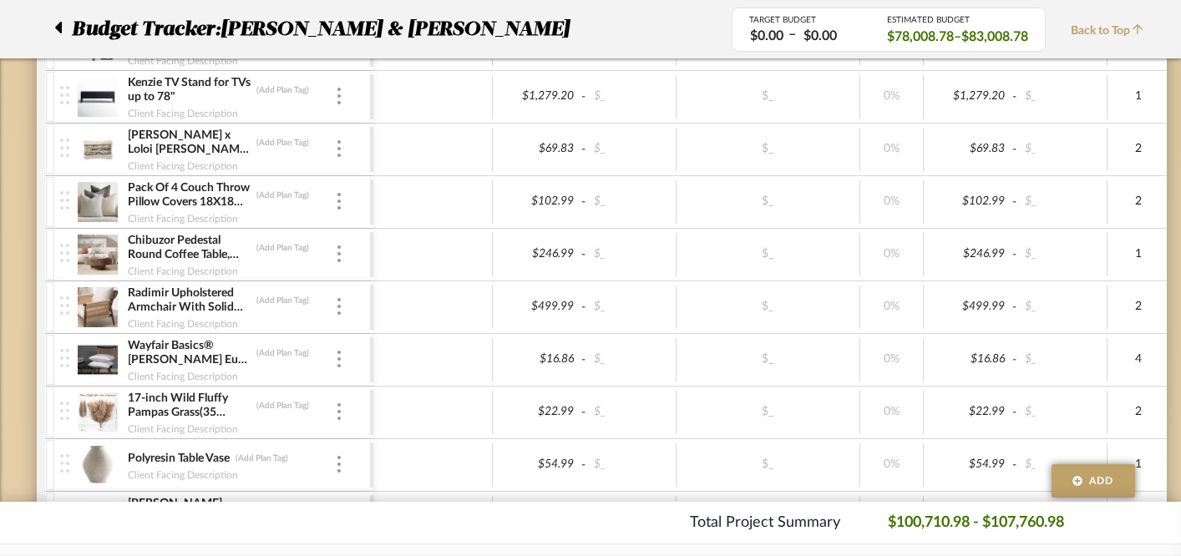
click at [86, 259] on img at bounding box center [98, 255] width 41 height 40
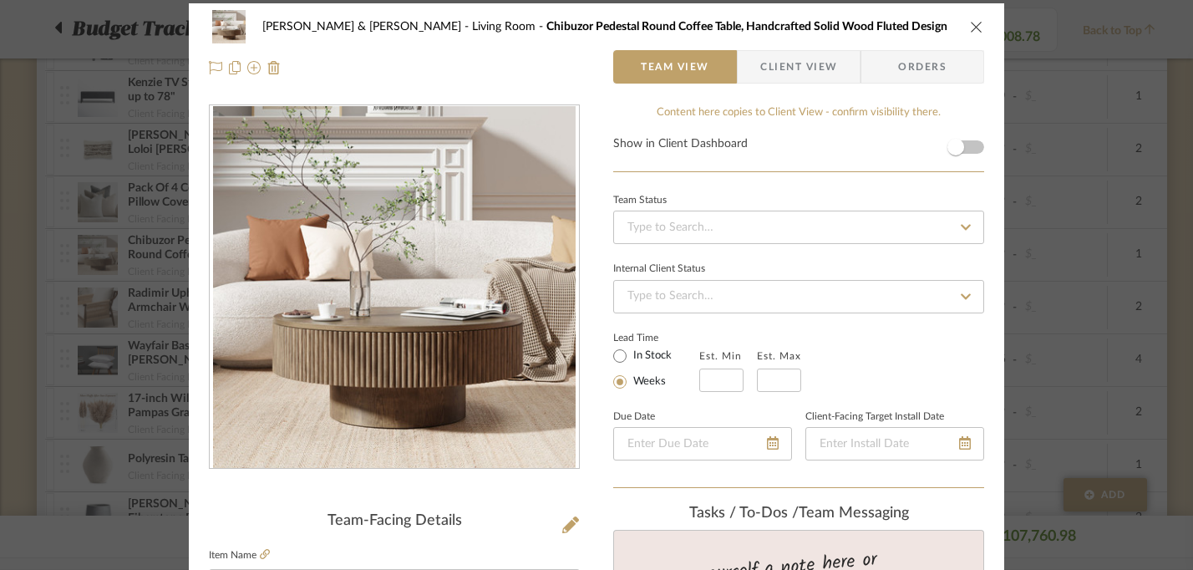
scroll to position [0, 0]
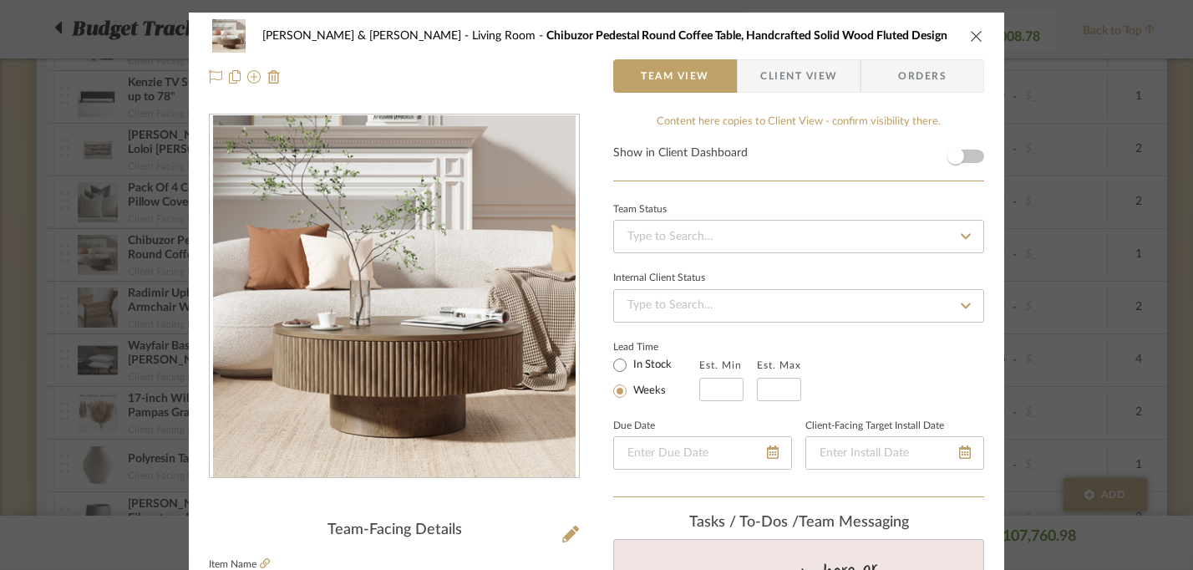
click at [972, 33] on icon "close" at bounding box center [976, 35] width 13 height 13
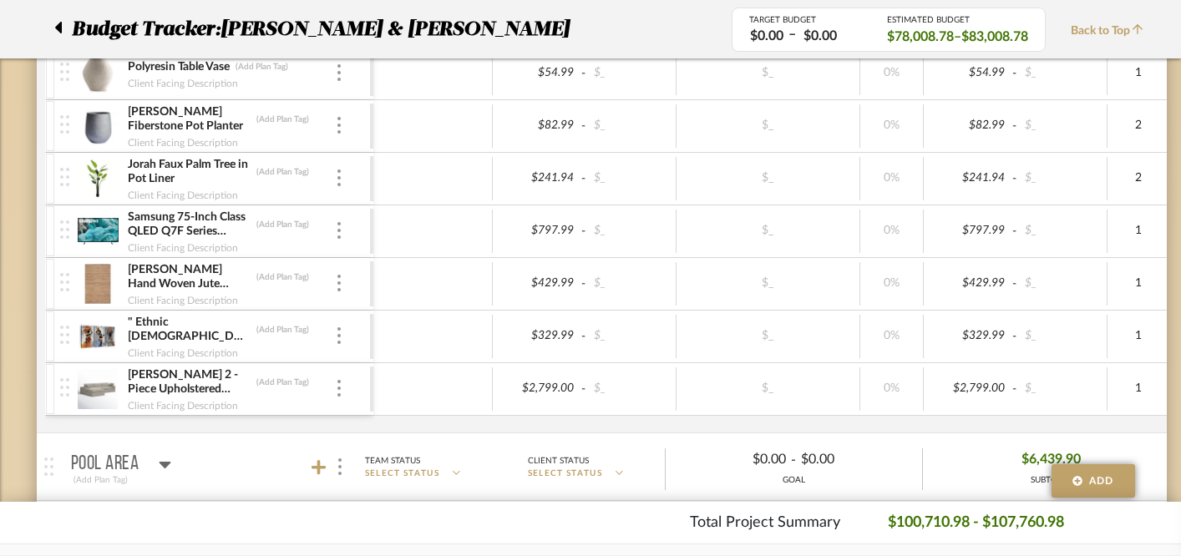
scroll to position [1337, 0]
click at [97, 388] on img at bounding box center [98, 388] width 41 height 40
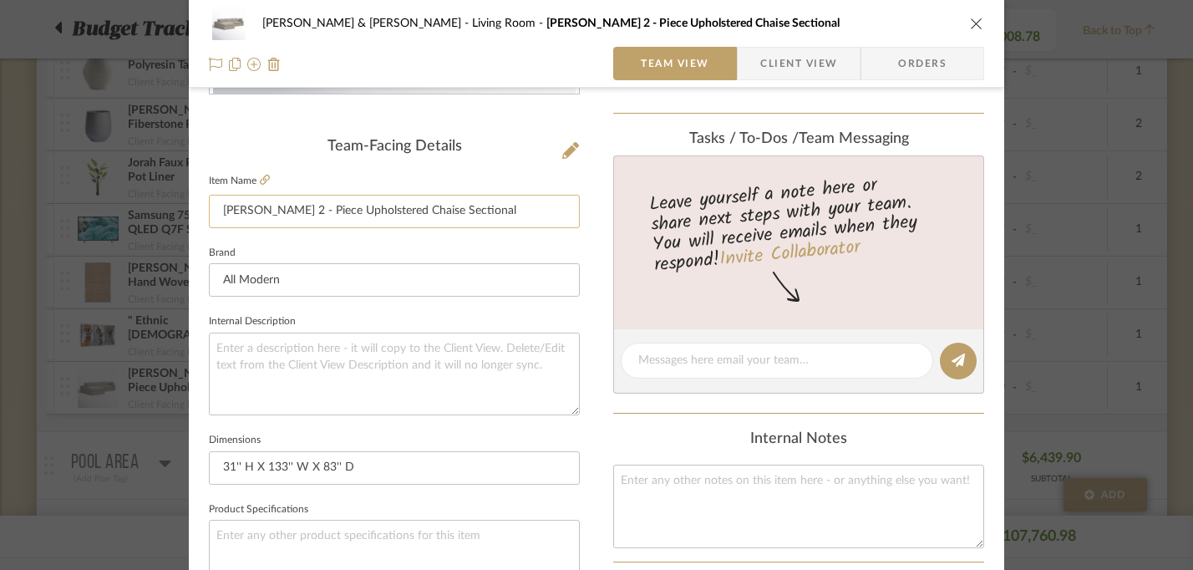
scroll to position [363, 0]
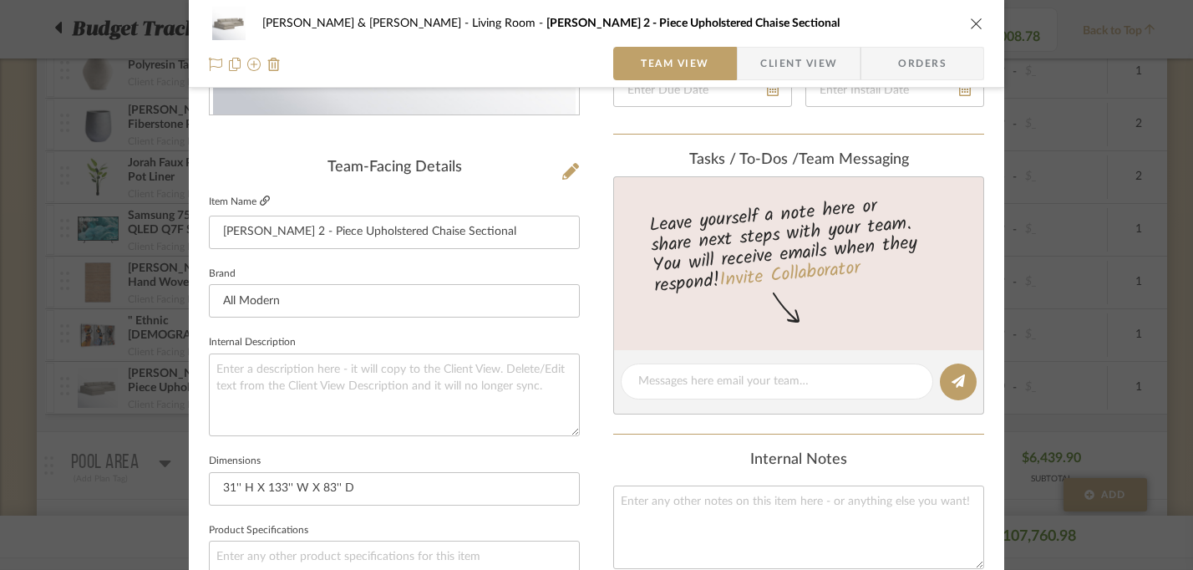
click at [260, 196] on icon at bounding box center [265, 200] width 10 height 10
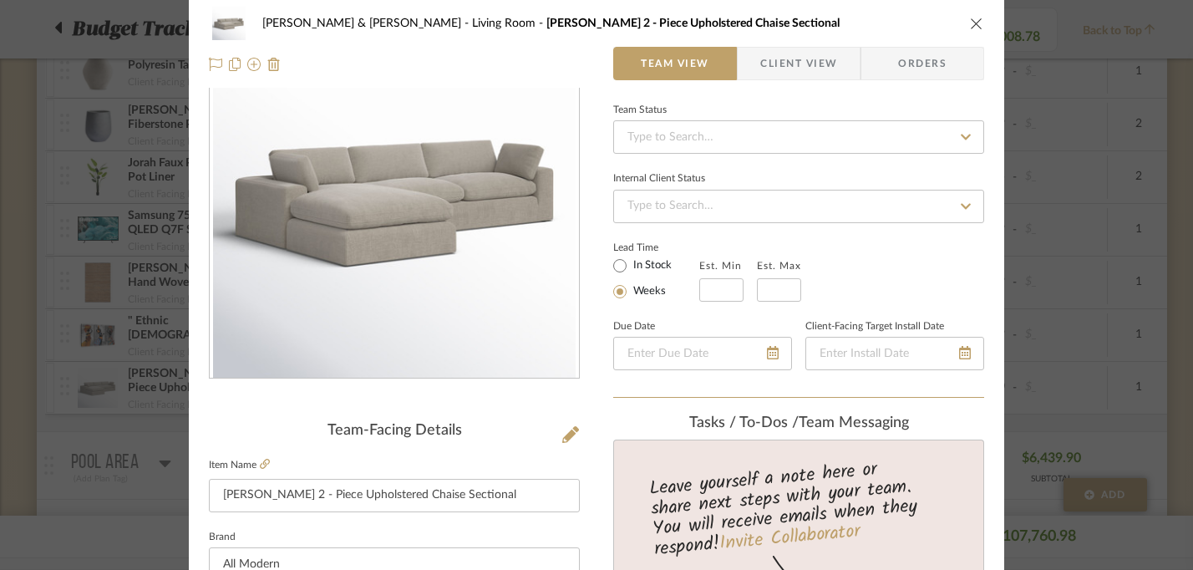
scroll to position [0, 0]
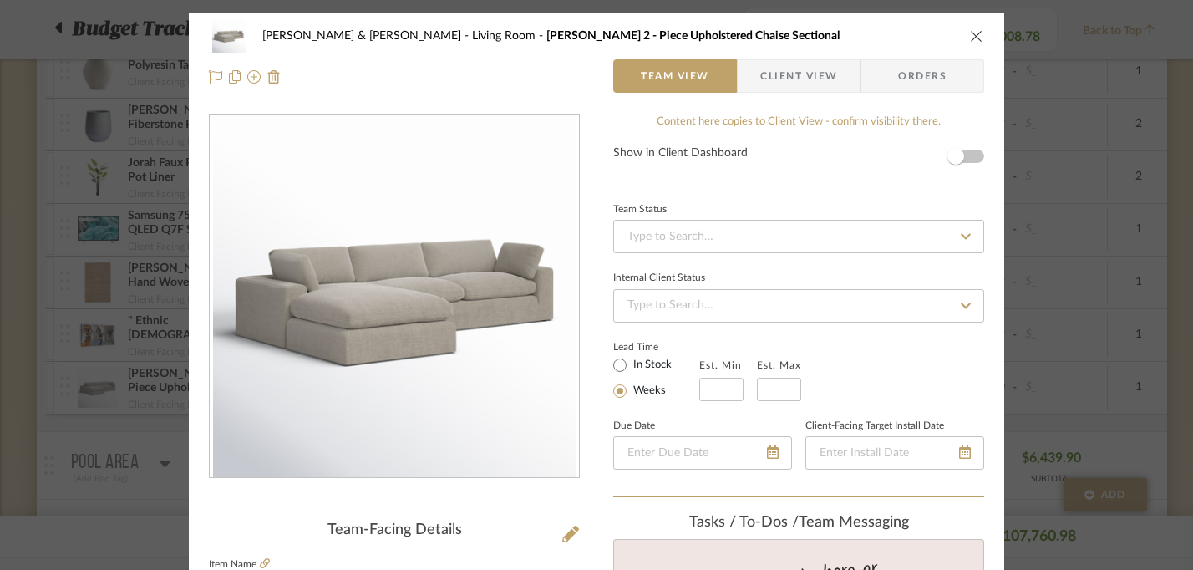
click at [970, 35] on icon "close" at bounding box center [976, 35] width 13 height 13
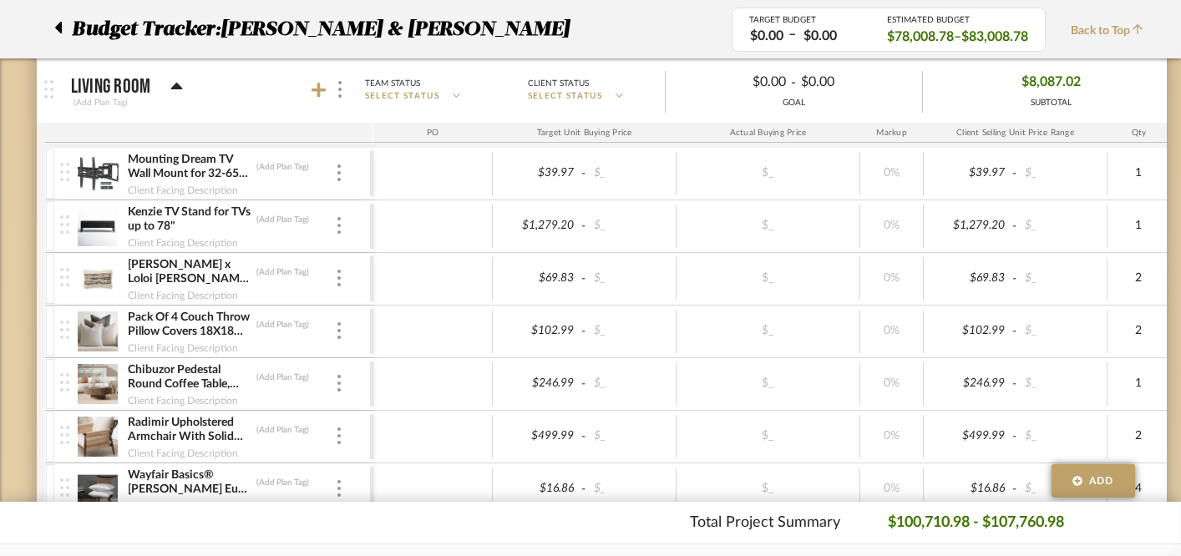
scroll to position [798, 0]
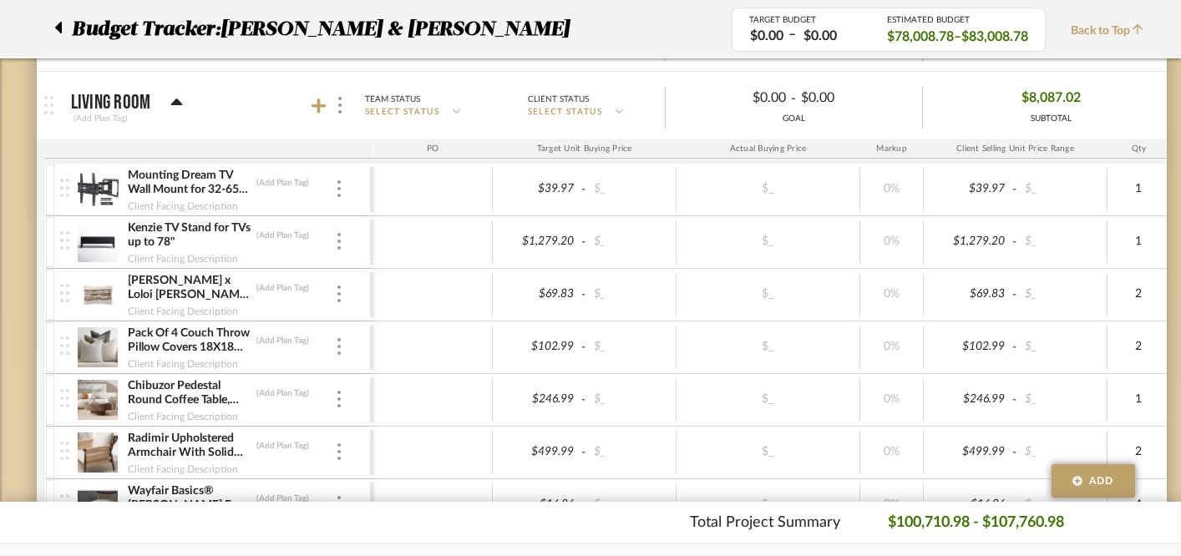
click at [336, 409] on div "Chibuzor Pedestal Round Coffee Table, Handcrafted Solid Wood Fluted Design (Add…" at bounding box center [215, 400] width 310 height 52
click at [336, 395] on div at bounding box center [339, 400] width 8 height 18
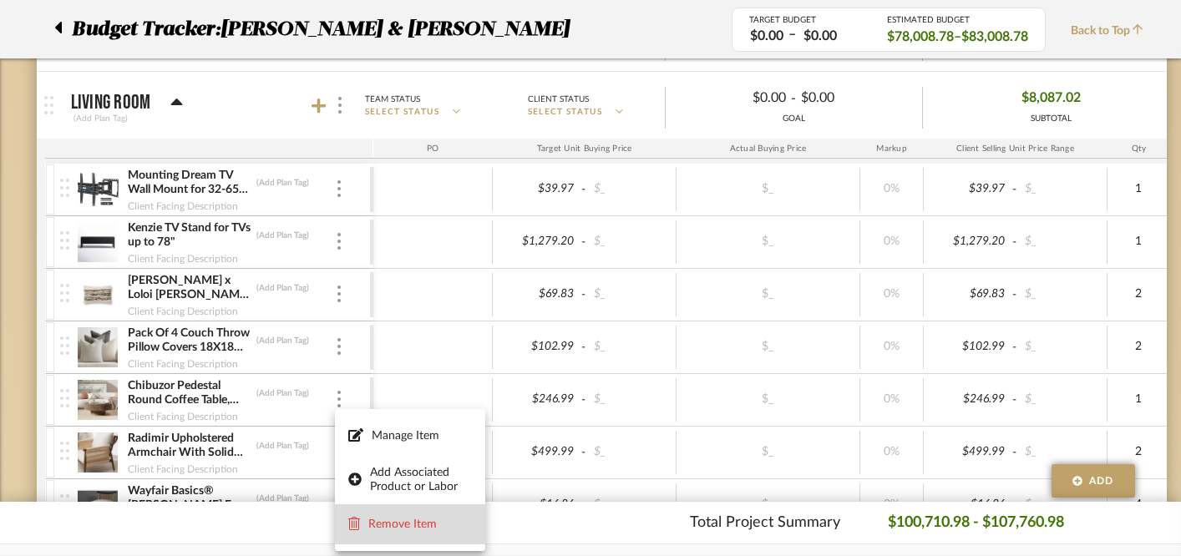
click at [378, 525] on span "Remove Item" at bounding box center [420, 525] width 104 height 14
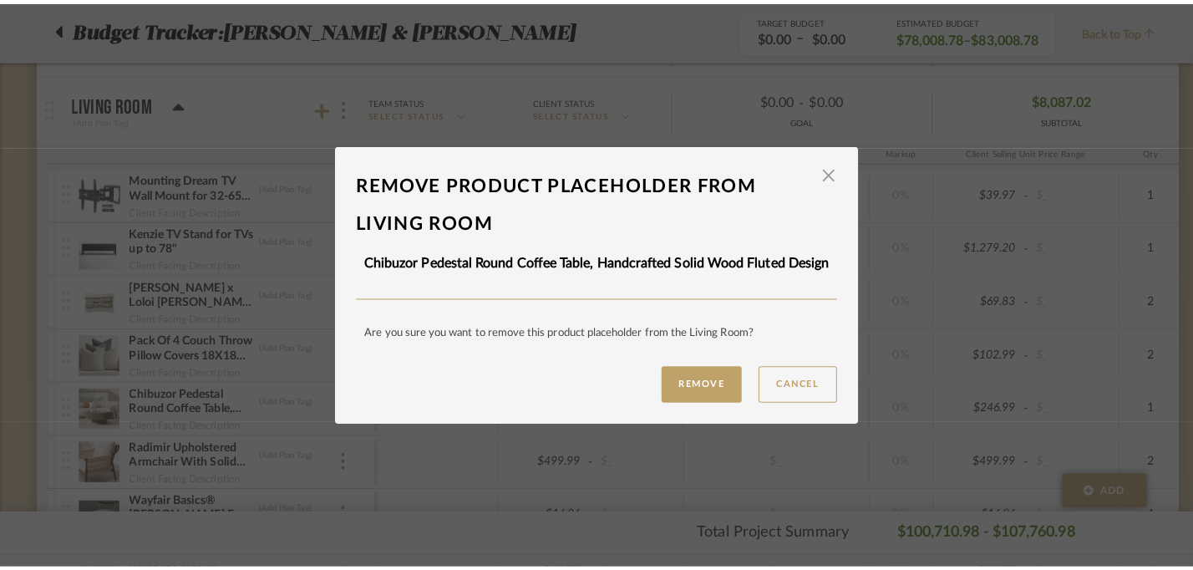
scroll to position [0, 0]
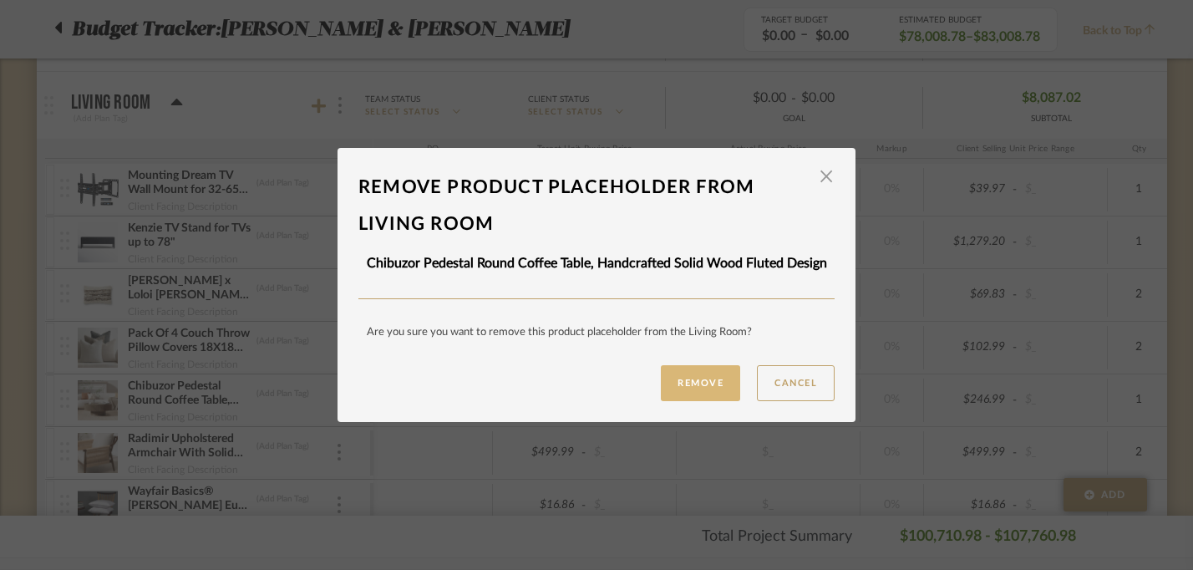
click at [678, 388] on button "Remove" at bounding box center [700, 383] width 79 height 36
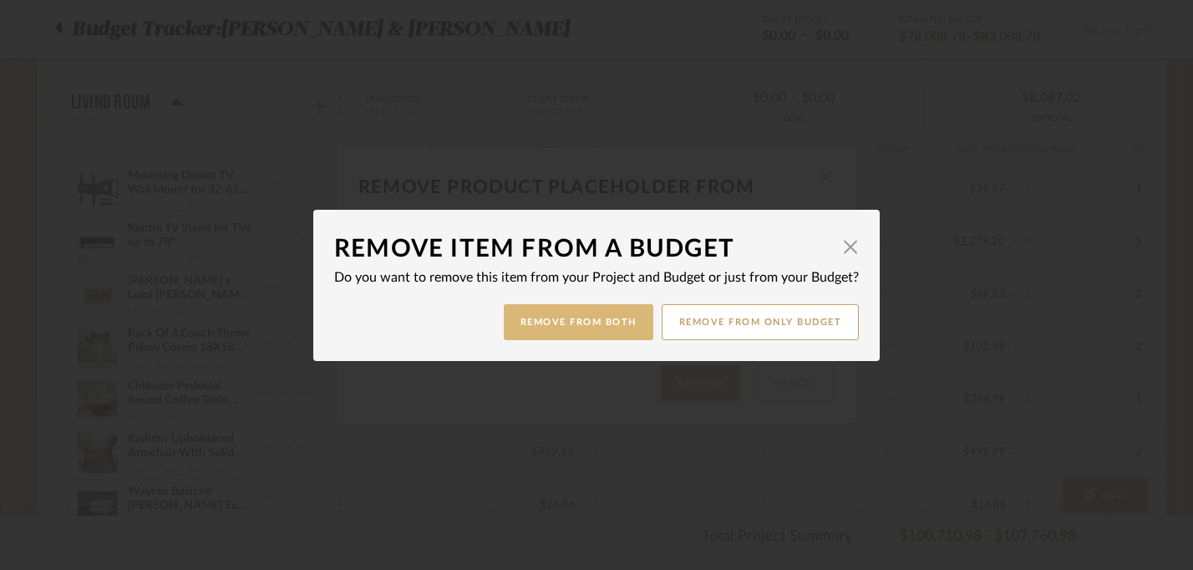
click at [609, 322] on button "Remove from Both" at bounding box center [579, 322] width 150 height 36
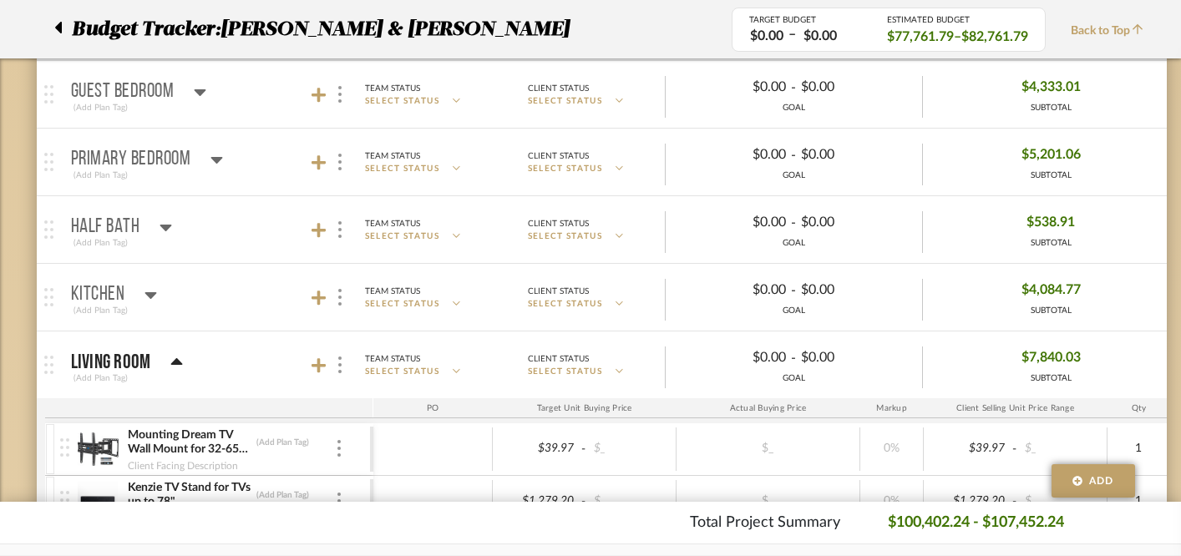
scroll to position [535, 0]
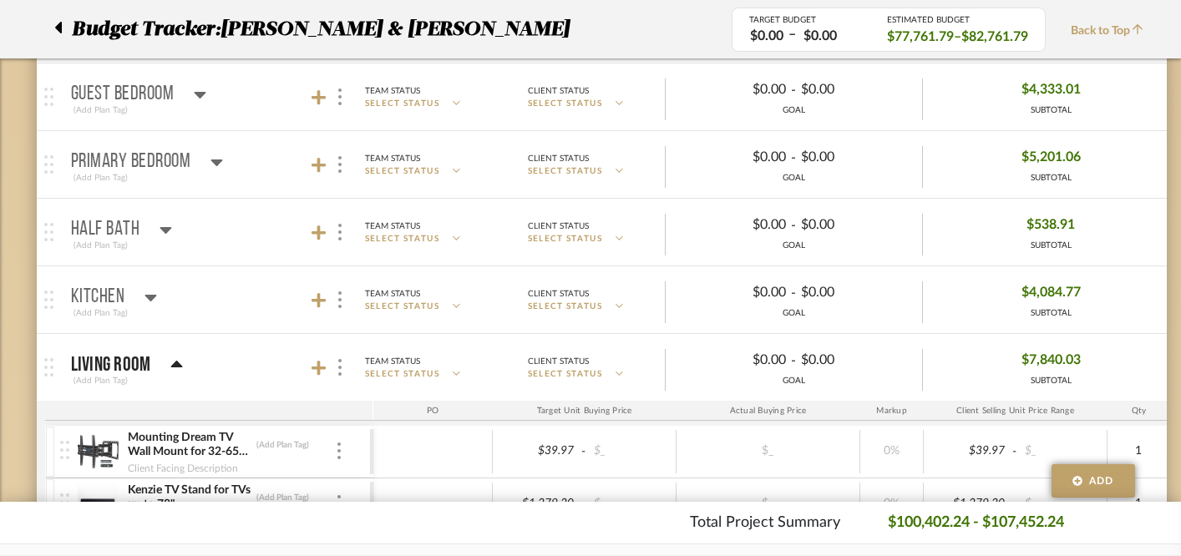
click at [170, 363] on icon at bounding box center [176, 365] width 13 height 20
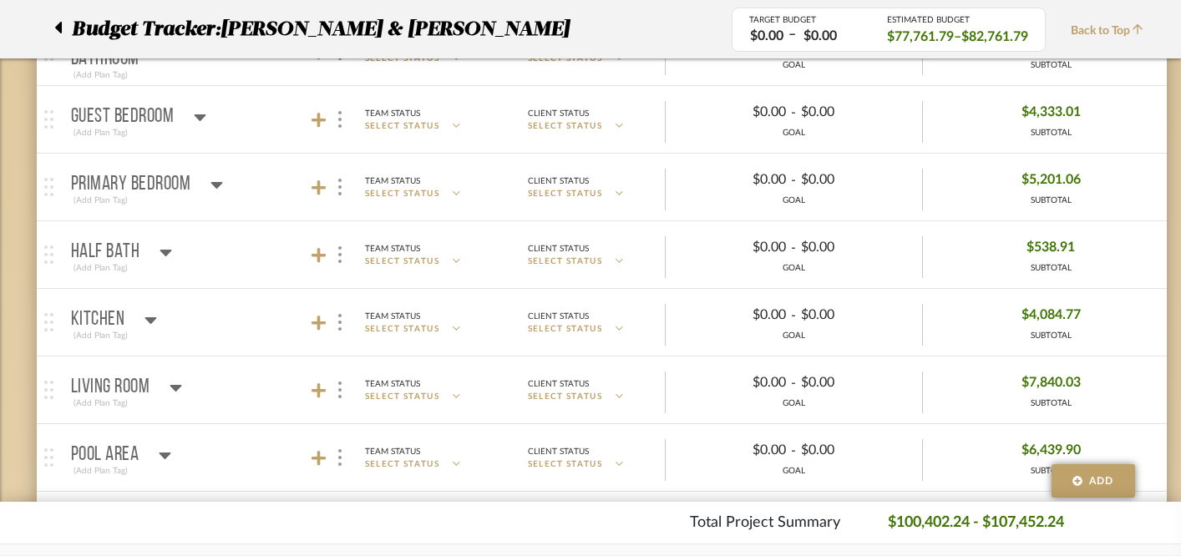
scroll to position [516, 0]
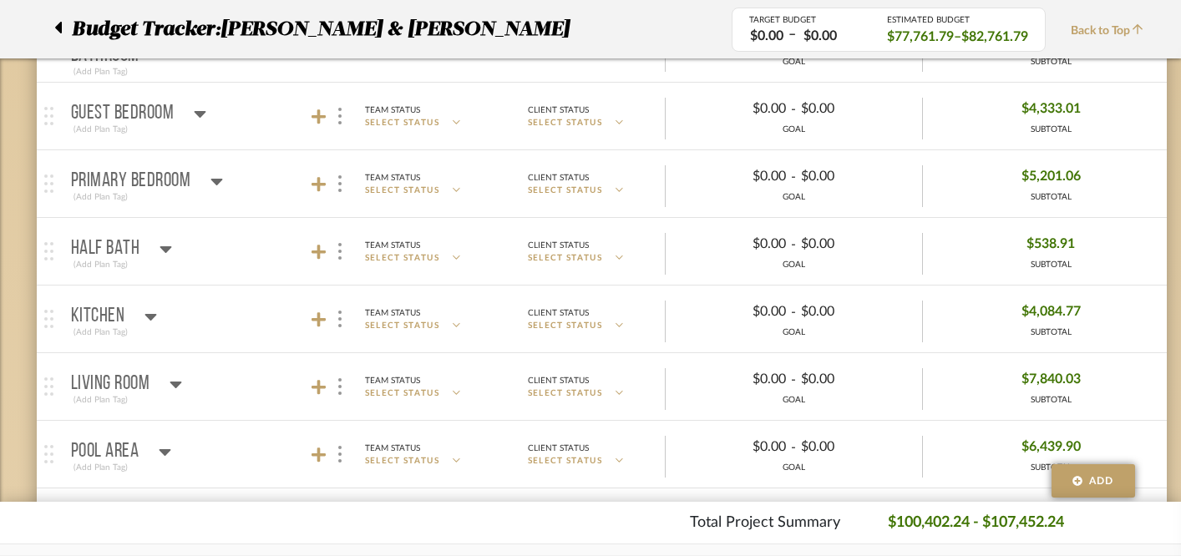
click at [59, 29] on icon at bounding box center [58, 28] width 7 height 12
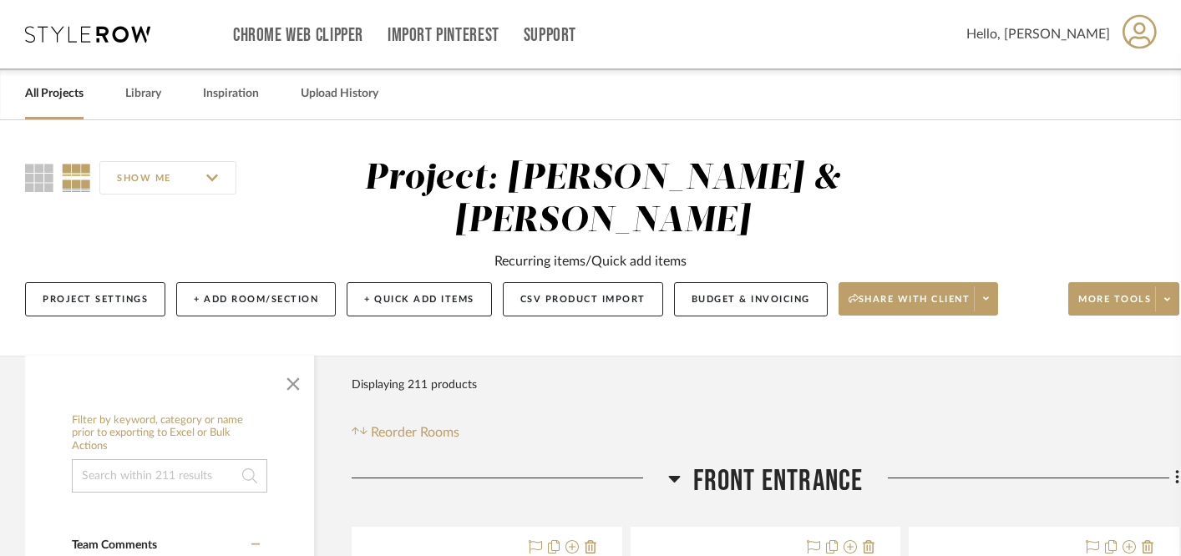
click at [72, 96] on link "All Projects" at bounding box center [54, 94] width 58 height 23
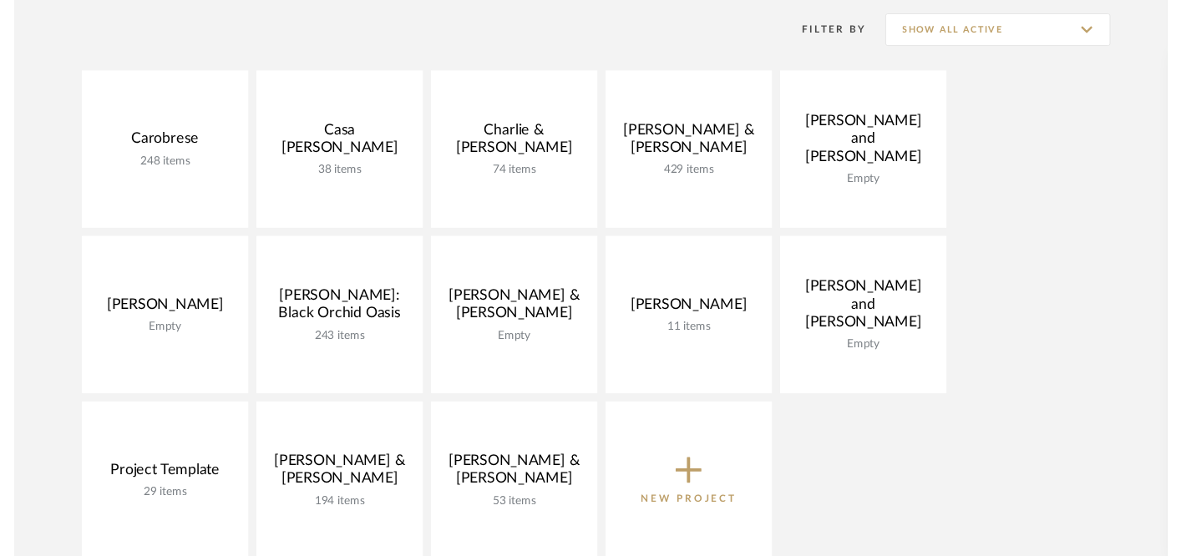
scroll to position [443, 0]
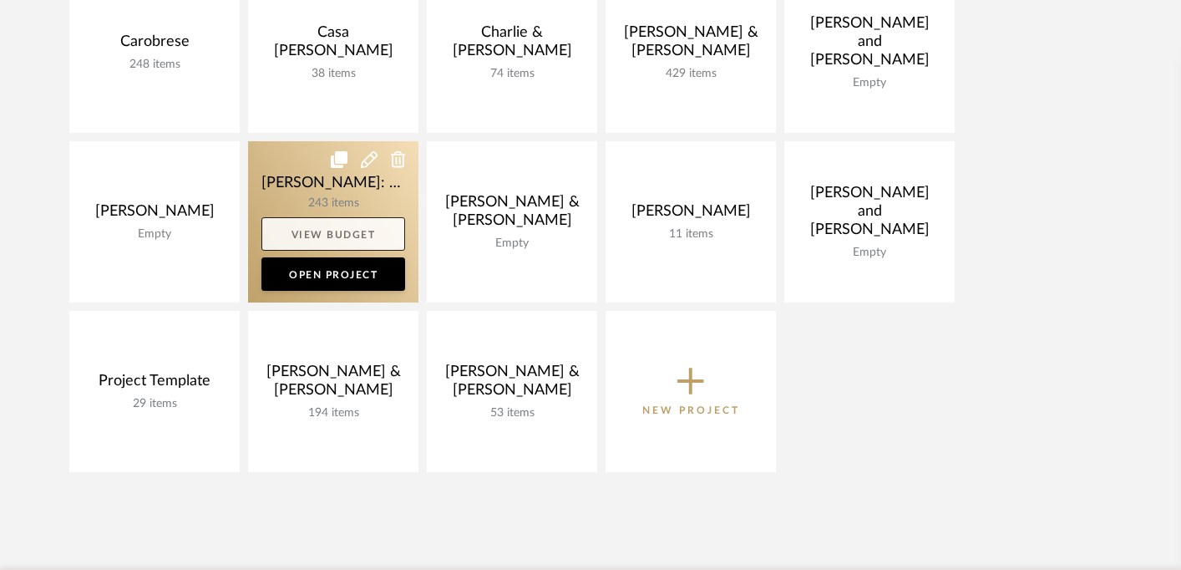
click at [322, 228] on link "View Budget" at bounding box center [333, 233] width 144 height 33
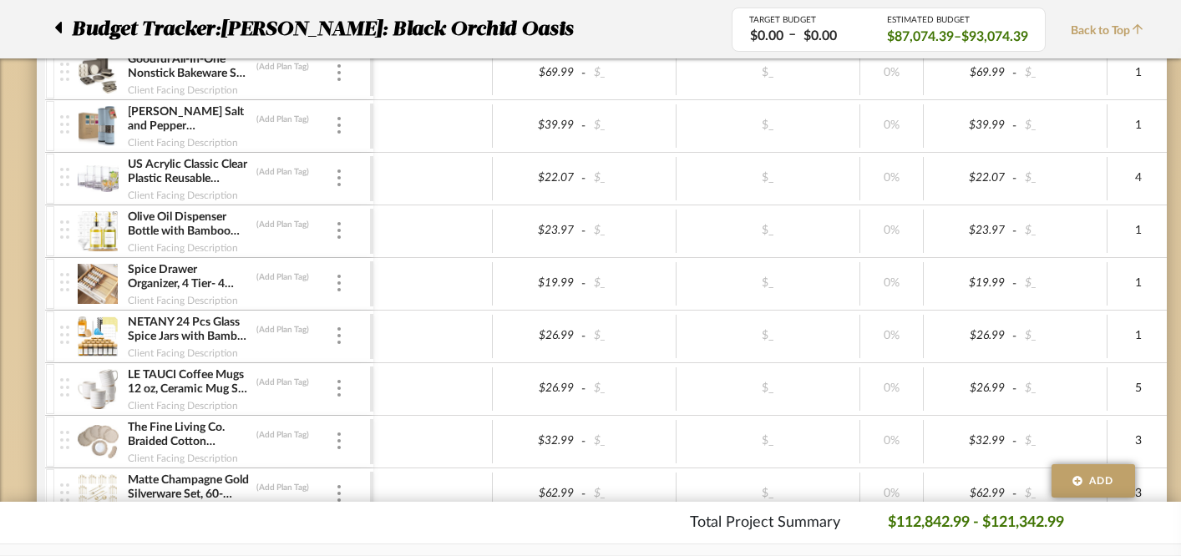
scroll to position [1009, 0]
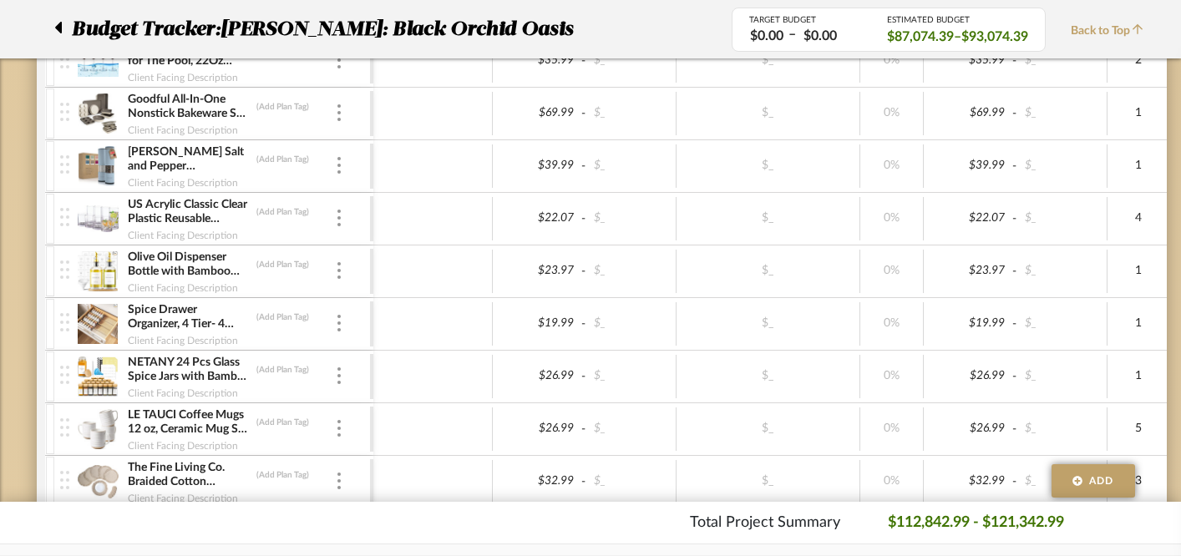
click at [97, 219] on img at bounding box center [98, 219] width 41 height 40
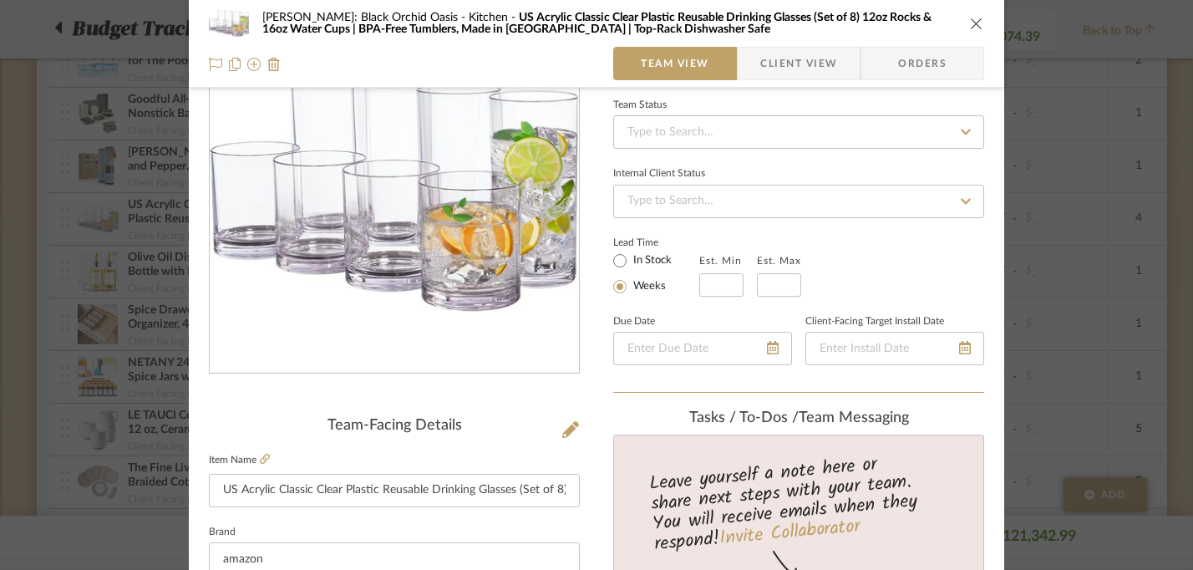
scroll to position [141, 0]
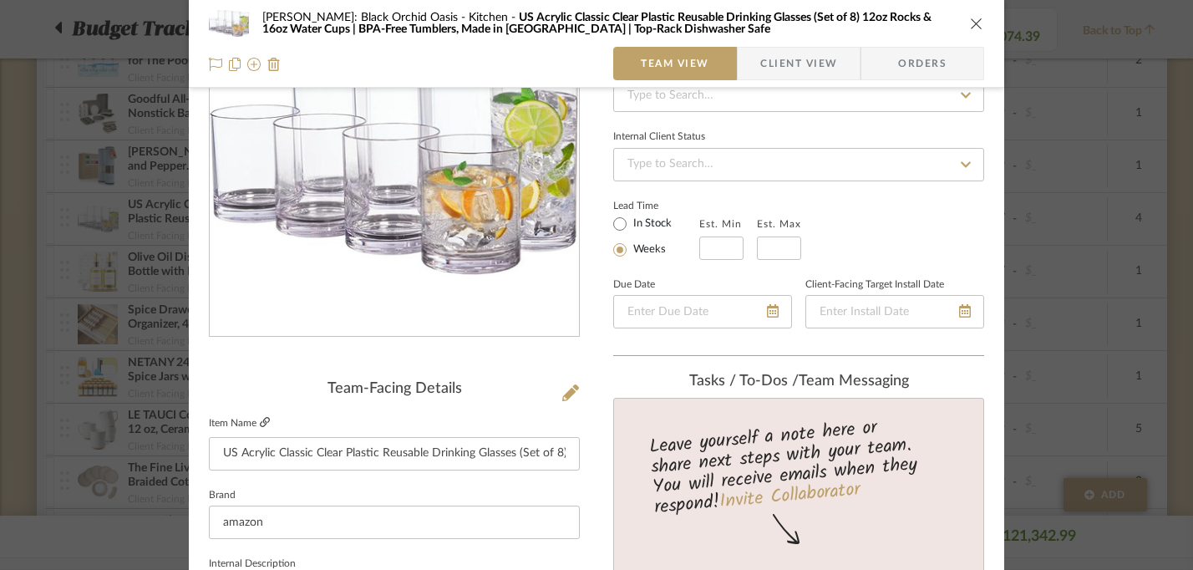
click at [260, 423] on icon at bounding box center [265, 422] width 10 height 10
click at [972, 23] on icon "close" at bounding box center [976, 23] width 13 height 13
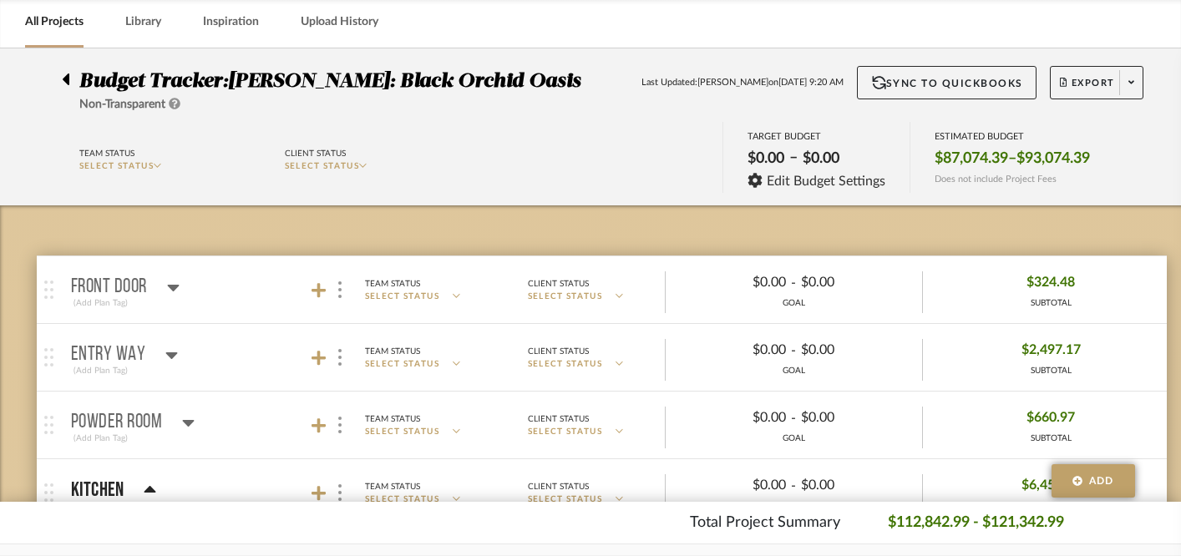
scroll to position [0, 0]
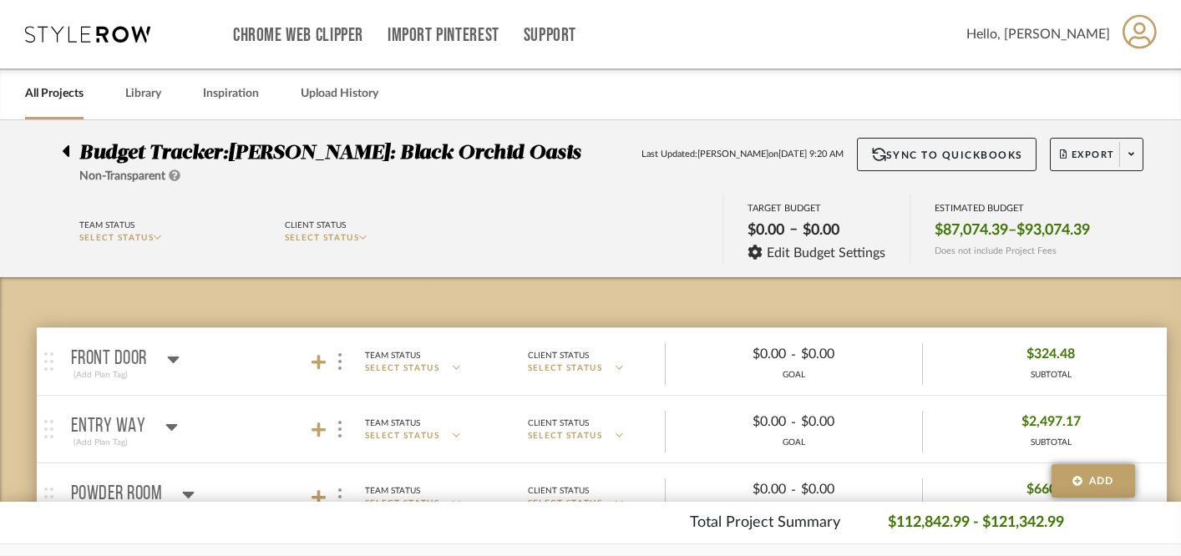
click at [65, 150] on icon at bounding box center [66, 151] width 7 height 12
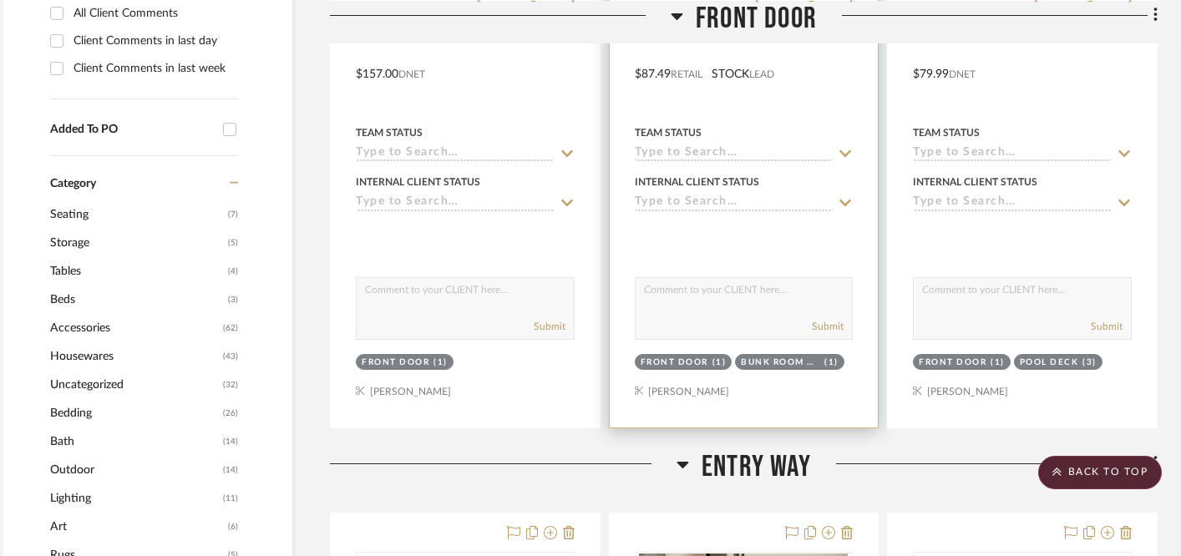
scroll to position [805, 22]
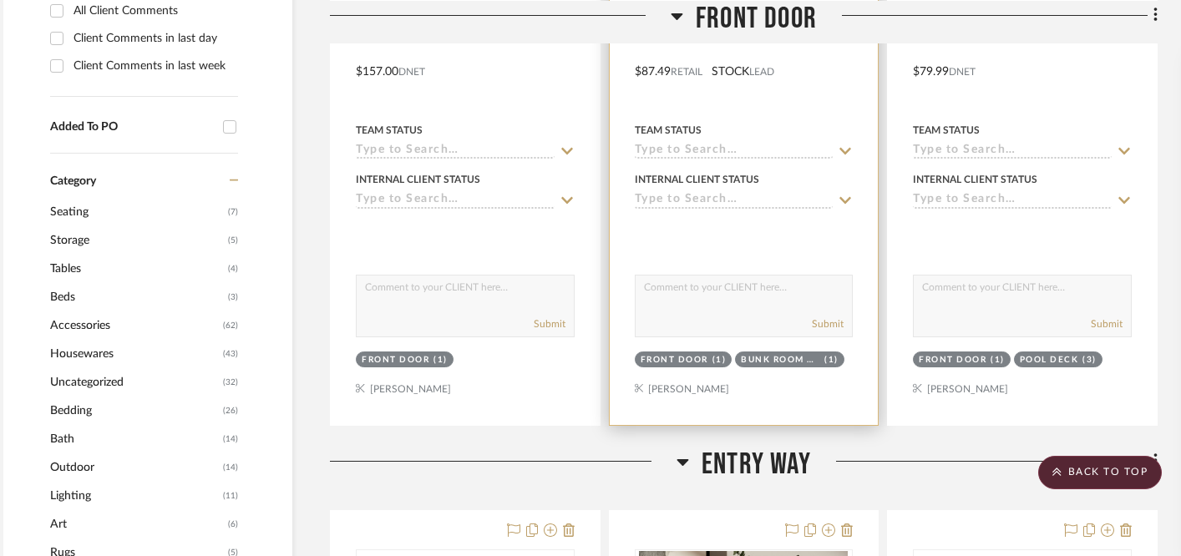
click at [716, 379] on div at bounding box center [744, 59] width 269 height 731
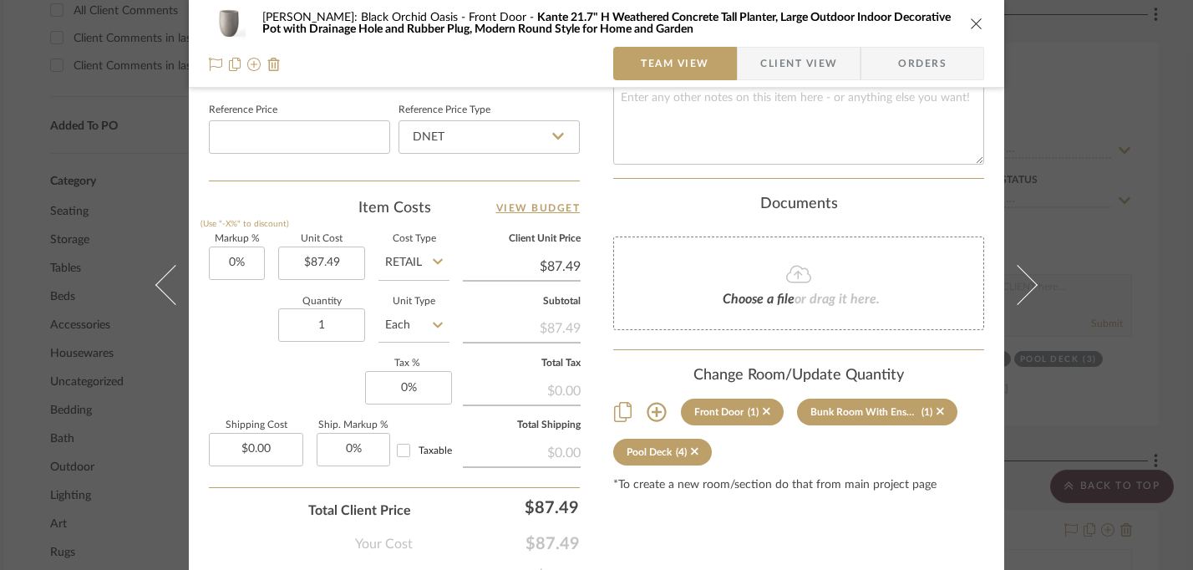
scroll to position [908, 0]
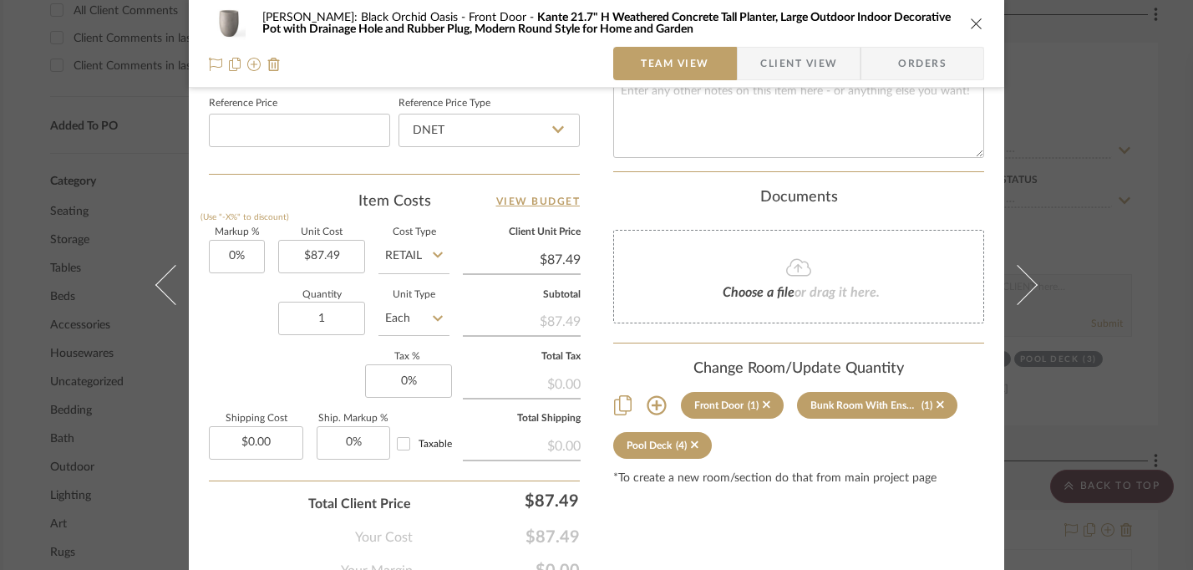
click at [970, 23] on icon "close" at bounding box center [976, 23] width 13 height 13
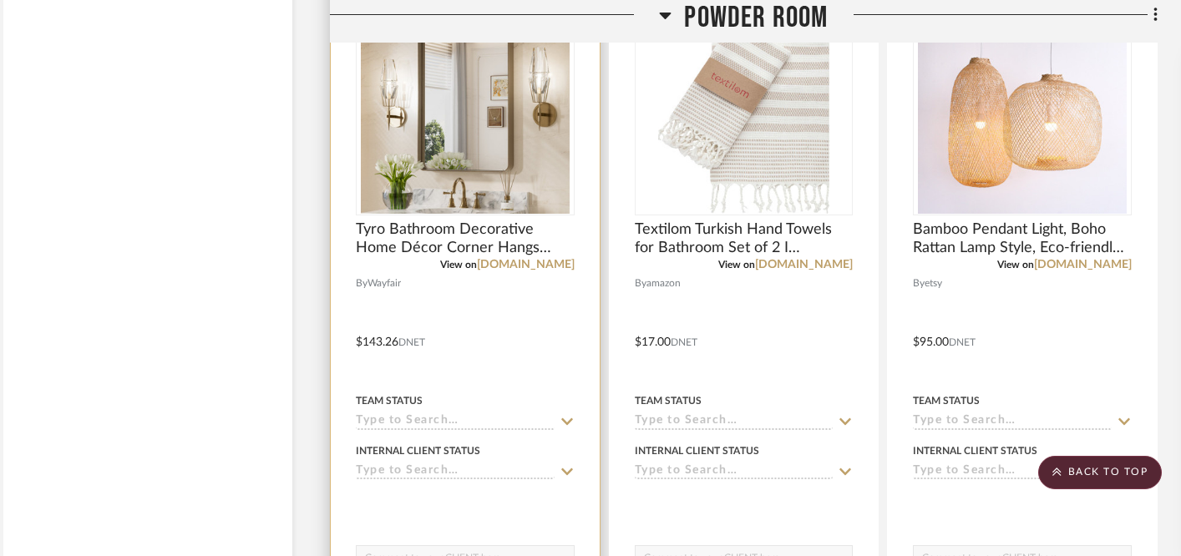
scroll to position [4230, 22]
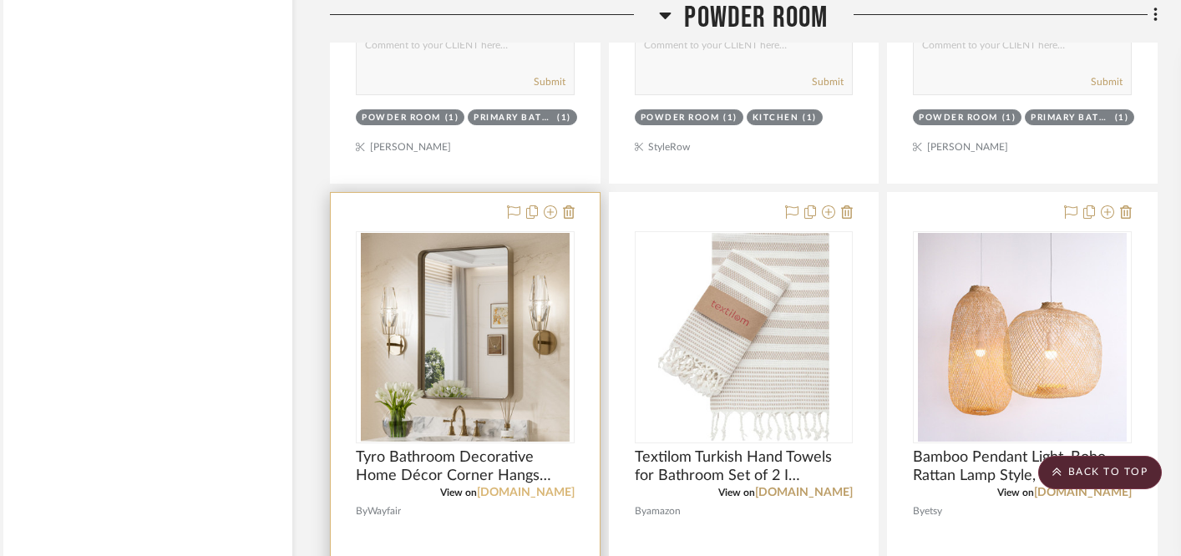
click at [529, 489] on link "[DOMAIN_NAME]" at bounding box center [526, 493] width 98 height 12
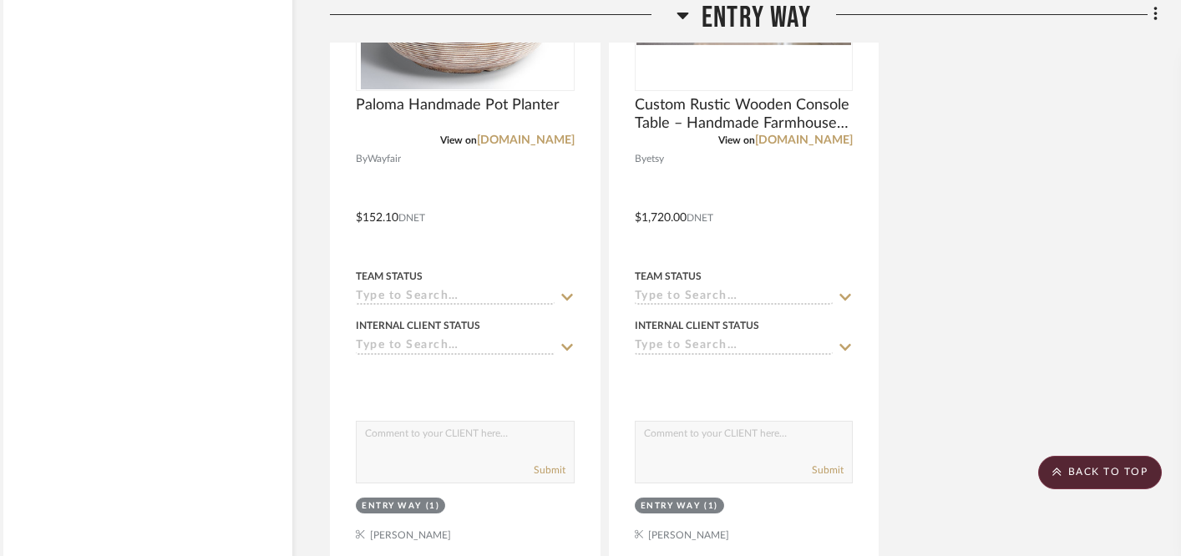
scroll to position [2942, 22]
